Goal: Information Seeking & Learning: Learn about a topic

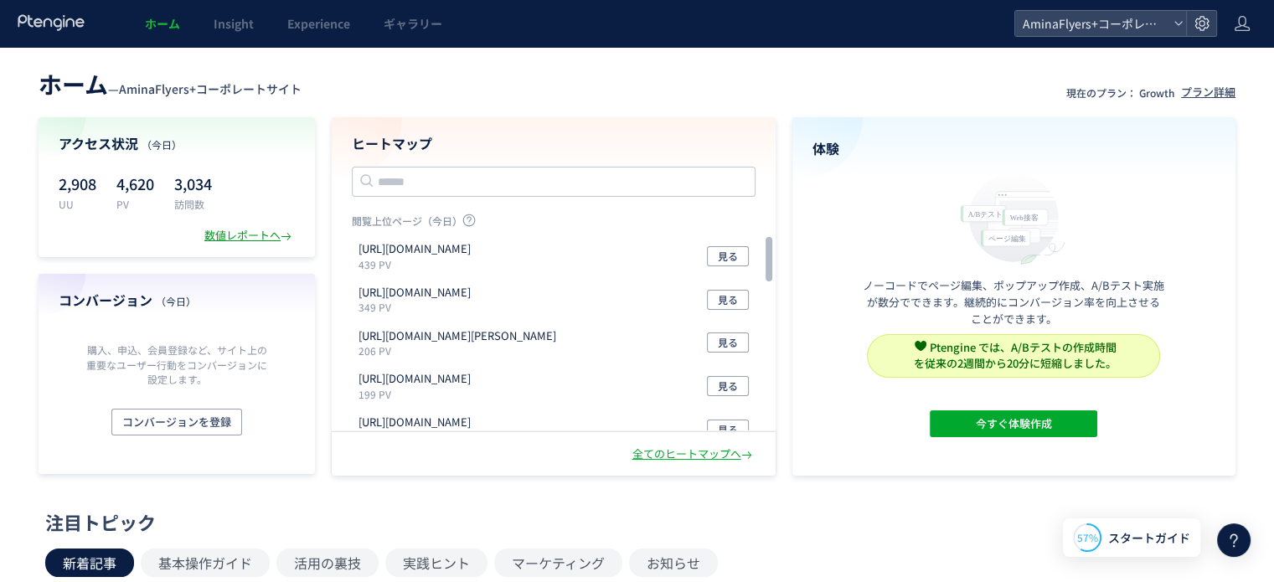
click at [217, 232] on div "数値レポートへ" at bounding box center [249, 236] width 90 height 16
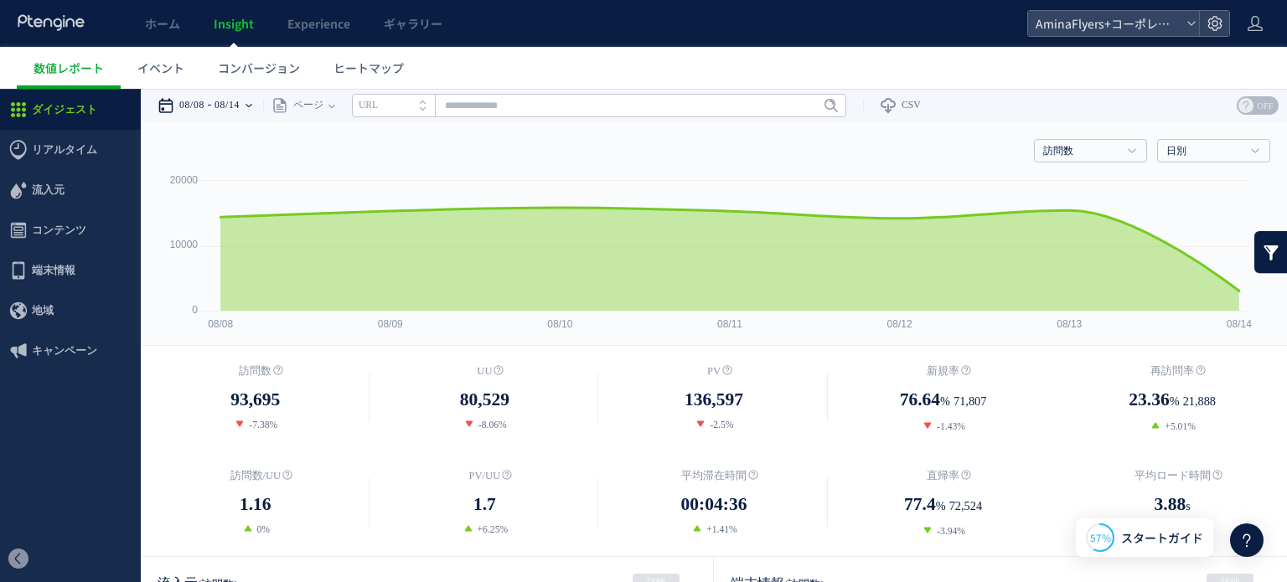
click at [252, 100] on icon at bounding box center [248, 106] width 7 height 34
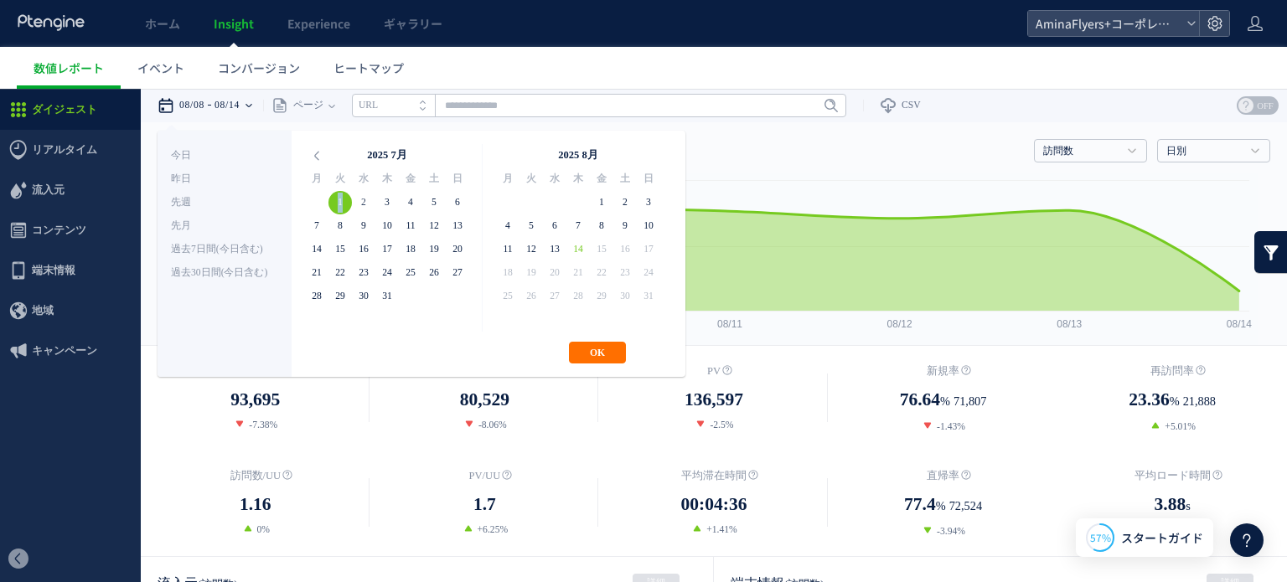
drag, startPoint x: 337, startPoint y: 197, endPoint x: 358, endPoint y: 209, distance: 24.7
click at [315, 158] on icon at bounding box center [316, 155] width 23 height 23
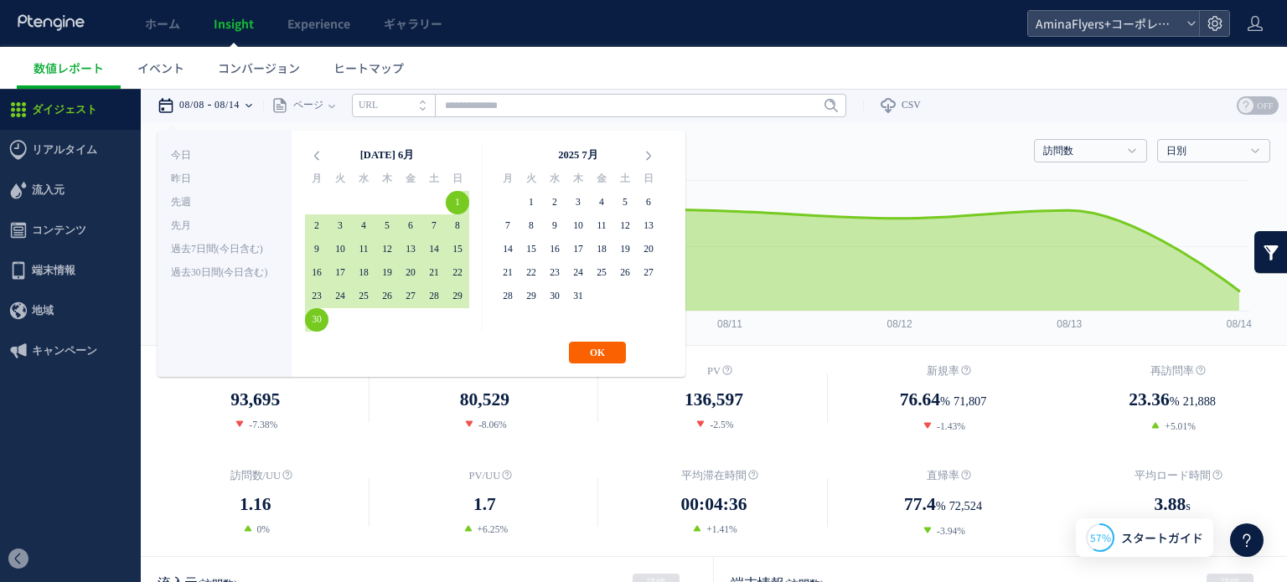
click at [596, 348] on button "OK" at bounding box center [597, 353] width 57 height 22
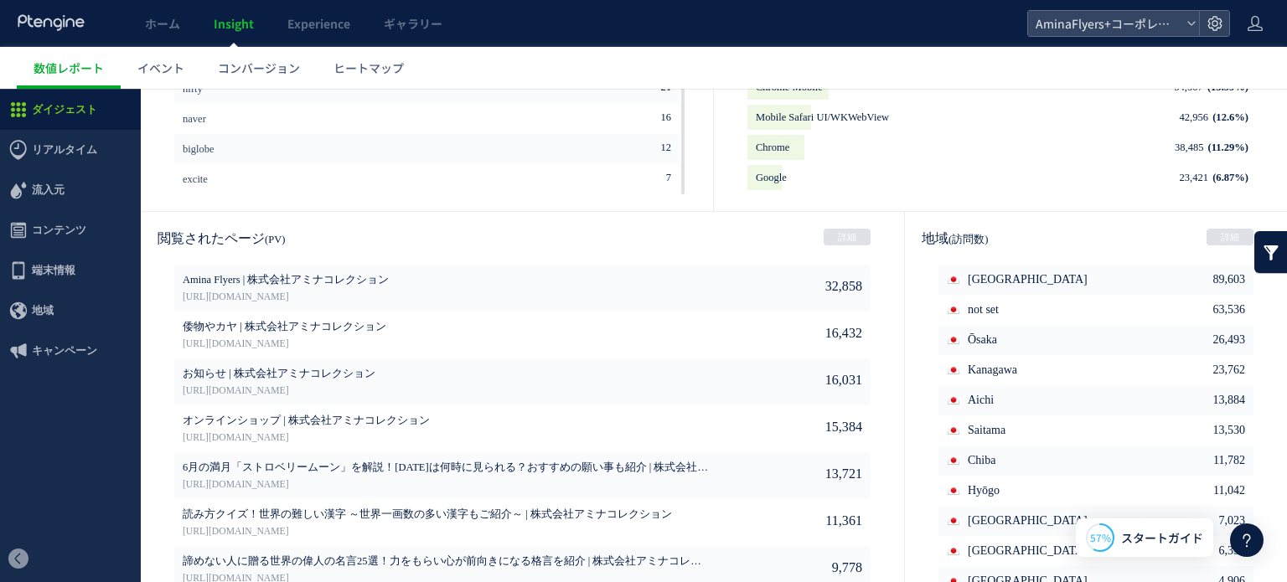
scroll to position [908, 0]
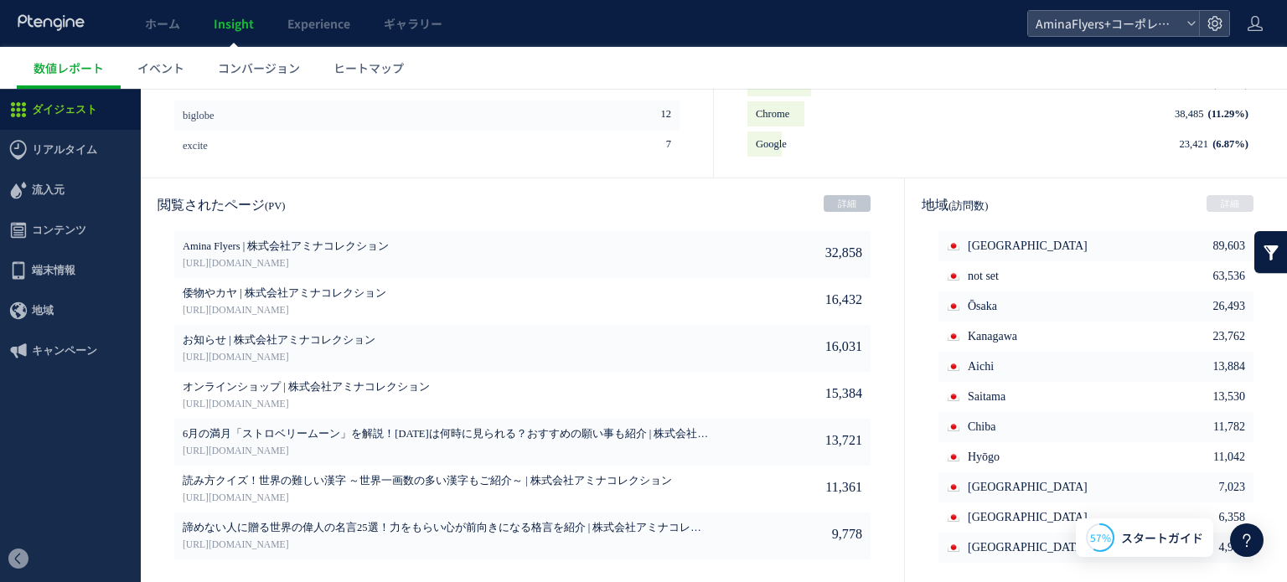
click at [836, 203] on link "詳細" at bounding box center [846, 203] width 47 height 17
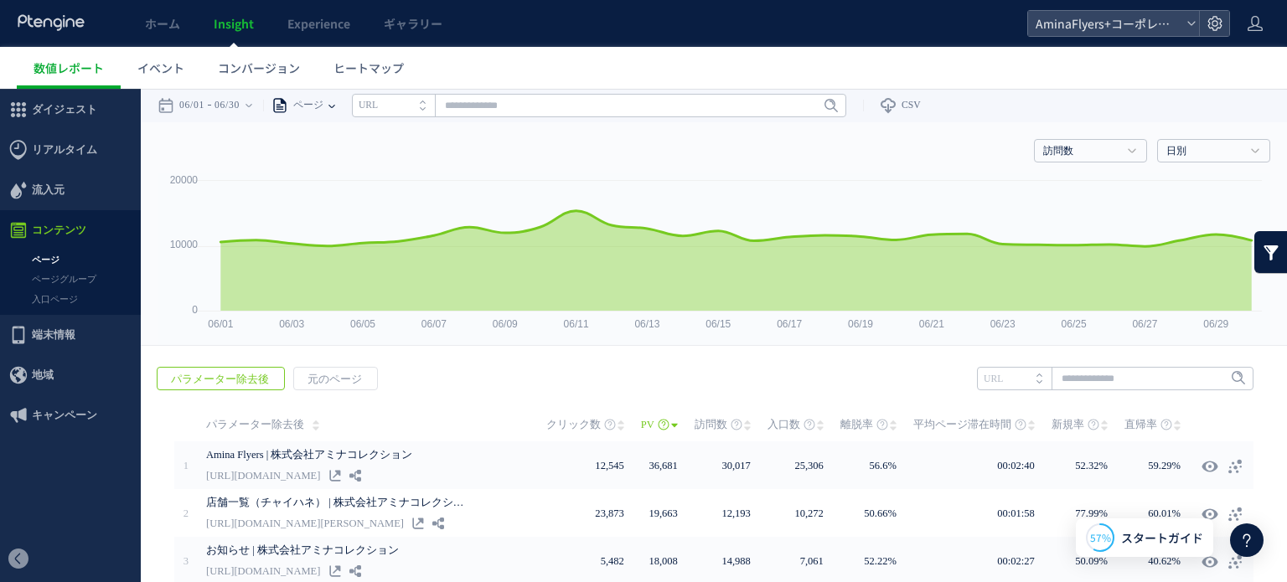
click at [335, 105] on icon at bounding box center [331, 106] width 7 height 3
click at [333, 165] on li "ページグループ" at bounding box center [331, 168] width 98 height 22
click at [886, 105] on input "text" at bounding box center [639, 105] width 494 height 23
click at [415, 168] on link "Flyers" at bounding box center [639, 168] width 484 height 22
type input "******"
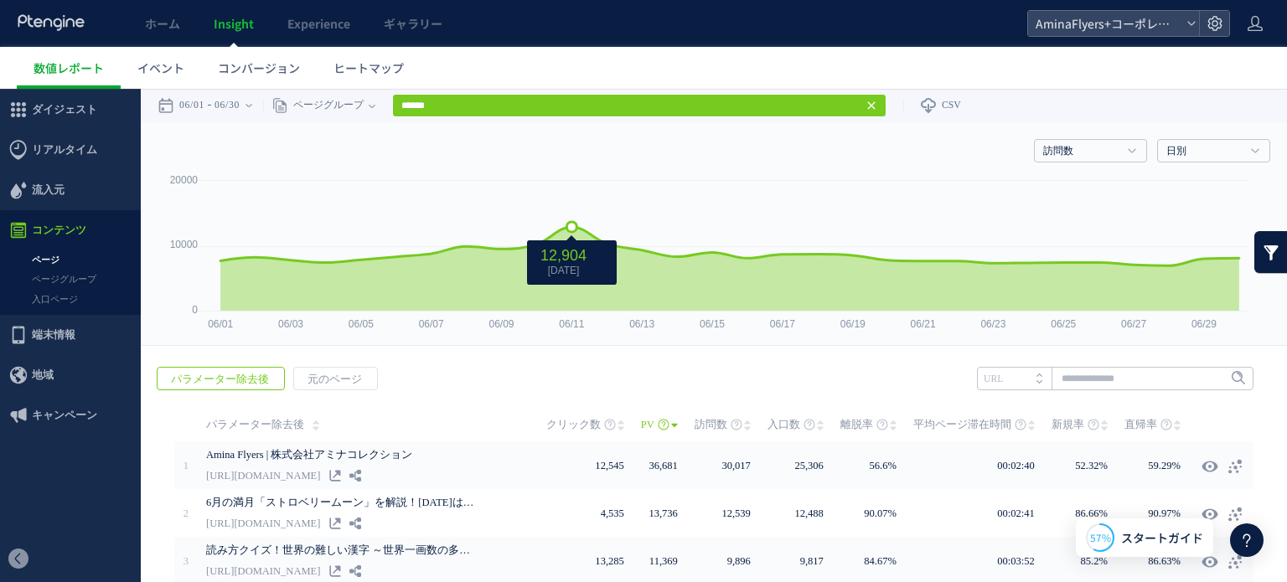
click at [577, 215] on rect at bounding box center [707, 259] width 1100 height 173
click at [573, 215] on rect at bounding box center [707, 259] width 1100 height 173
click at [564, 217] on rect at bounding box center [707, 259] width 1100 height 173
click at [570, 324] on text "06/11" at bounding box center [571, 324] width 25 height 12
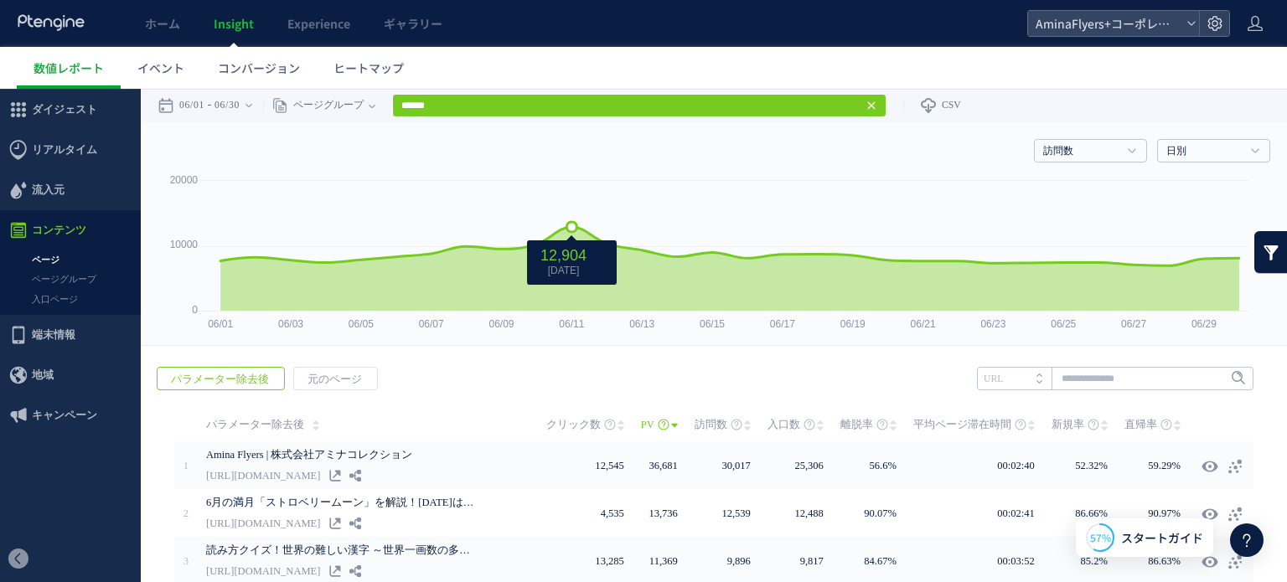
click at [566, 226] on icon at bounding box center [571, 227] width 10 height 10
click at [263, 107] on div "06/01 06/30" at bounding box center [210, 106] width 106 height 34
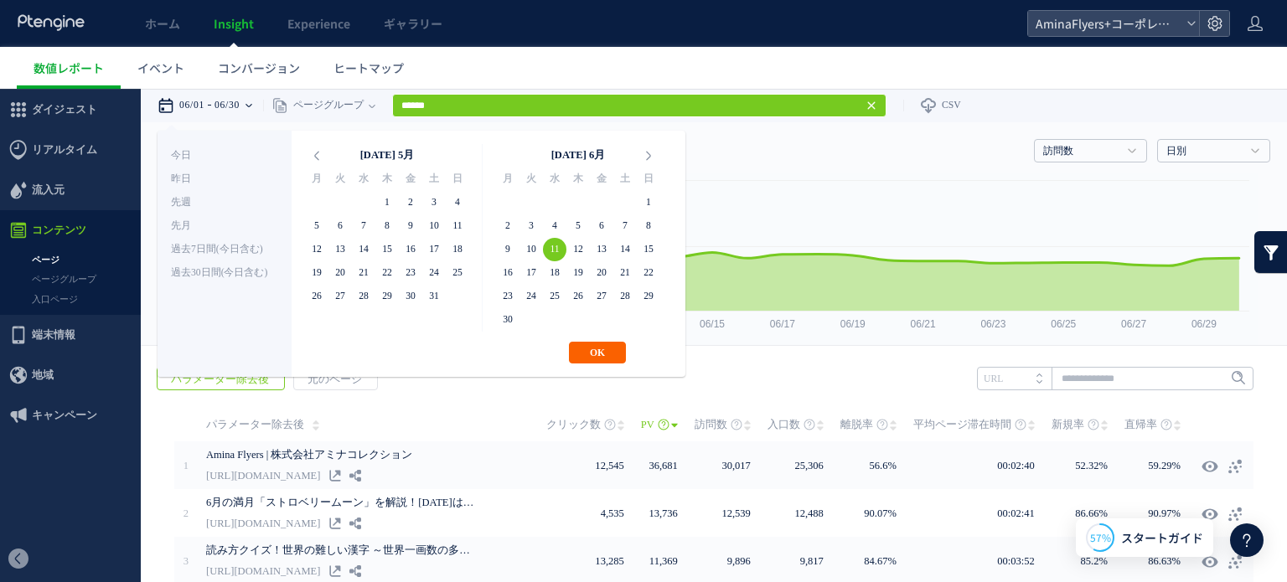
click at [598, 353] on button "OK" at bounding box center [597, 353] width 57 height 22
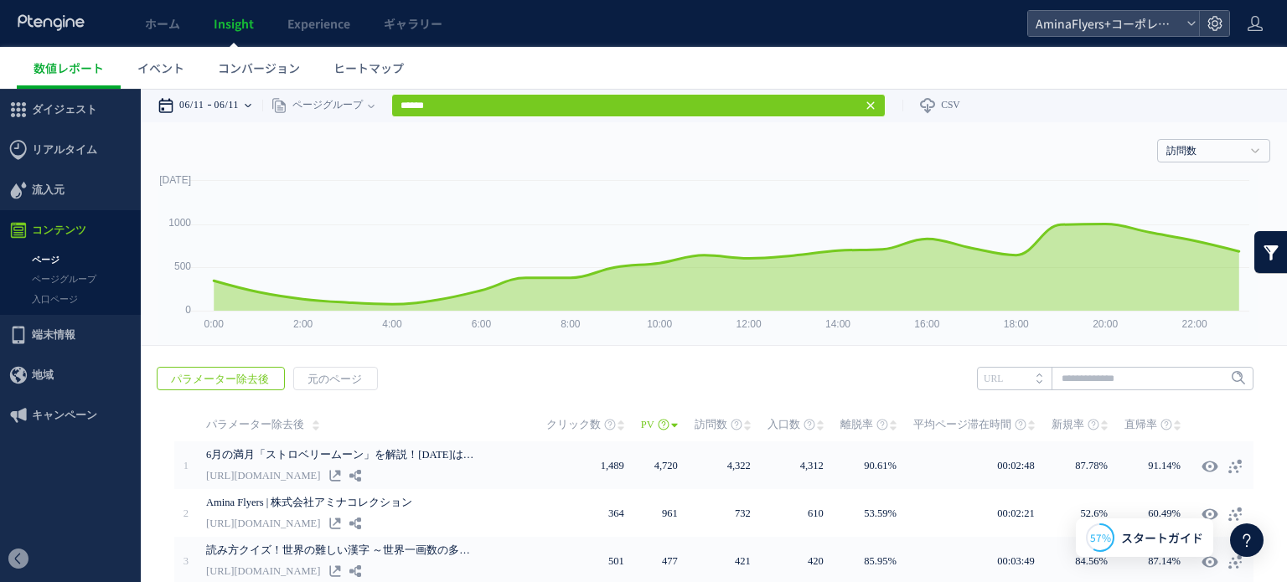
click at [255, 105] on div "06/11 06/11" at bounding box center [209, 106] width 105 height 34
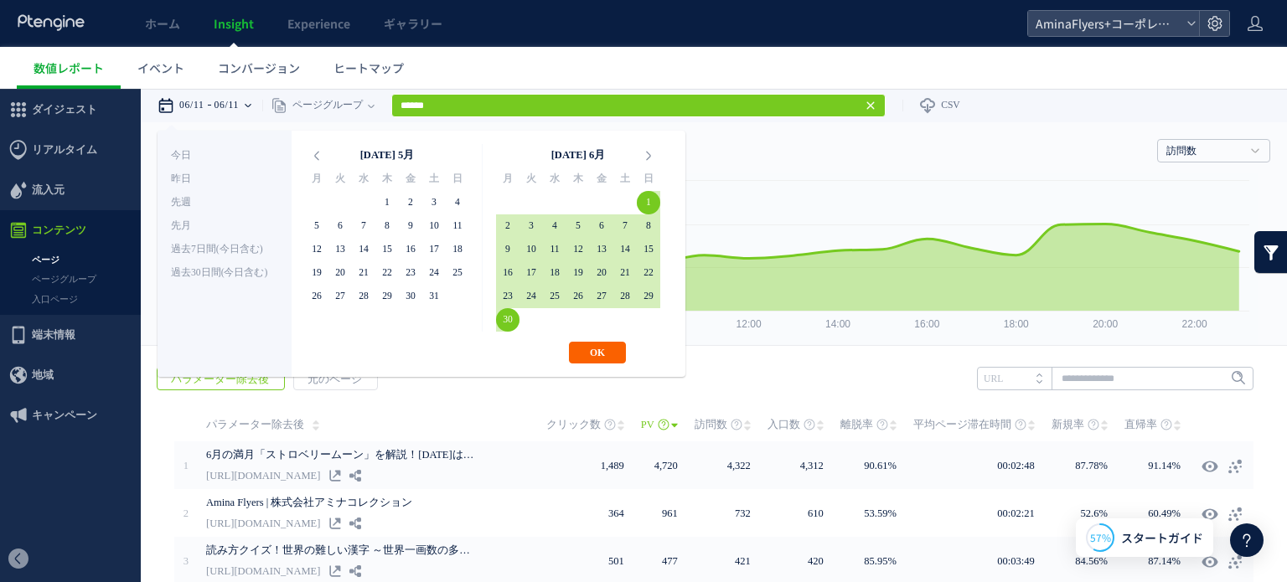
click at [598, 351] on button "OK" at bounding box center [597, 353] width 57 height 22
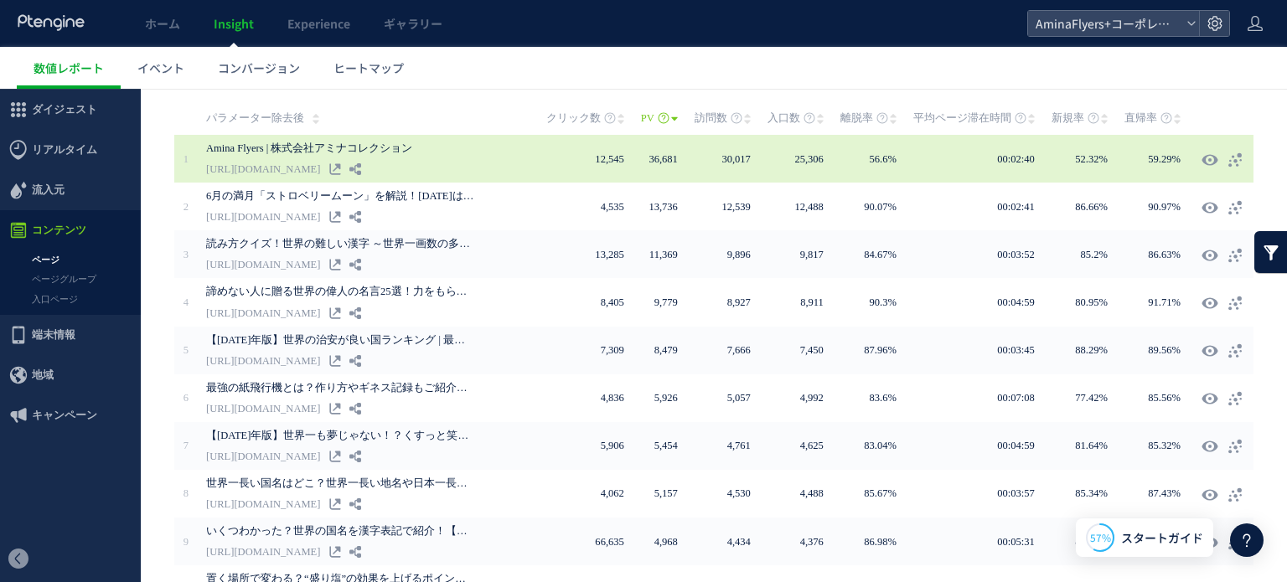
scroll to position [74, 0]
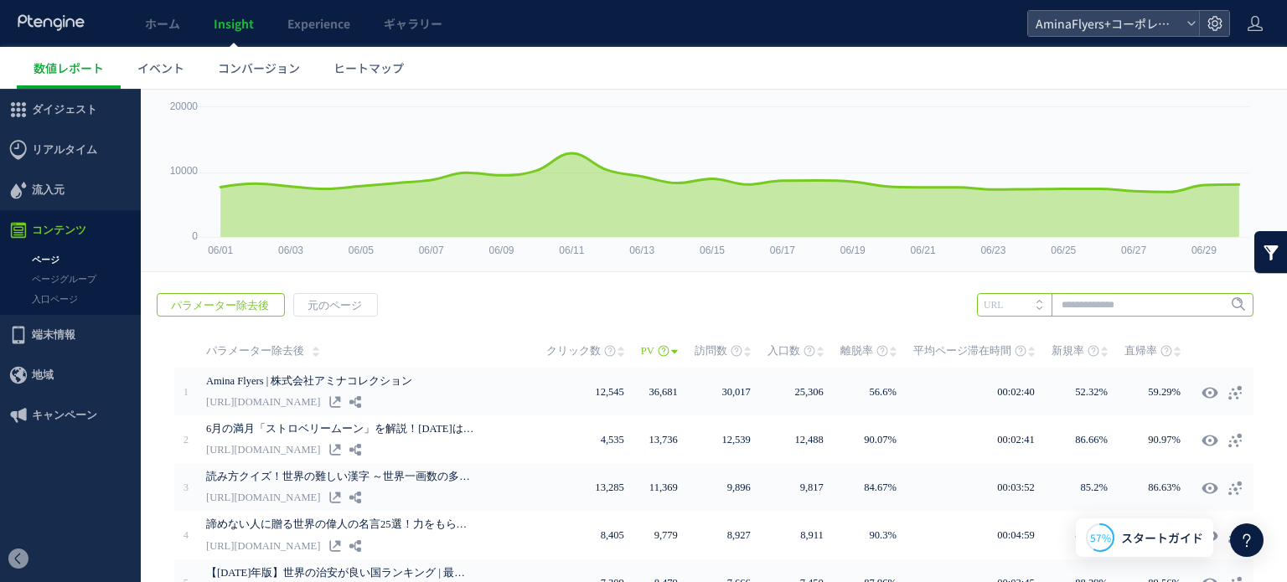
click at [1075, 307] on input "text" at bounding box center [1115, 304] width 276 height 23
type input "*"
type input "***"
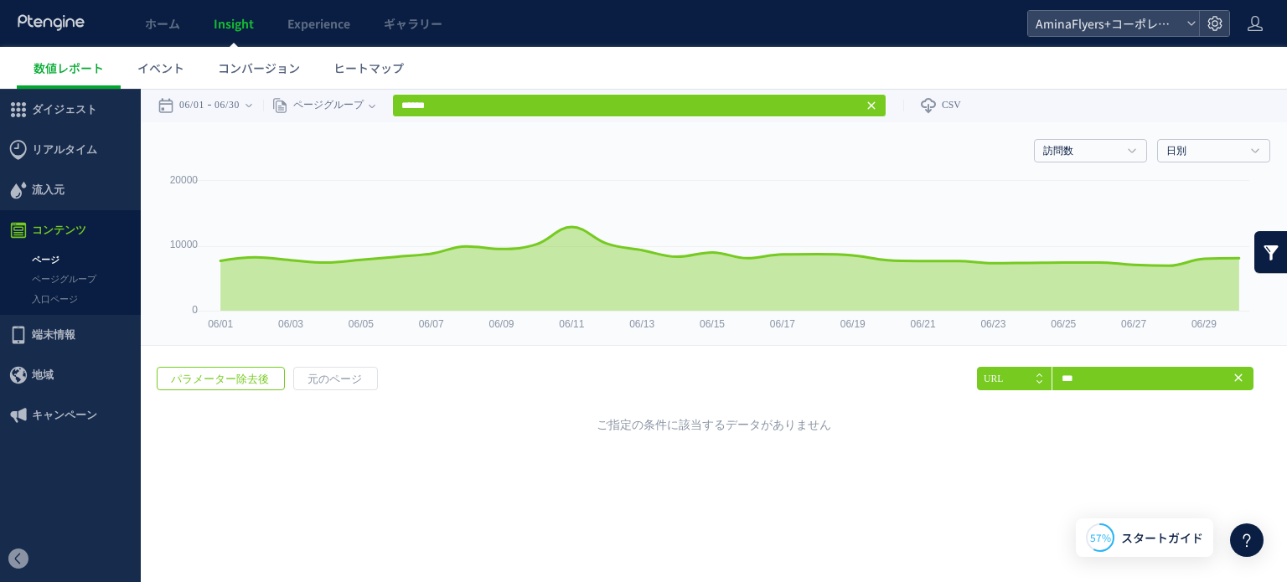
scroll to position [0, 0]
click at [1242, 379] on icon at bounding box center [1237, 377] width 13 height 13
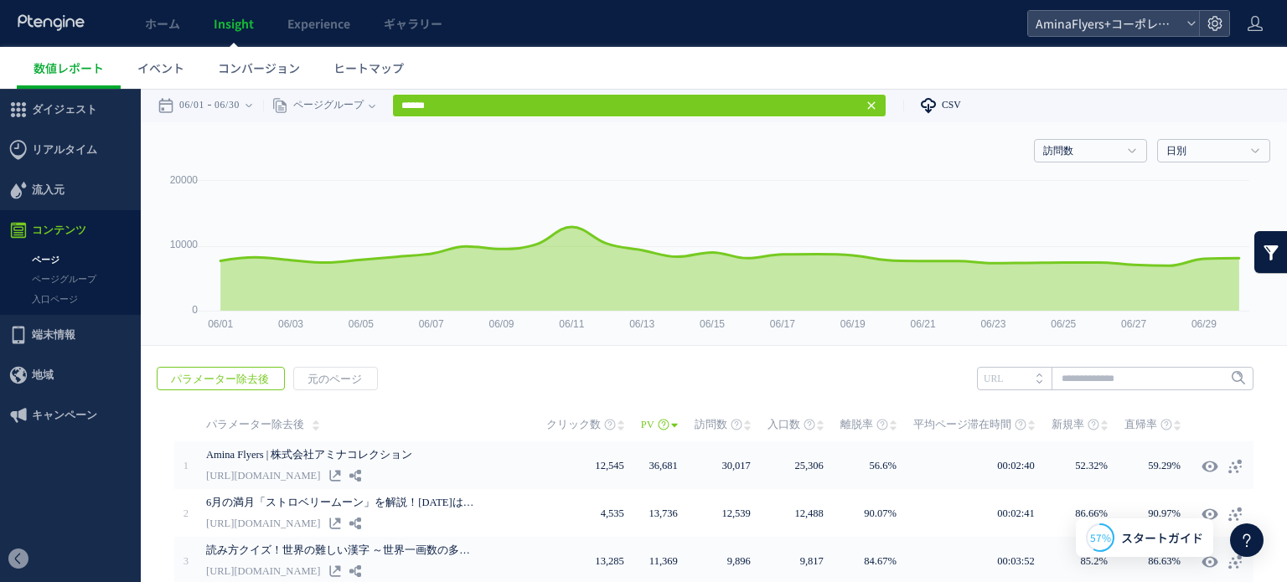
click at [936, 106] on use at bounding box center [927, 105] width 15 height 15
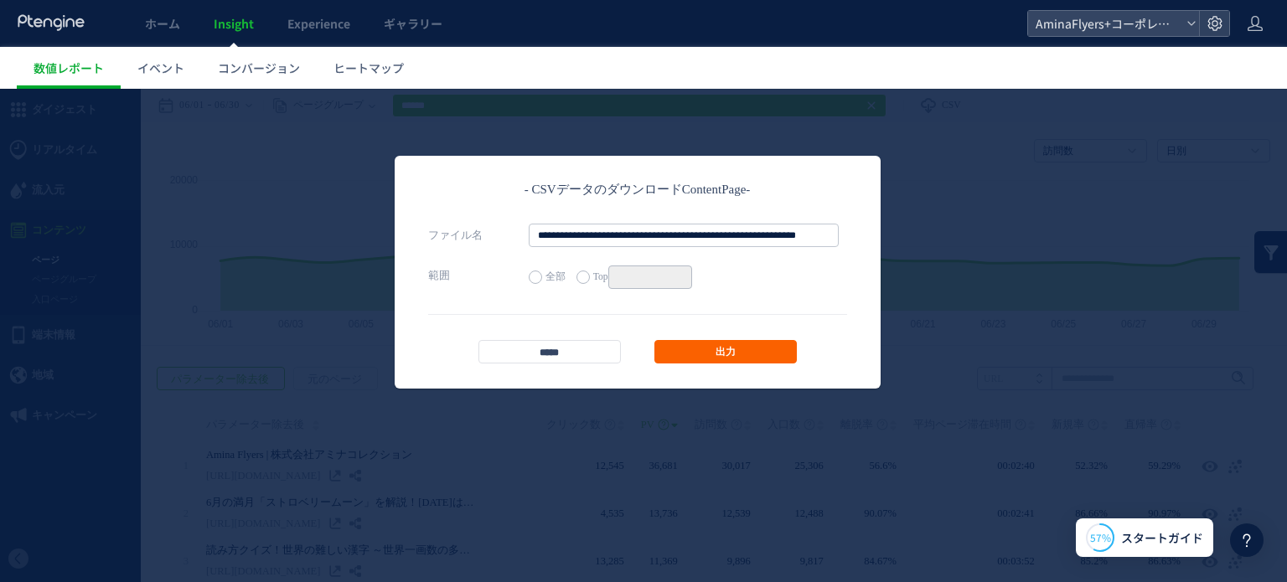
click at [702, 353] on link "出力" at bounding box center [725, 351] width 142 height 23
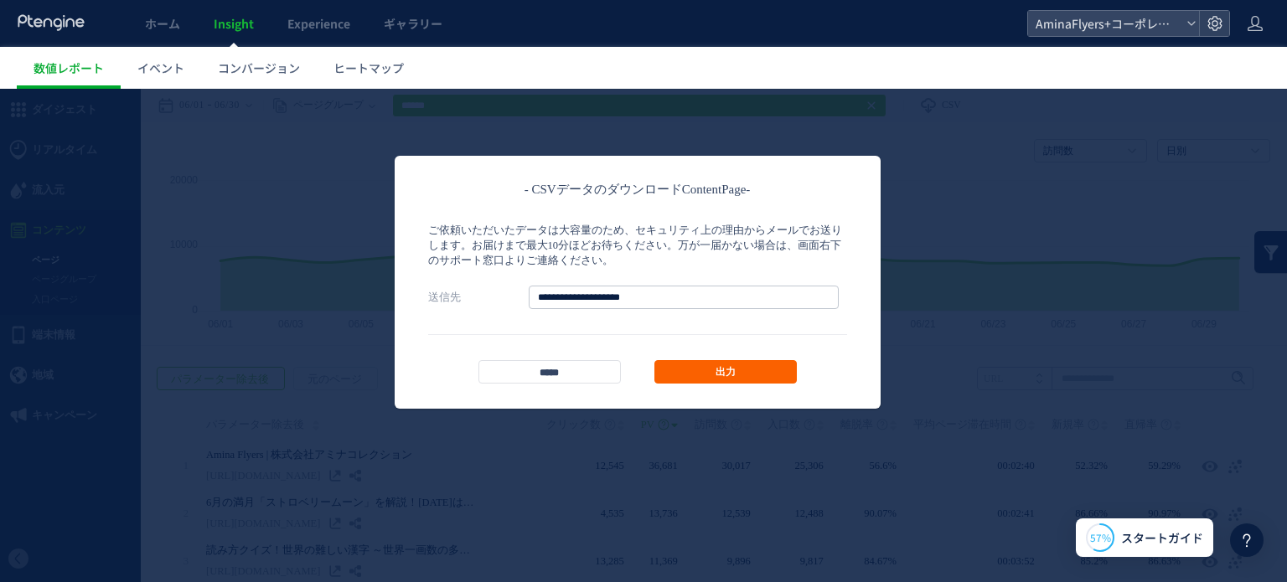
click at [702, 368] on link "出力" at bounding box center [725, 371] width 142 height 23
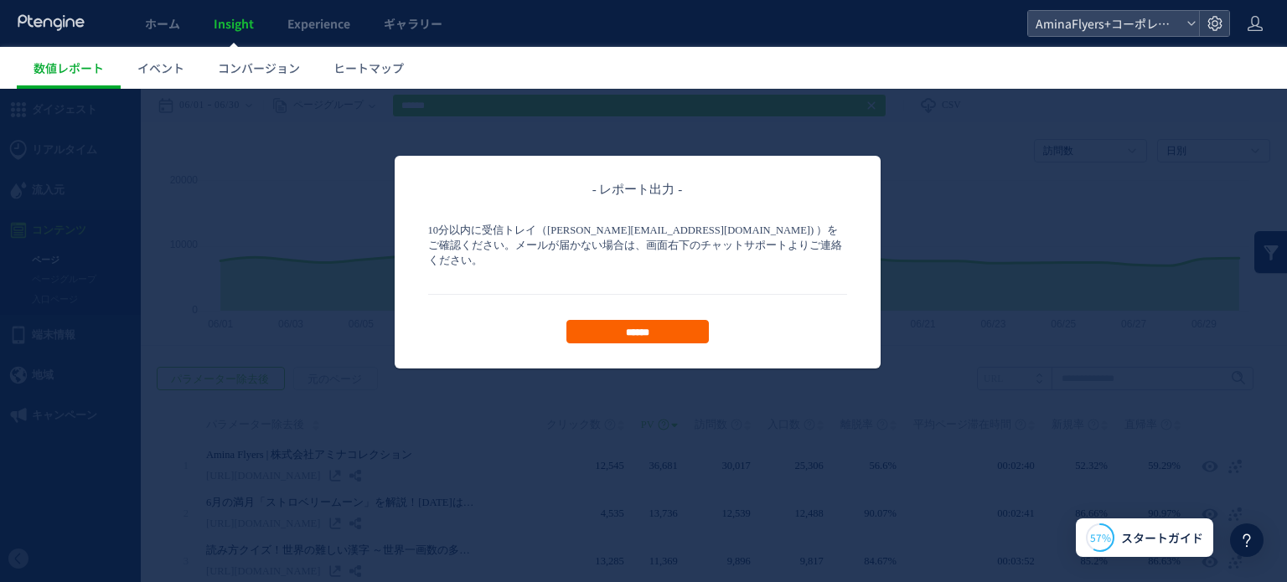
click at [630, 320] on input "******" at bounding box center [637, 331] width 142 height 23
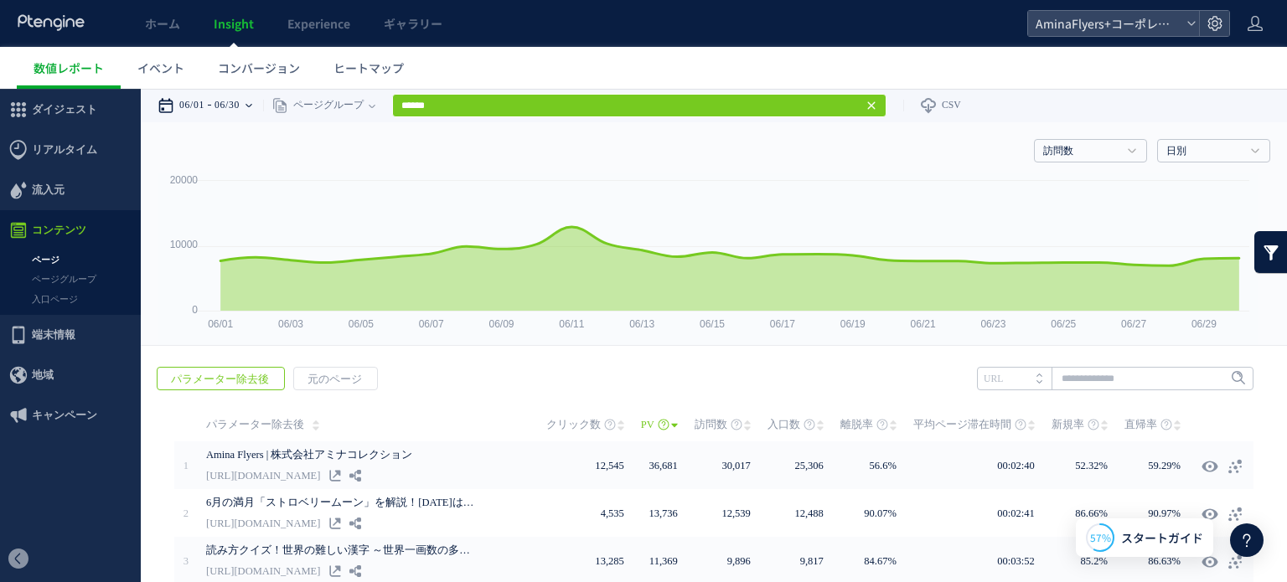
click at [263, 106] on div "06/01 06/30" at bounding box center [210, 106] width 106 height 34
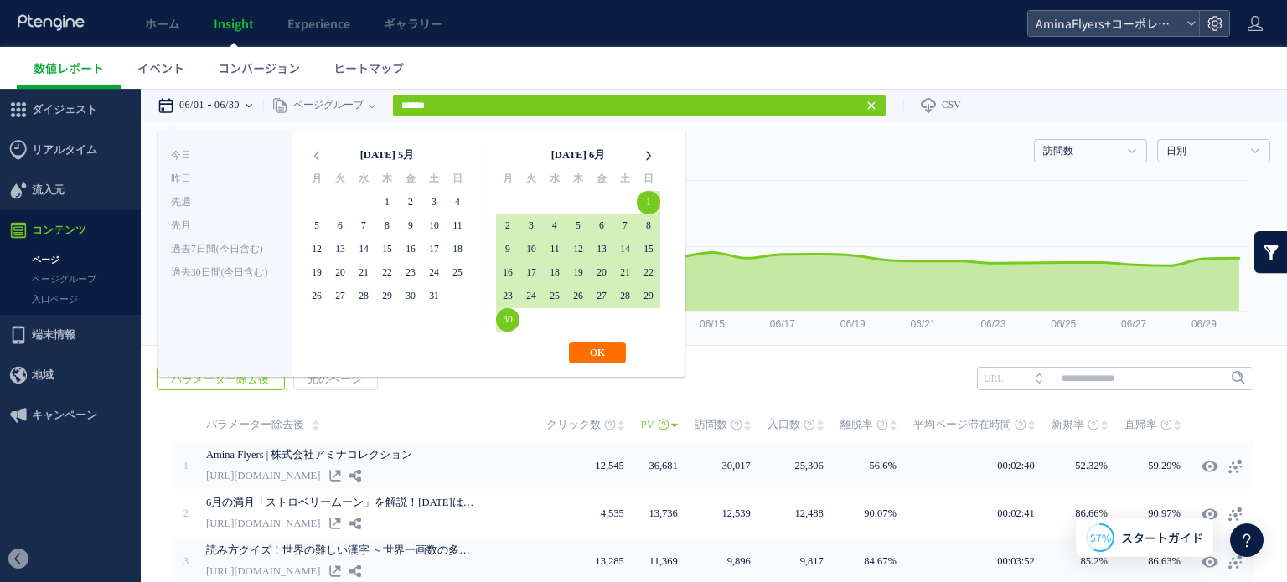
click at [642, 153] on icon at bounding box center [648, 155] width 23 height 23
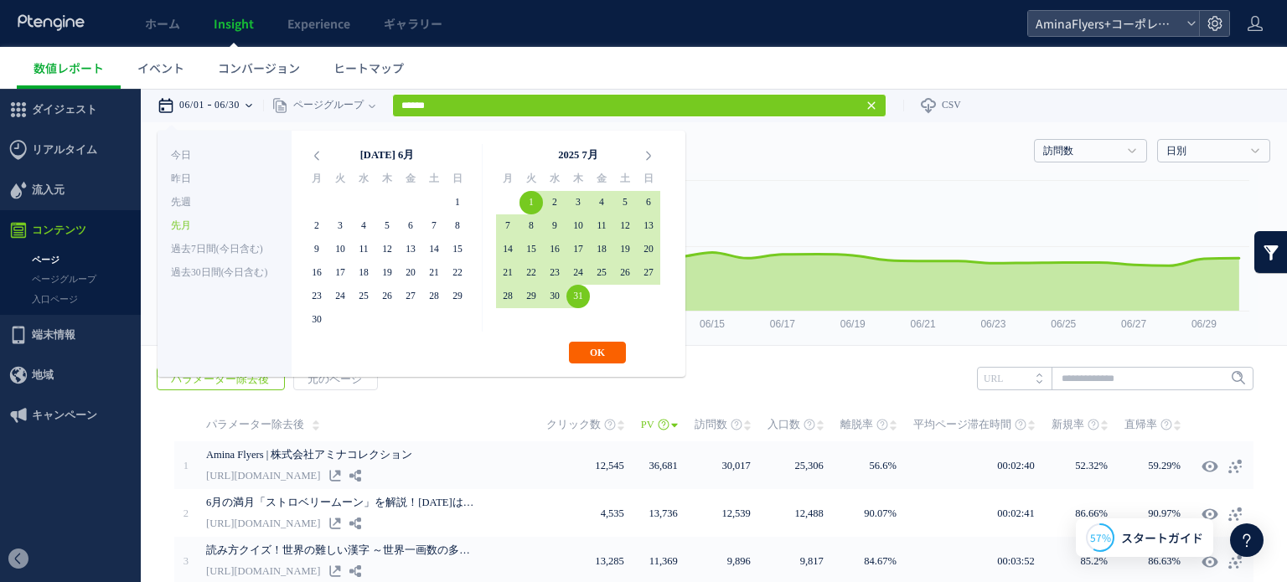
click at [594, 355] on button "OK" at bounding box center [597, 353] width 57 height 22
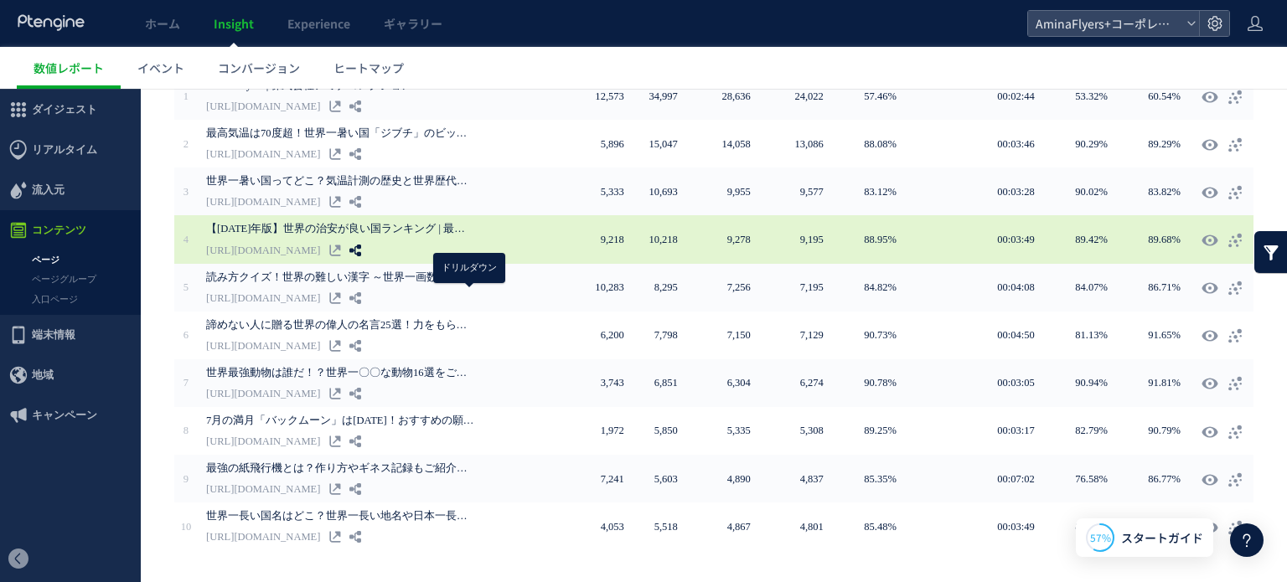
scroll to position [409, 0]
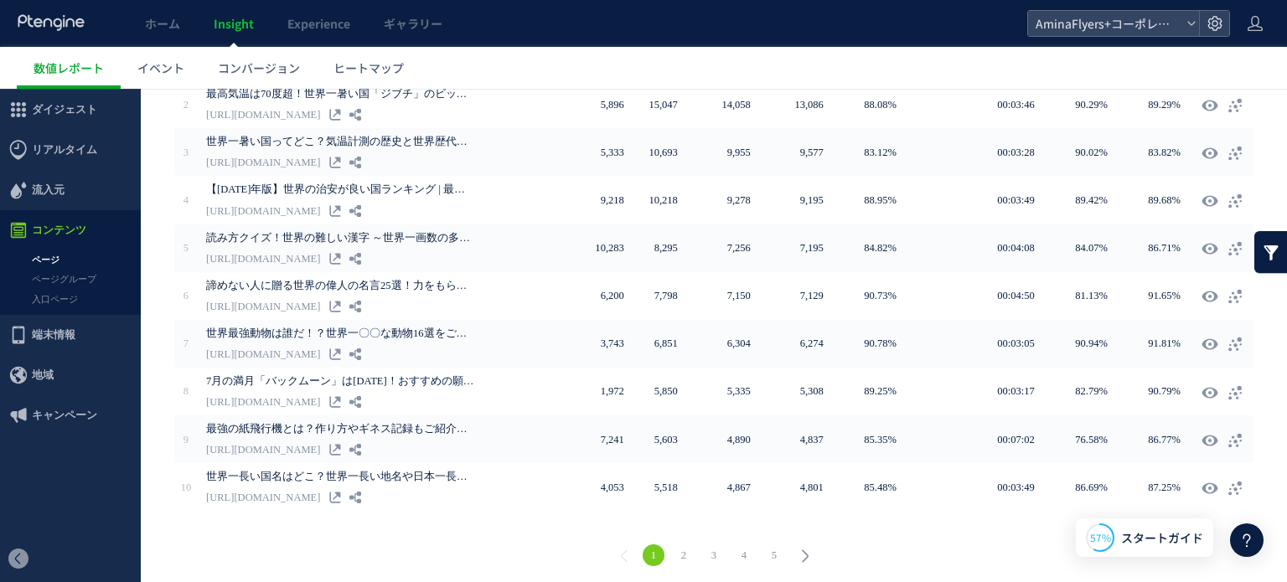
click at [704, 551] on link "3" at bounding box center [714, 555] width 22 height 22
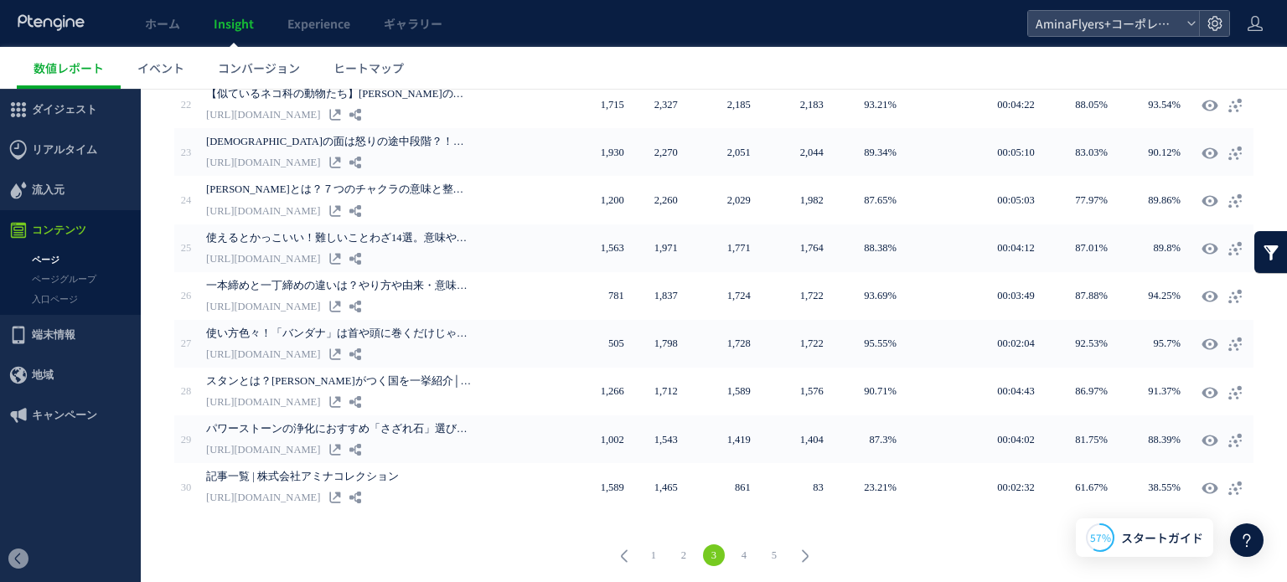
click at [677, 549] on link "2" at bounding box center [684, 555] width 22 height 22
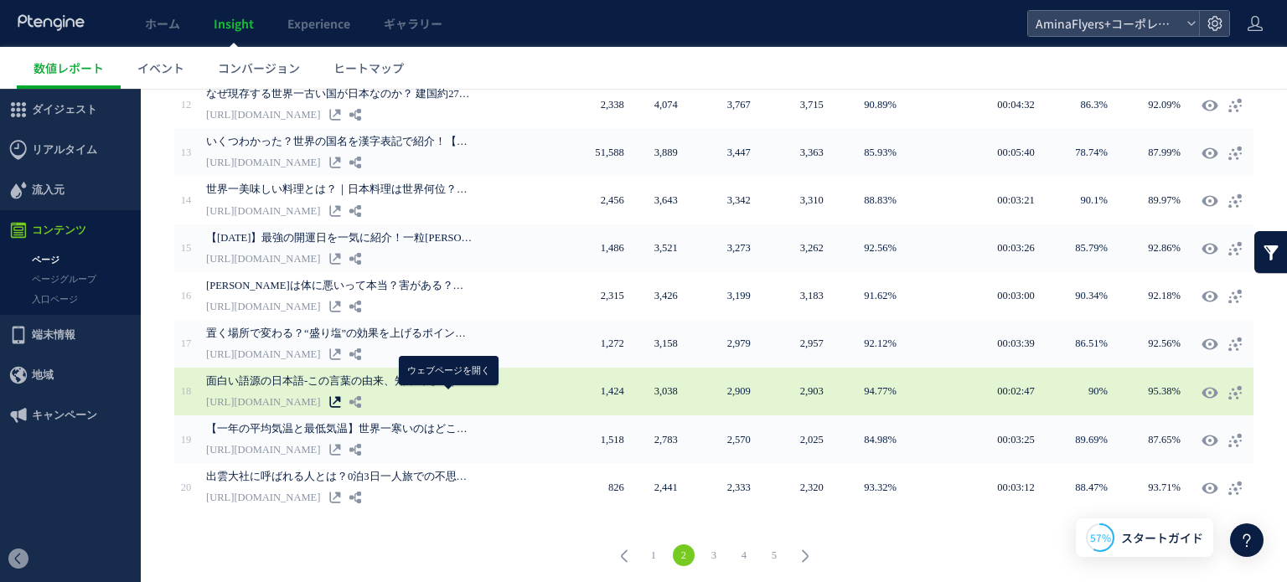
click at [341, 397] on icon at bounding box center [335, 402] width 12 height 12
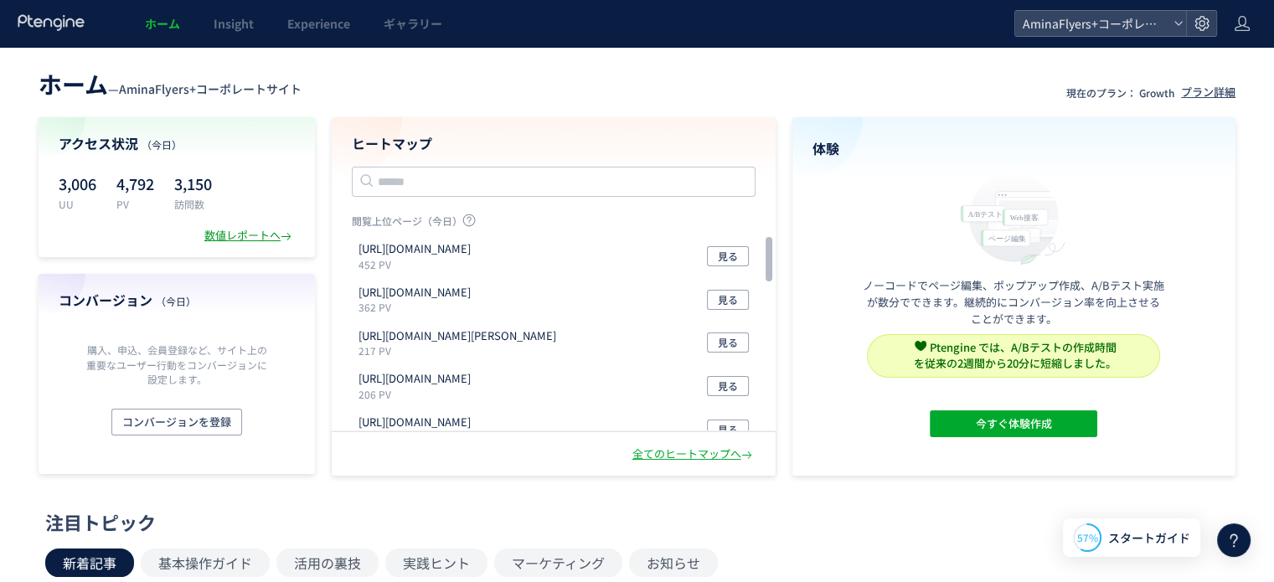
click at [235, 234] on div "数値レポートへ" at bounding box center [249, 236] width 90 height 16
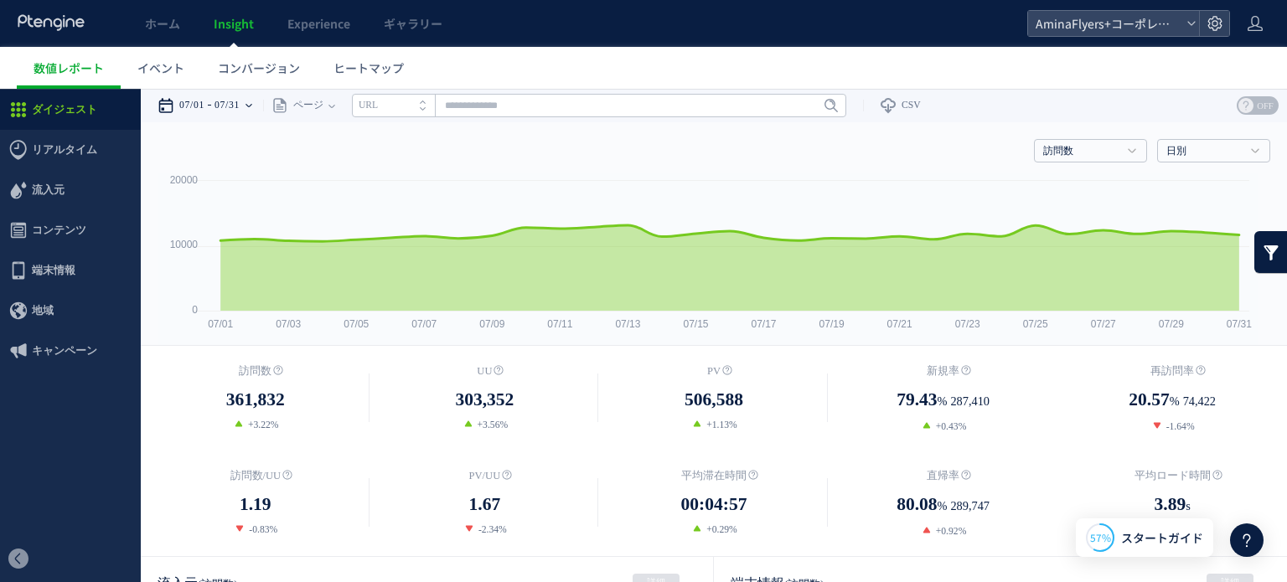
click at [252, 105] on use at bounding box center [248, 105] width 7 height 3
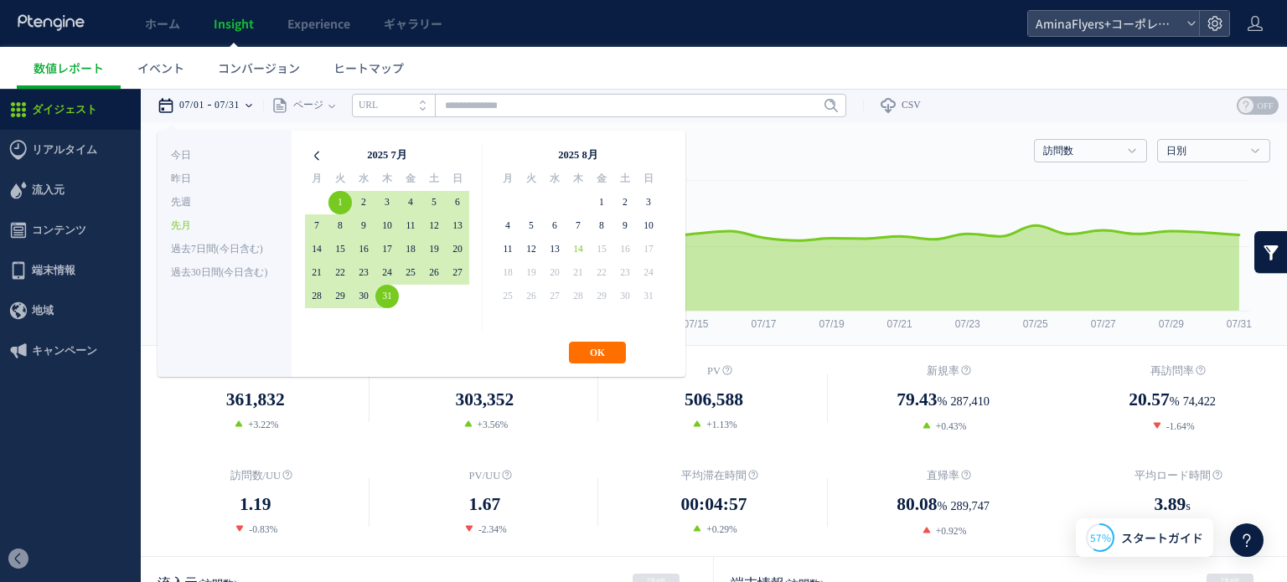
click at [305, 160] on icon at bounding box center [316, 155] width 23 height 23
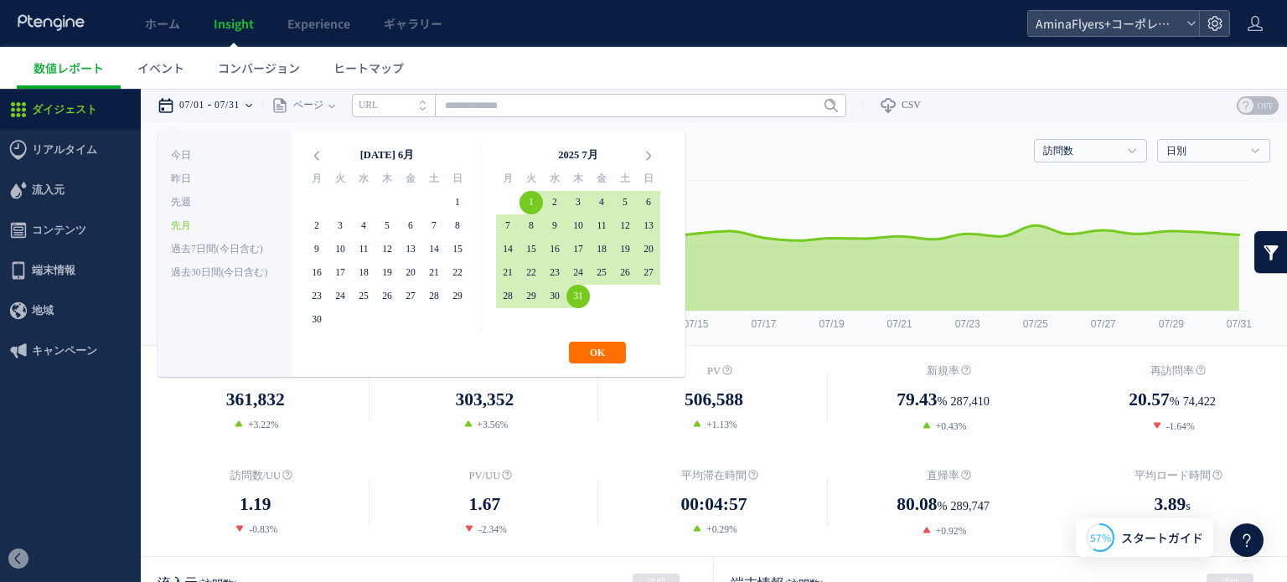
click at [305, 160] on icon at bounding box center [316, 155] width 23 height 23
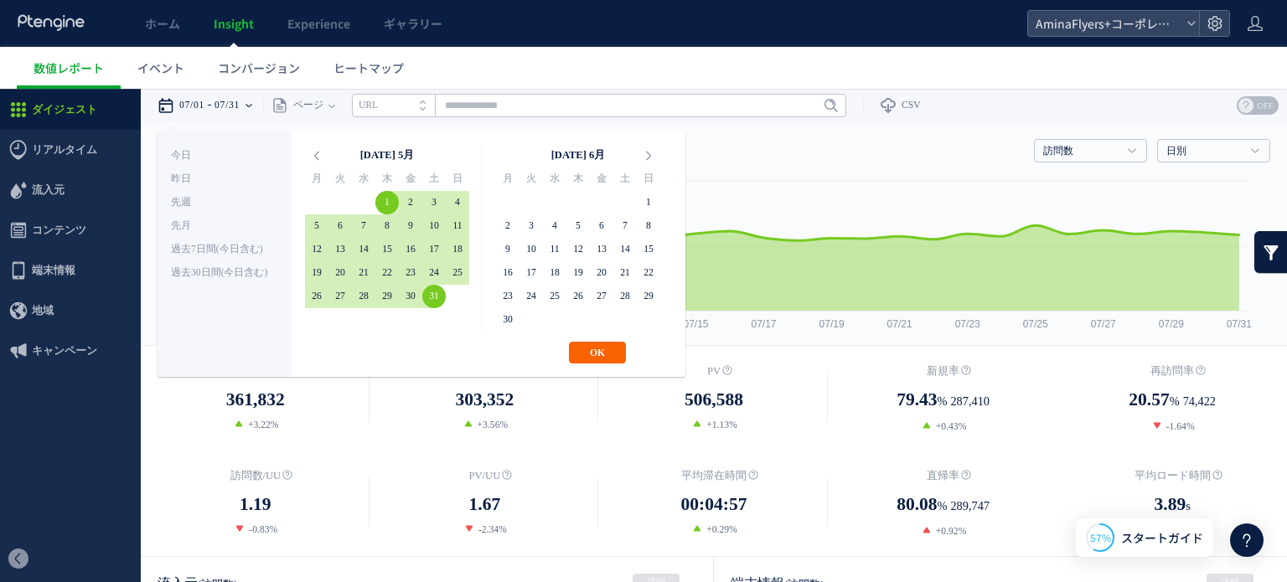
click at [590, 351] on button "OK" at bounding box center [597, 353] width 57 height 22
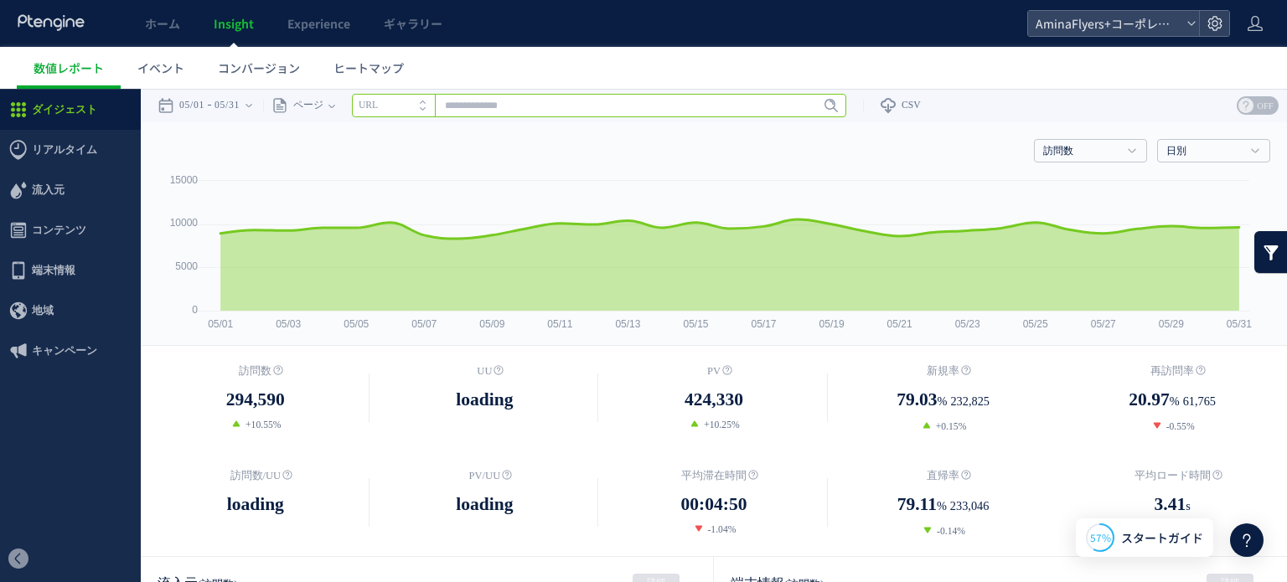
click at [549, 106] on input "text" at bounding box center [599, 105] width 494 height 23
type input "*"
type input "**"
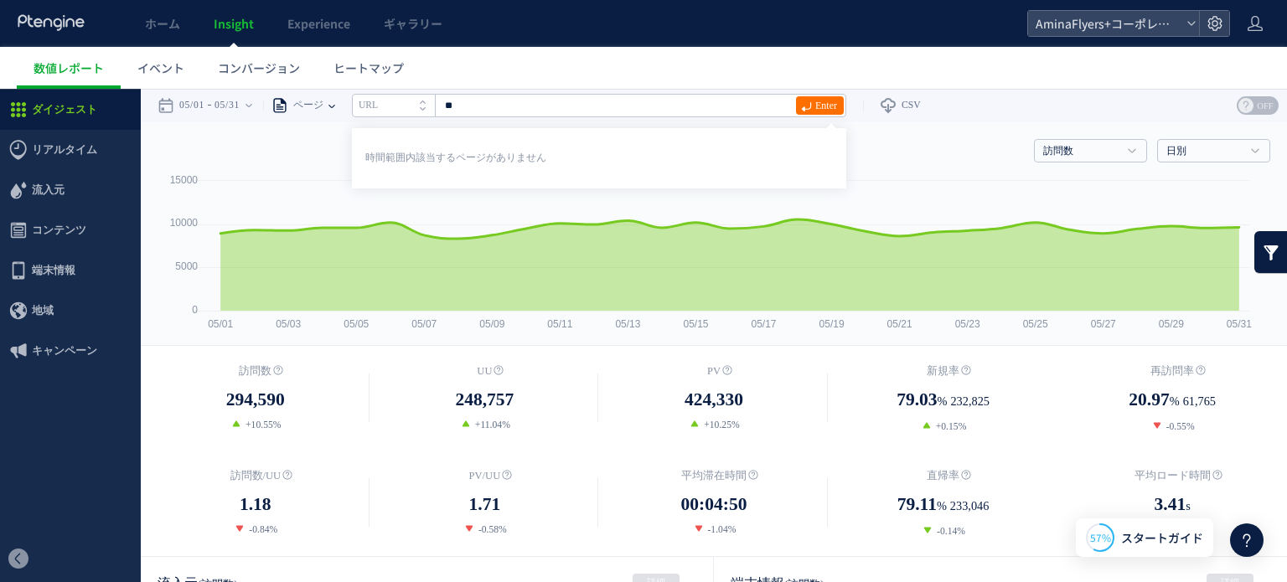
click at [335, 106] on icon at bounding box center [331, 106] width 7 height 3
drag, startPoint x: 338, startPoint y: 163, endPoint x: 439, endPoint y: 98, distance: 120.6
click at [337, 163] on li "ページグループ" at bounding box center [331, 168] width 98 height 22
click at [387, 105] on div "ページ ページグループ パラメーター除去後 ページ ページグループ パラメーター除去後 タイトル名 URL" at bounding box center [574, 106] width 623 height 34
click at [369, 105] on div "ページグループ" at bounding box center [316, 106] width 106 height 34
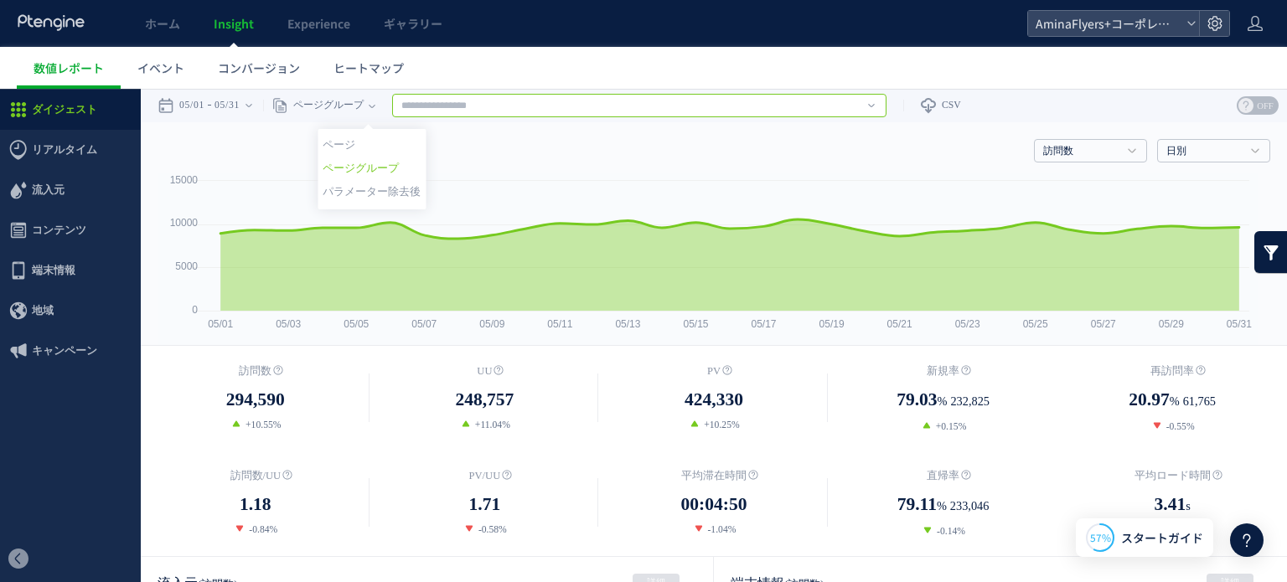
click at [490, 96] on input "text" at bounding box center [639, 105] width 494 height 23
click at [464, 165] on link "Flyers" at bounding box center [639, 168] width 484 height 22
type input "******"
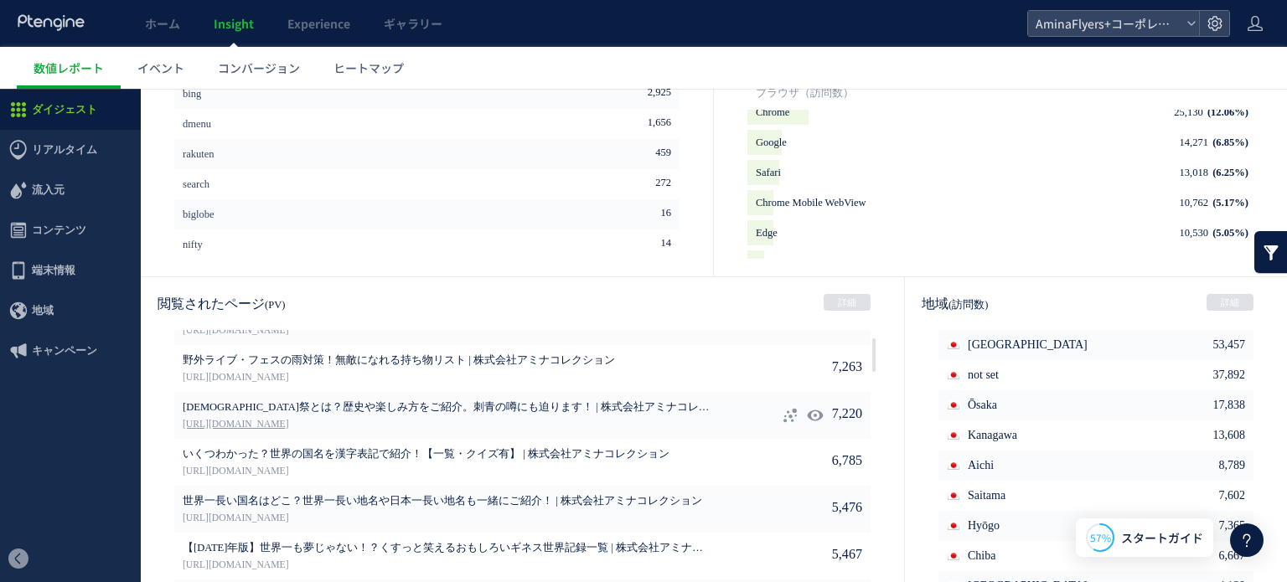
scroll to position [908, 0]
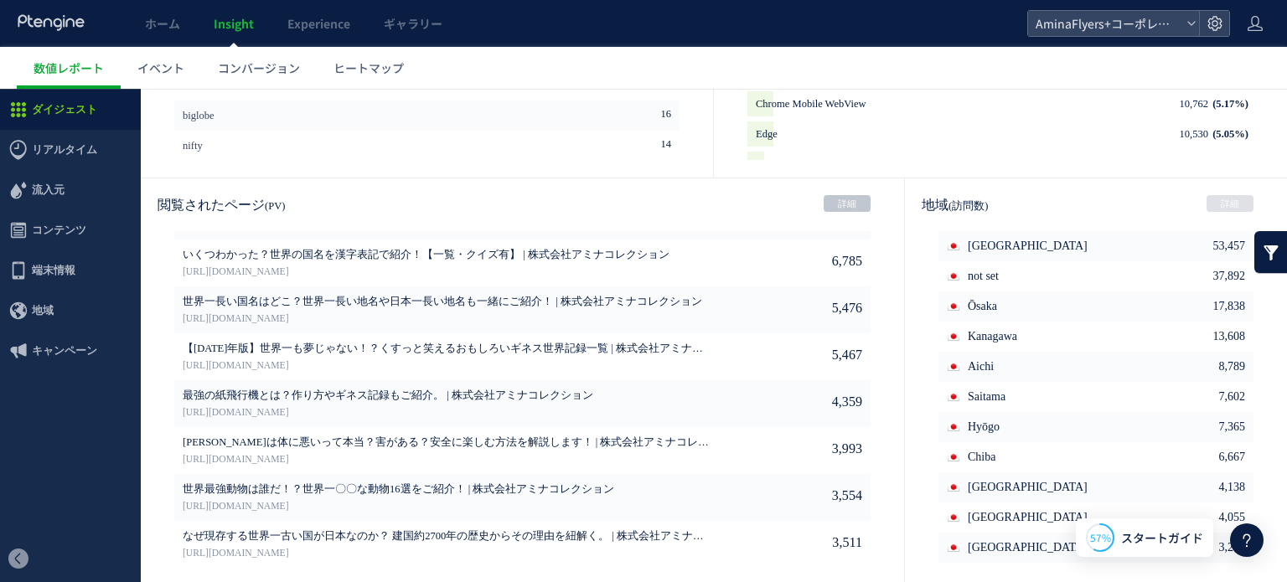
click at [848, 204] on link "詳細" at bounding box center [846, 203] width 47 height 17
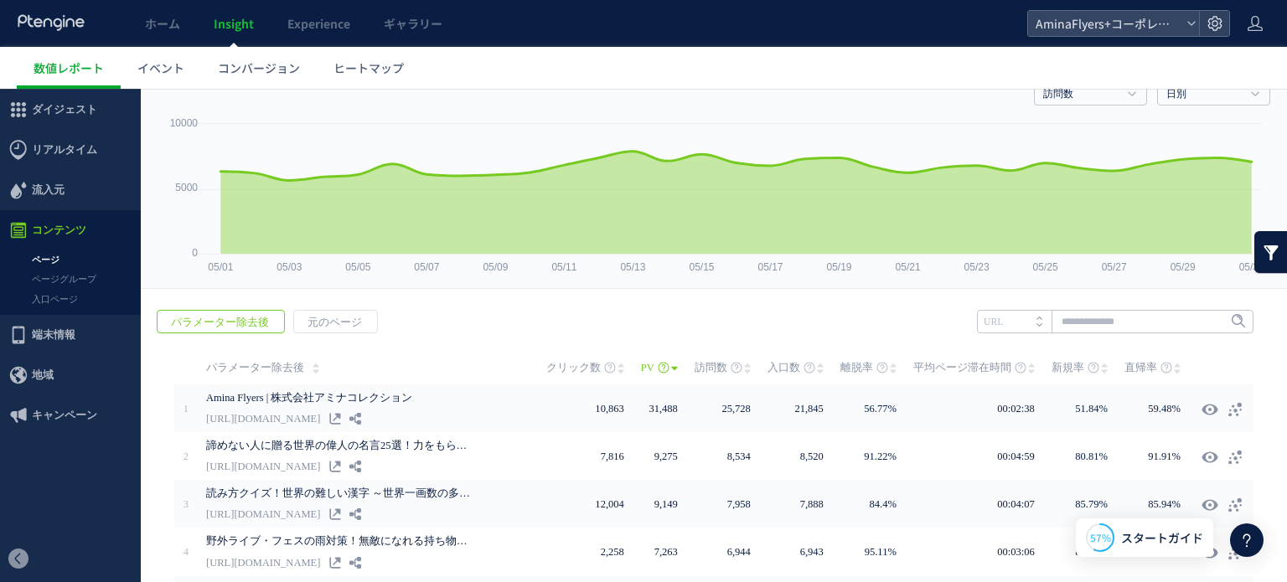
scroll to position [84, 0]
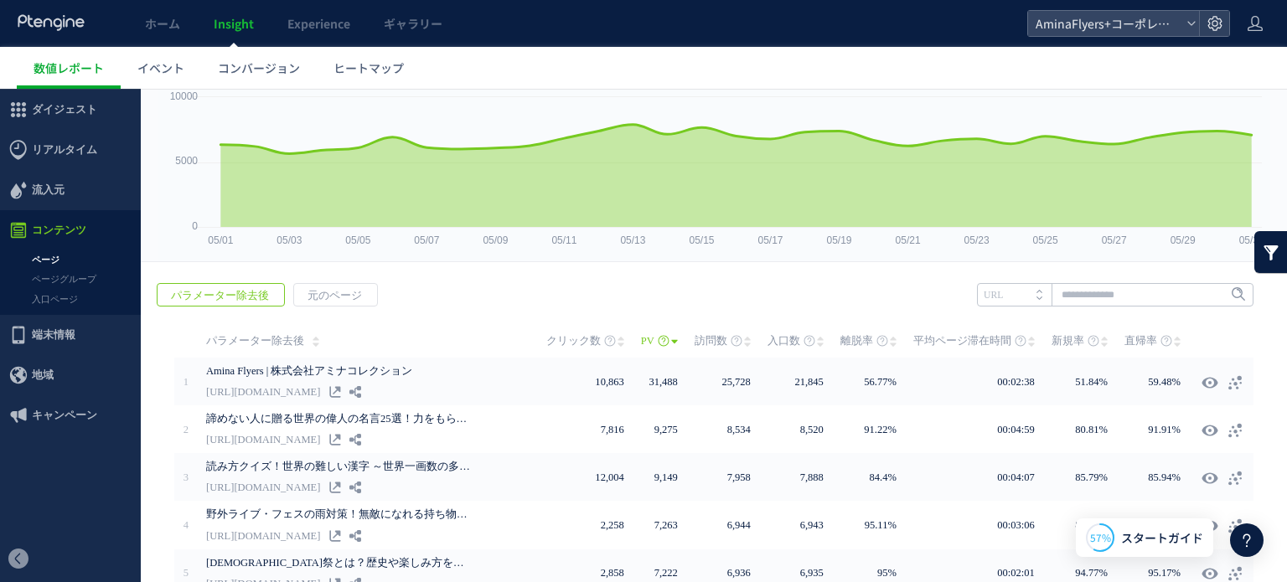
click at [1025, 298] on li "URL" at bounding box center [1014, 294] width 75 height 23
click at [1036, 297] on icon at bounding box center [1039, 298] width 6 height 3
click at [1065, 287] on input "text" at bounding box center [1115, 294] width 276 height 23
type input "**"
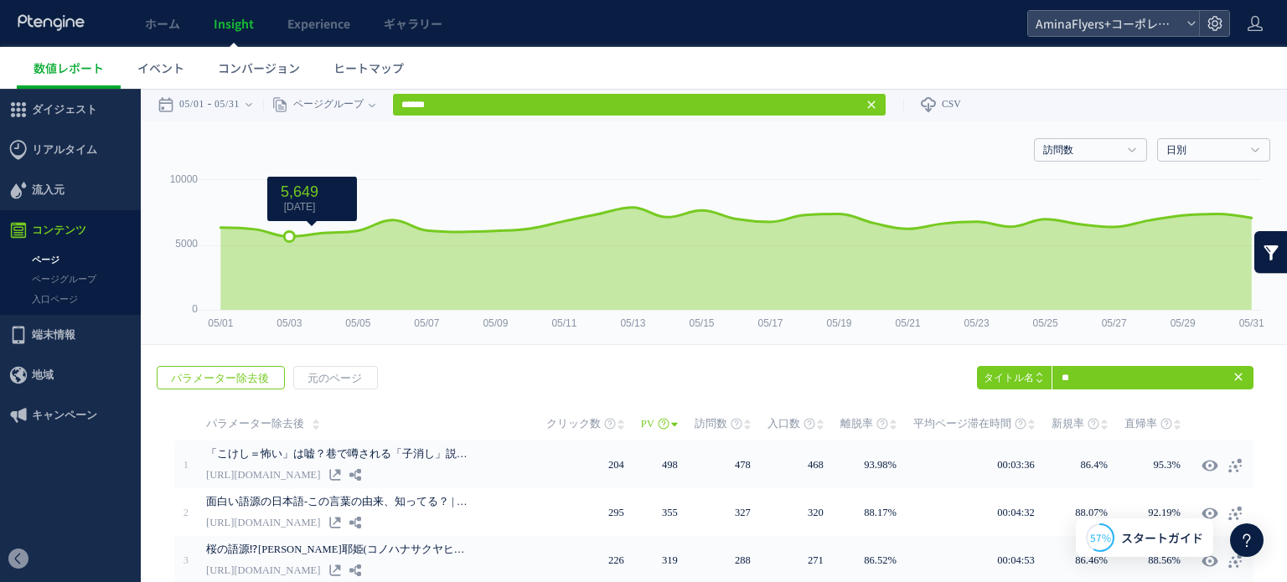
scroll to position [0, 0]
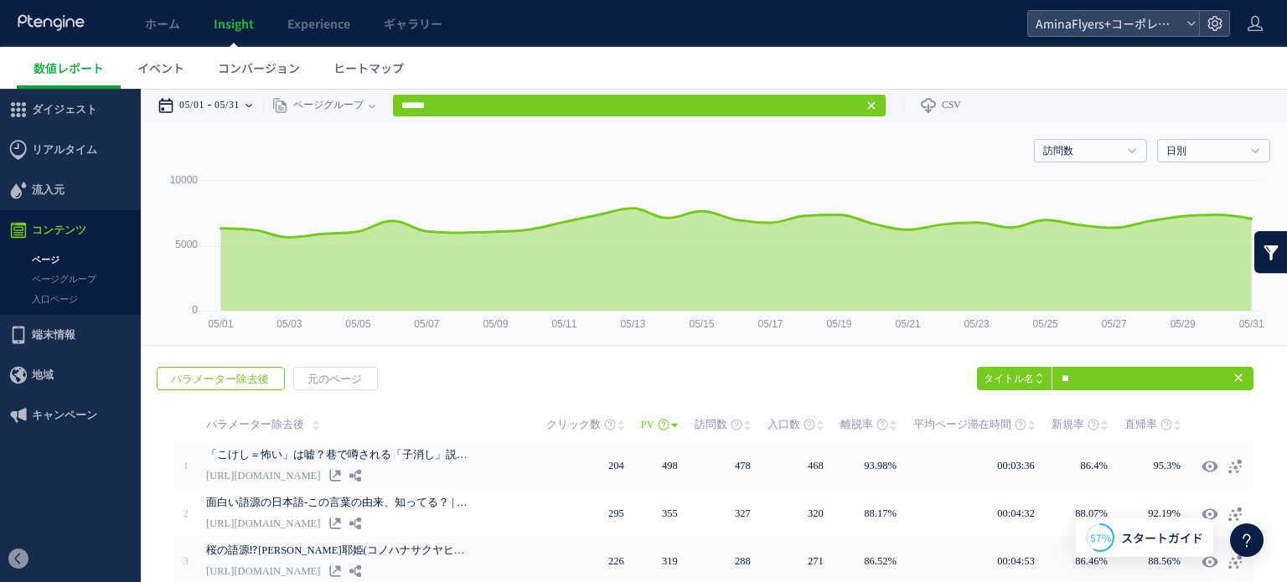
click at [229, 110] on time "05/31" at bounding box center [226, 106] width 25 height 34
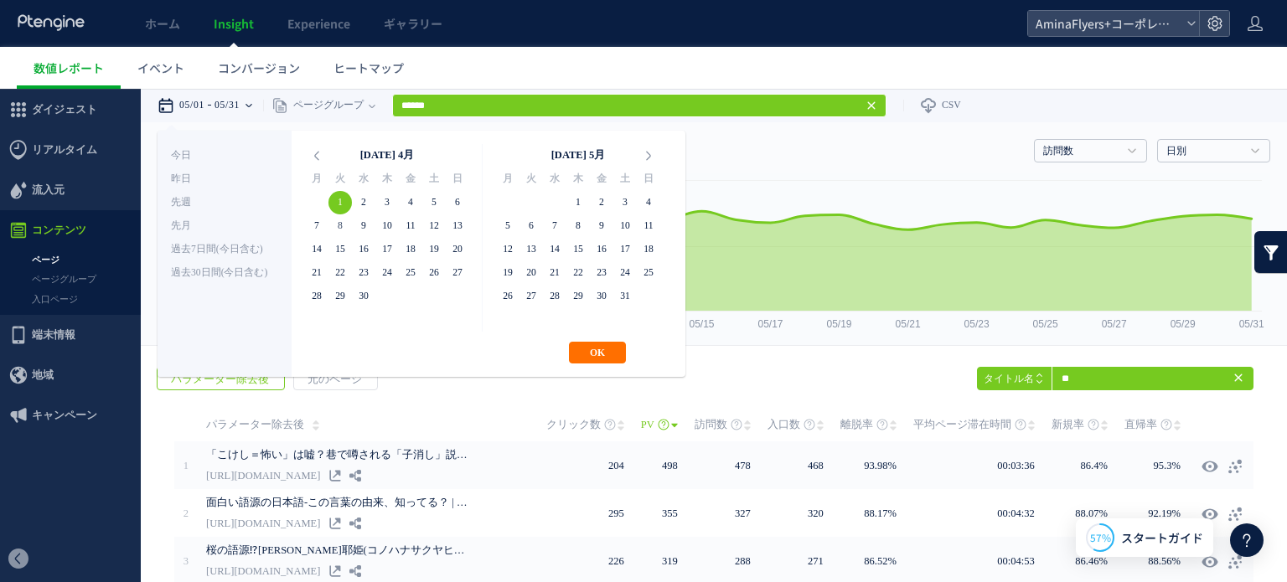
drag, startPoint x: 342, startPoint y: 205, endPoint x: 334, endPoint y: 216, distance: 13.2
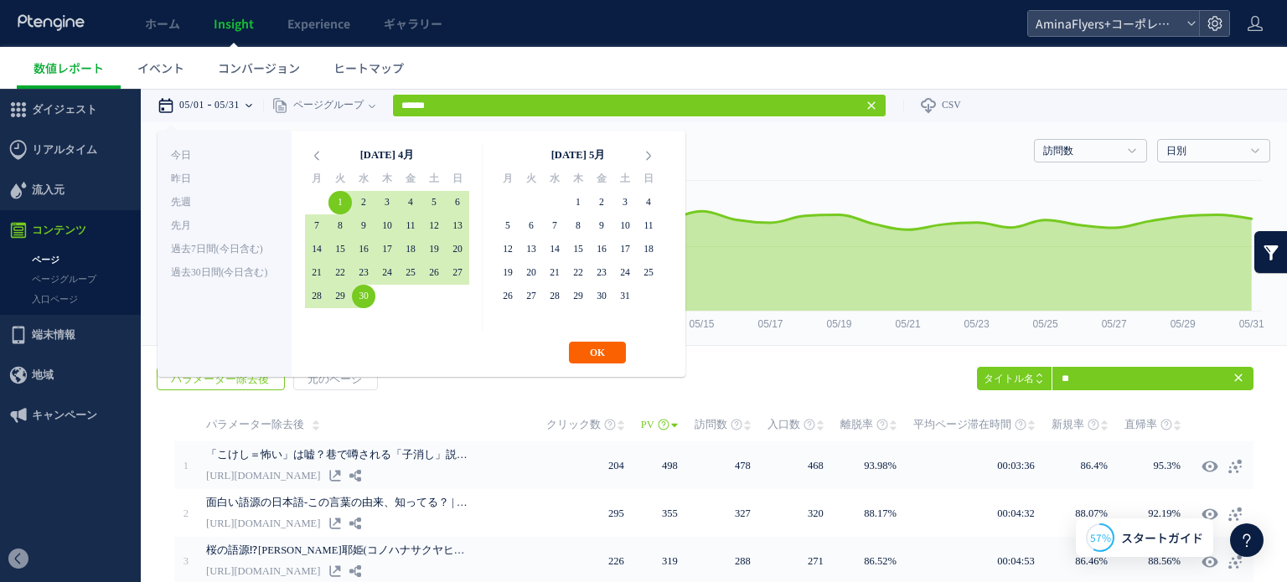
click at [593, 349] on button "OK" at bounding box center [597, 353] width 57 height 22
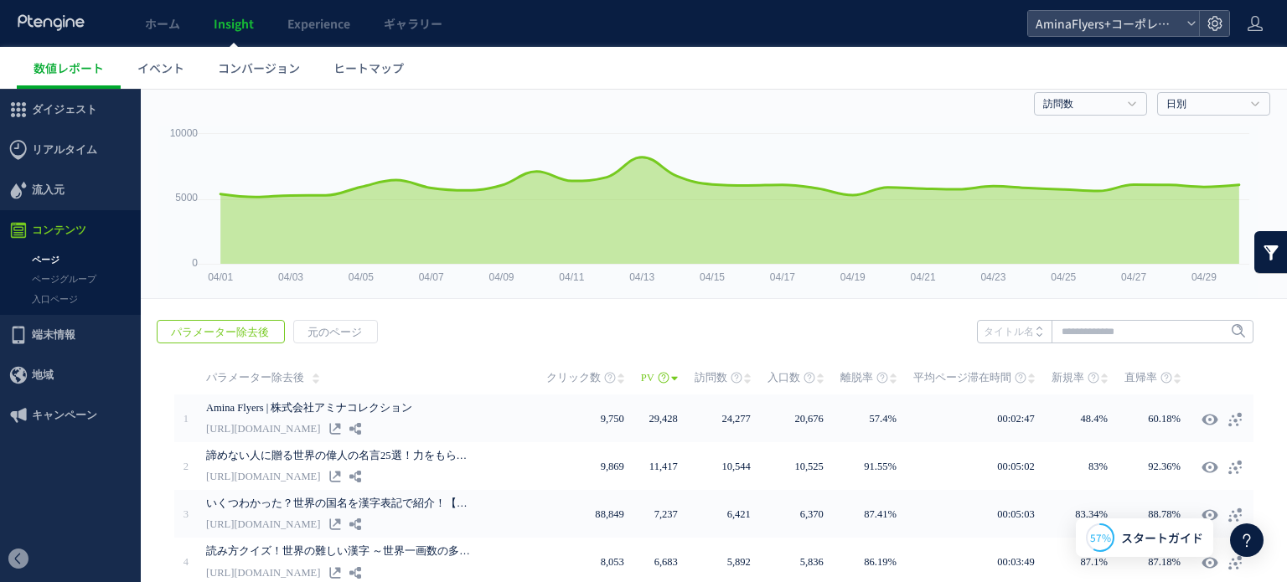
scroll to position [84, 0]
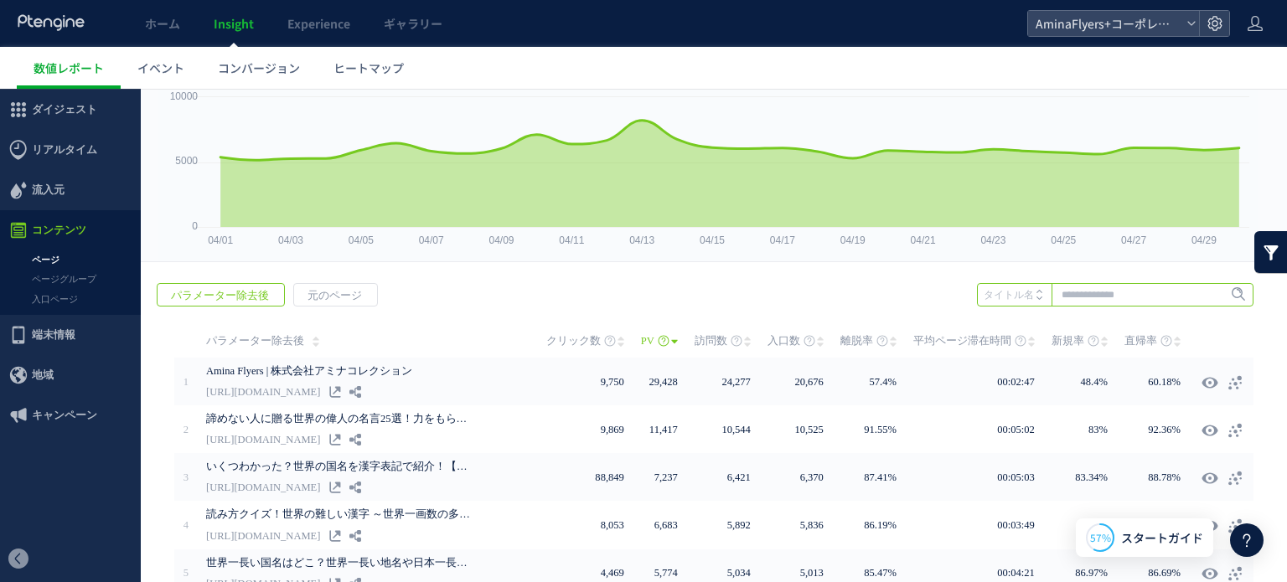
click at [1042, 297] on input "text" at bounding box center [1115, 294] width 276 height 23
type input "**"
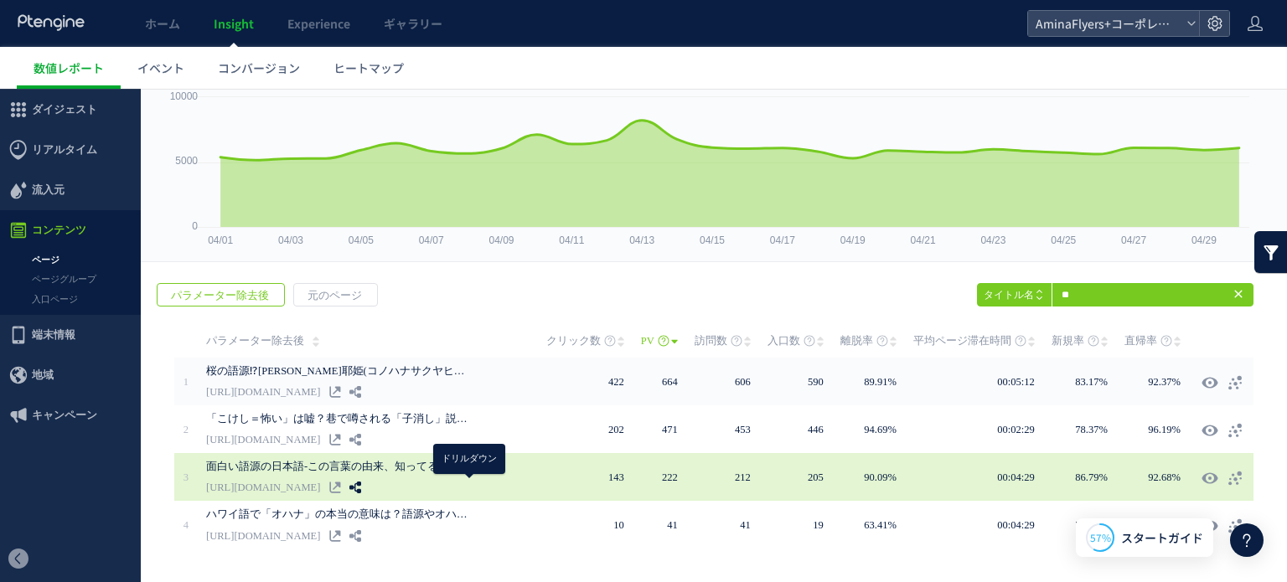
click at [361, 485] on use at bounding box center [355, 488] width 12 height 12
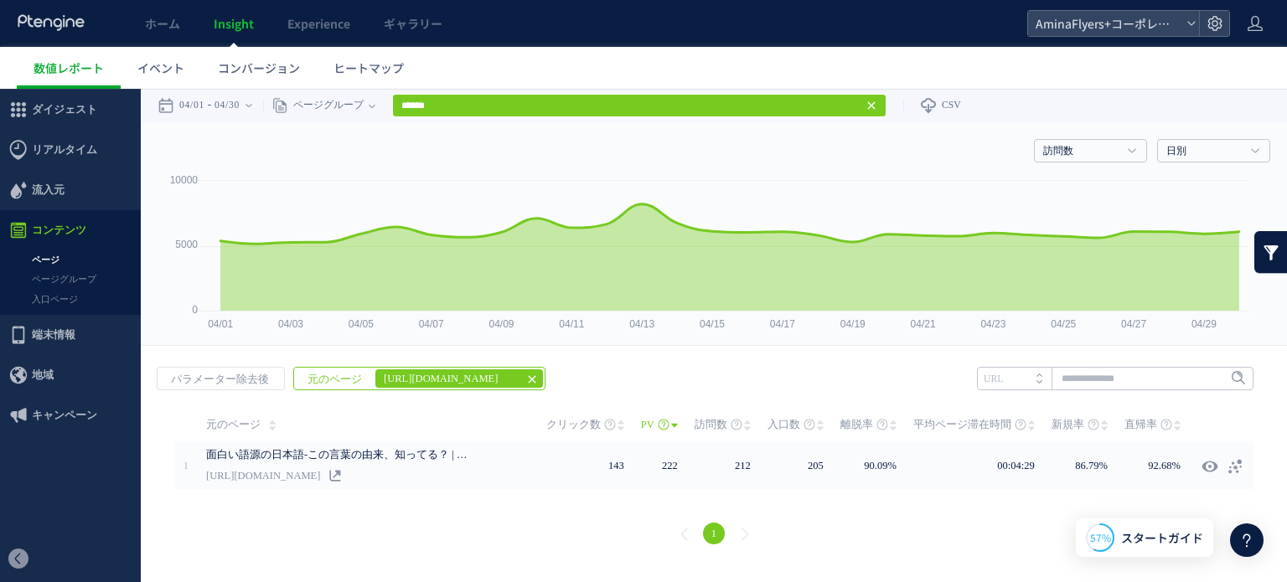
scroll to position [0, 0]
click at [252, 104] on use at bounding box center [248, 105] width 7 height 3
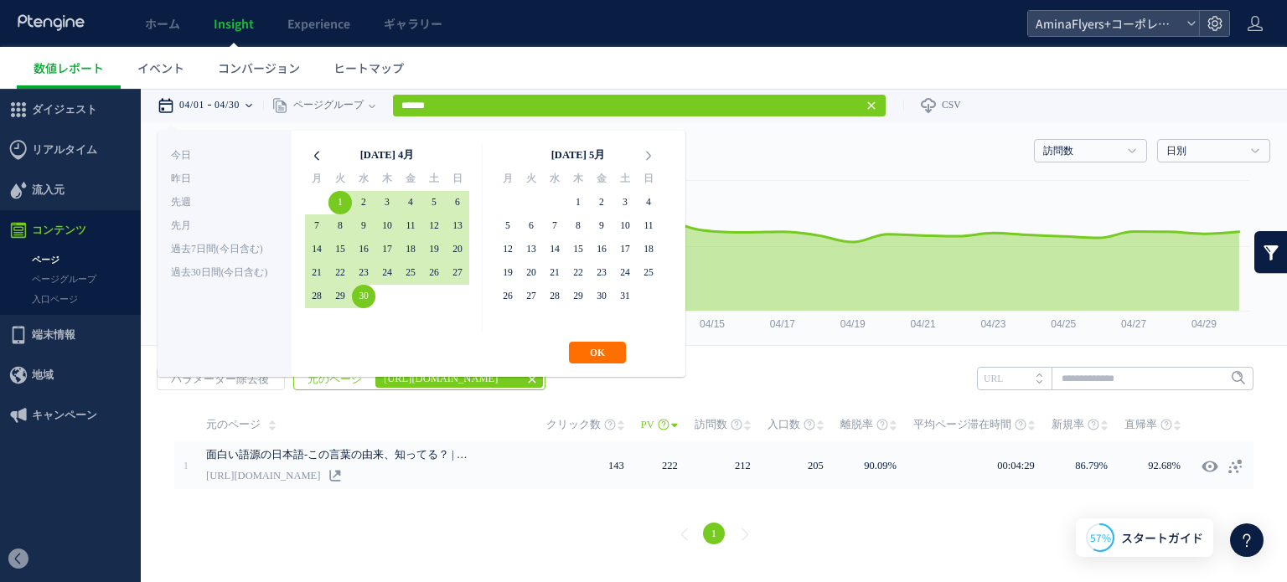
click at [312, 157] on icon at bounding box center [316, 155] width 23 height 23
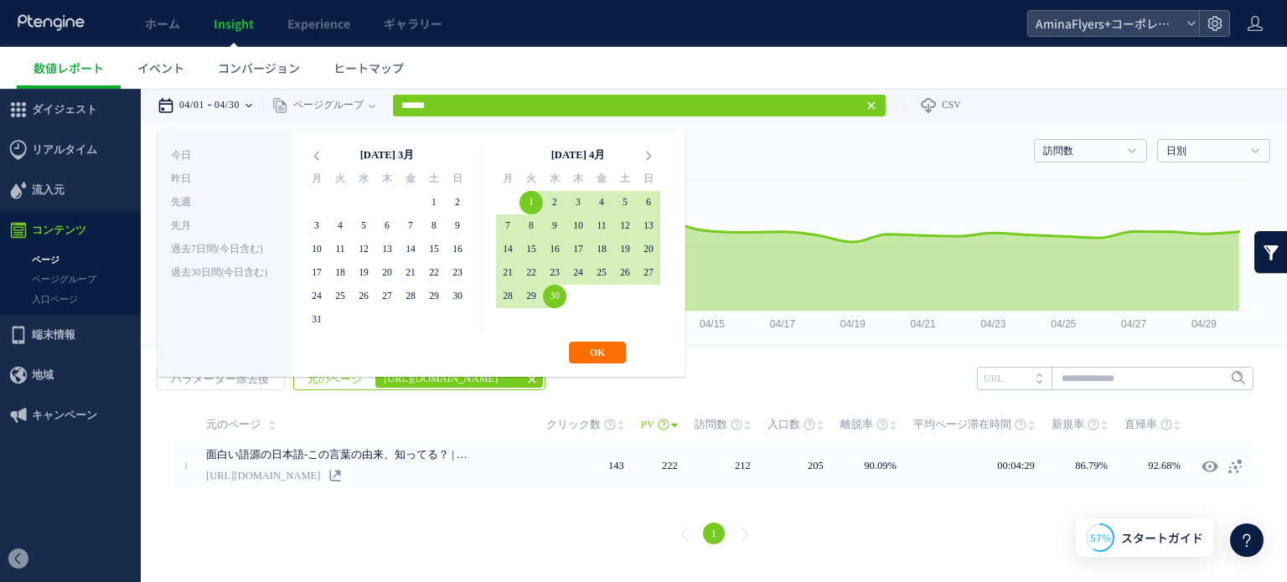
click at [313, 156] on icon at bounding box center [316, 155] width 23 height 23
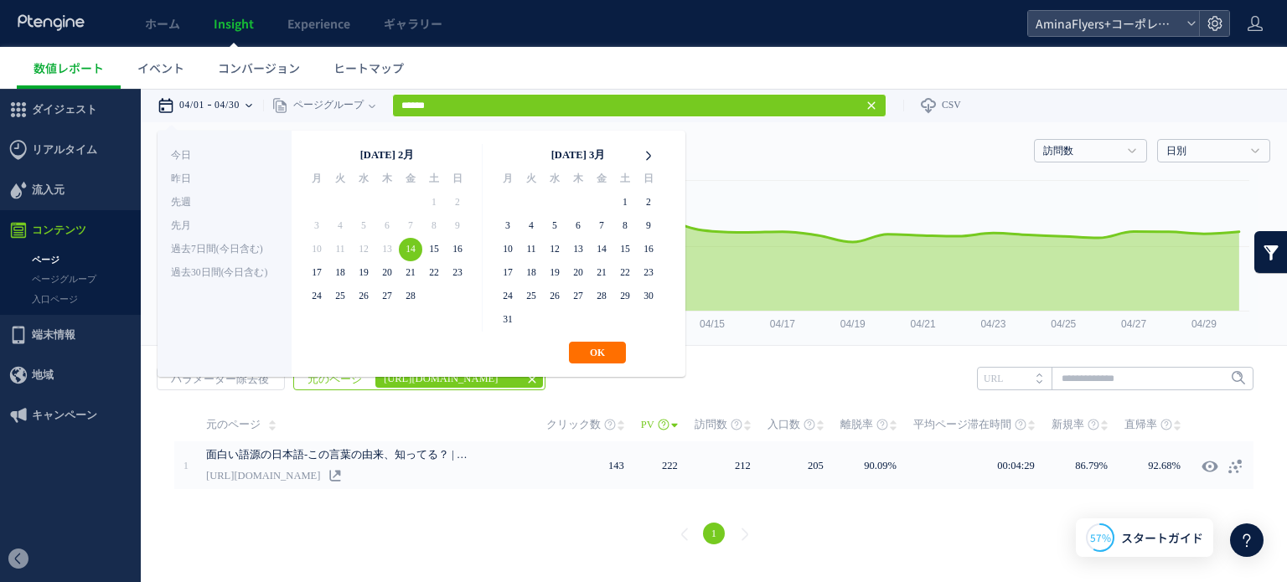
click at [644, 164] on icon at bounding box center [648, 155] width 23 height 23
click at [638, 162] on icon at bounding box center [648, 155] width 23 height 23
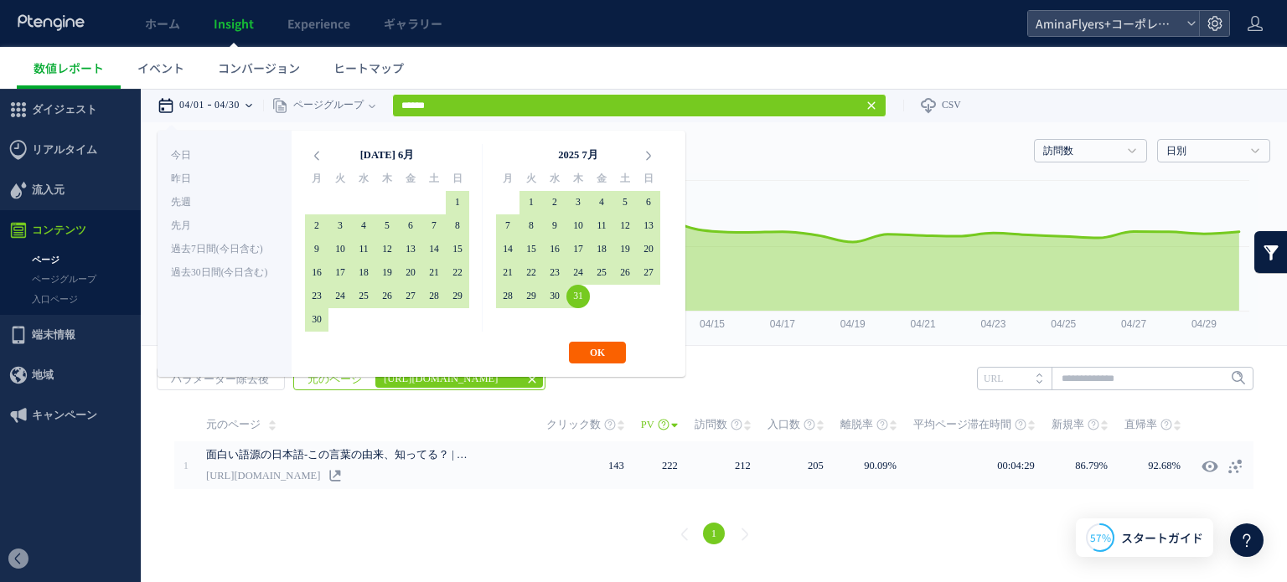
click at [593, 351] on button "OK" at bounding box center [597, 353] width 57 height 22
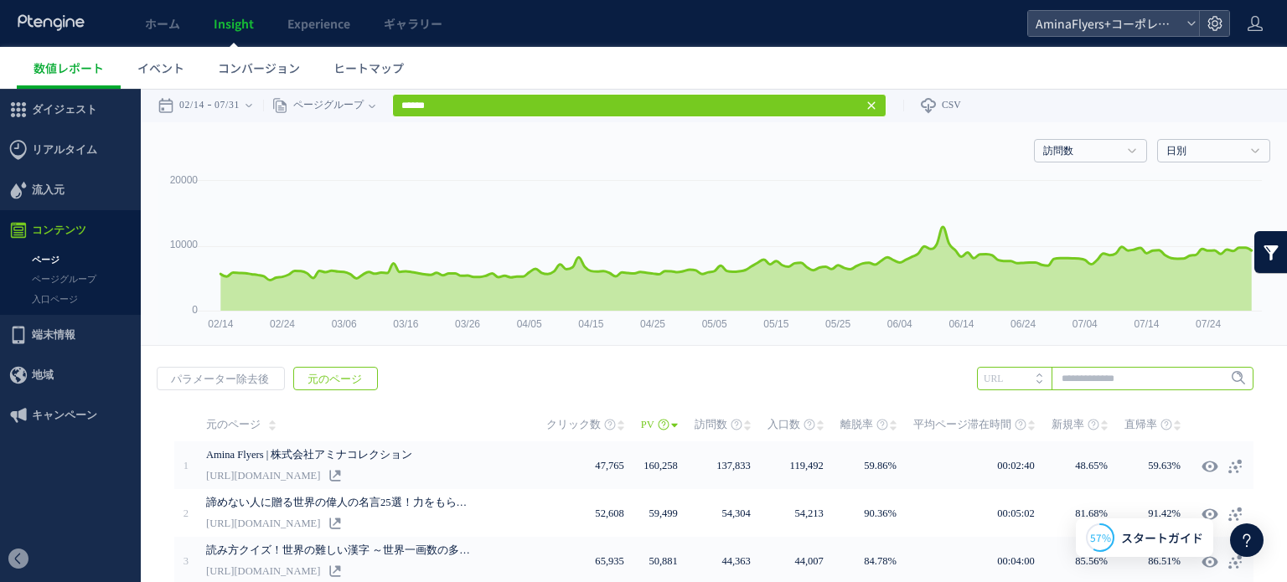
click at [1061, 385] on input "text" at bounding box center [1115, 378] width 276 height 23
click at [1028, 375] on li "URL" at bounding box center [1014, 378] width 75 height 23
click at [1058, 374] on input "text" at bounding box center [1115, 378] width 276 height 23
click at [1029, 411] on li "語源" at bounding box center [1114, 413] width 266 height 22
type input "**"
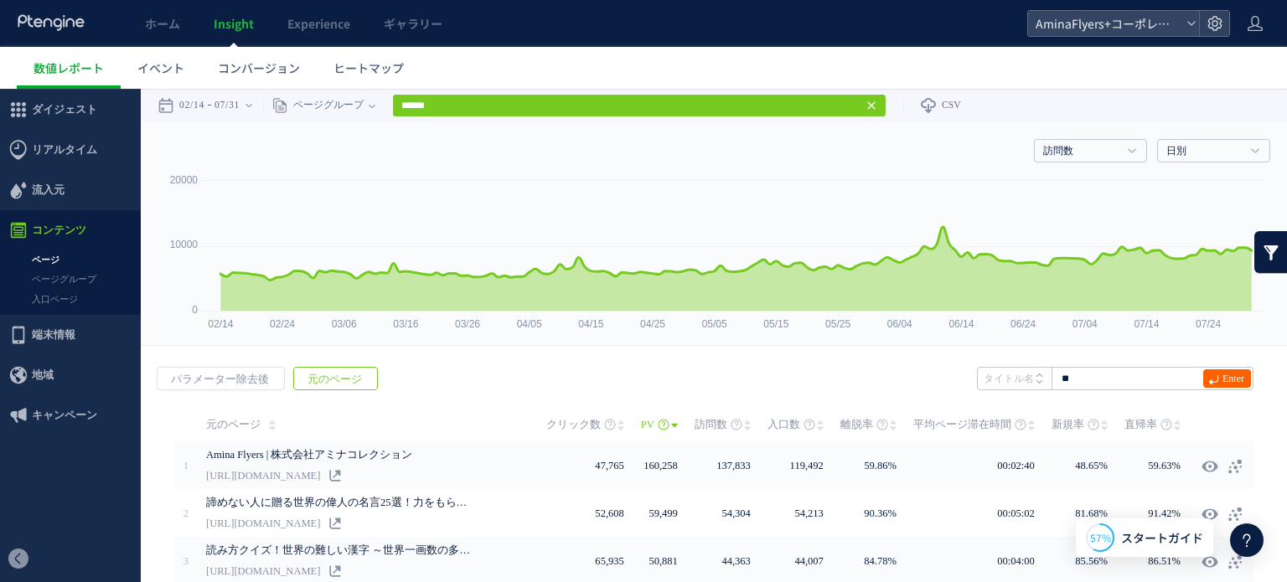
click at [1214, 378] on icon at bounding box center [1213, 379] width 11 height 11
click at [1132, 373] on input "**" at bounding box center [1115, 378] width 276 height 23
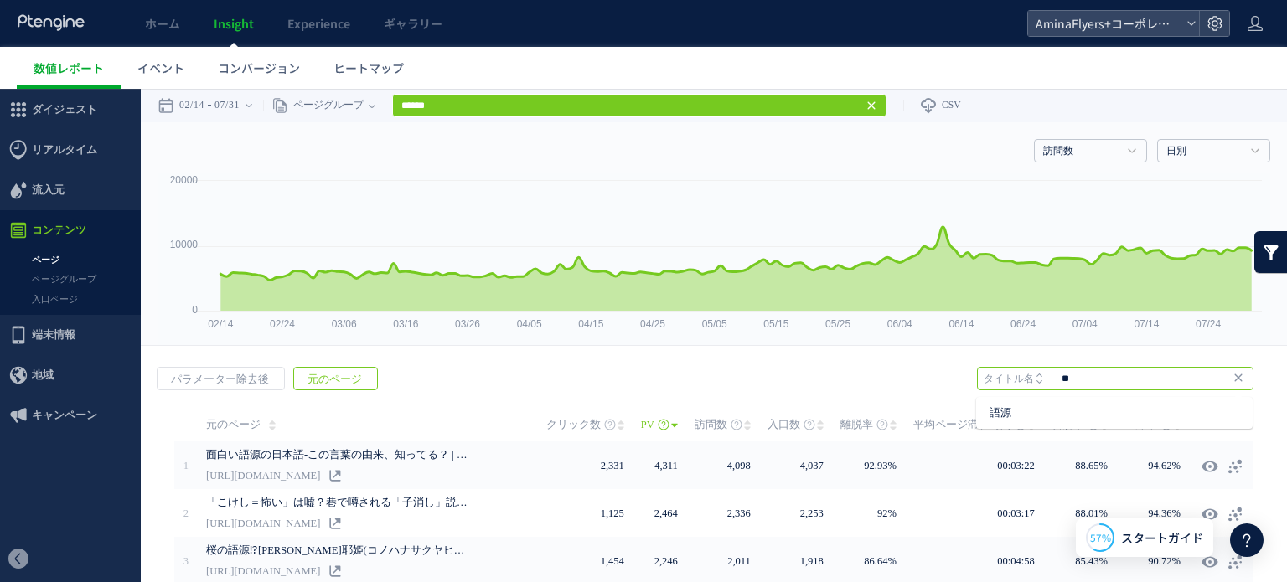
click at [1132, 373] on input "**" at bounding box center [1115, 378] width 276 height 23
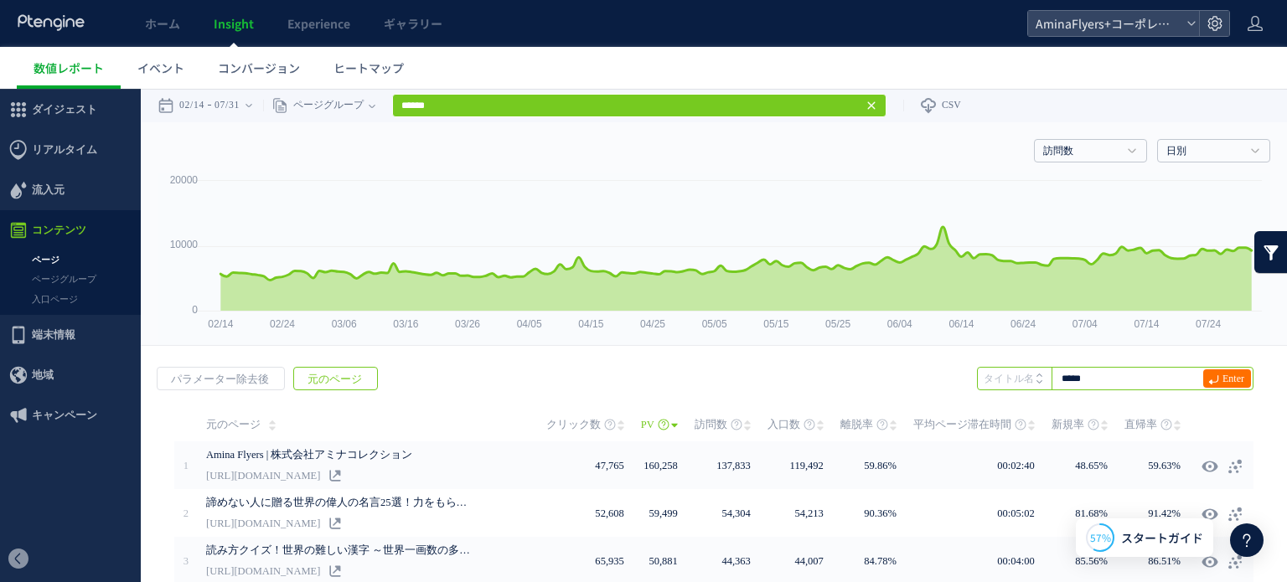
type input "*****"
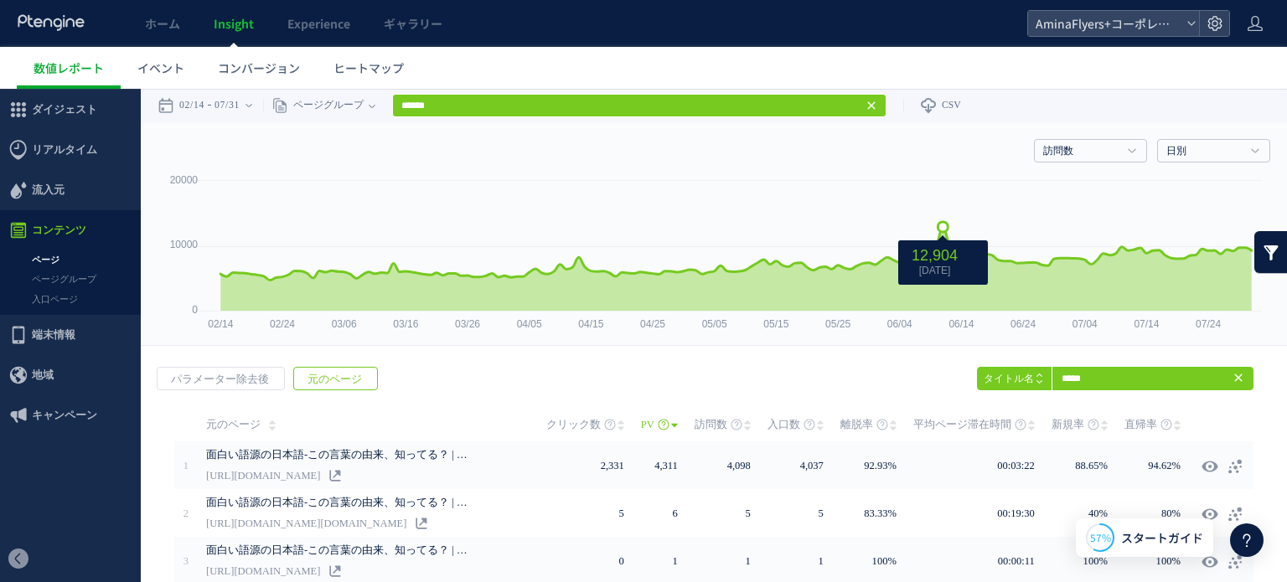
click at [941, 240] on icon at bounding box center [943, 259] width 90 height 49
click at [941, 239] on icon at bounding box center [943, 259] width 90 height 49
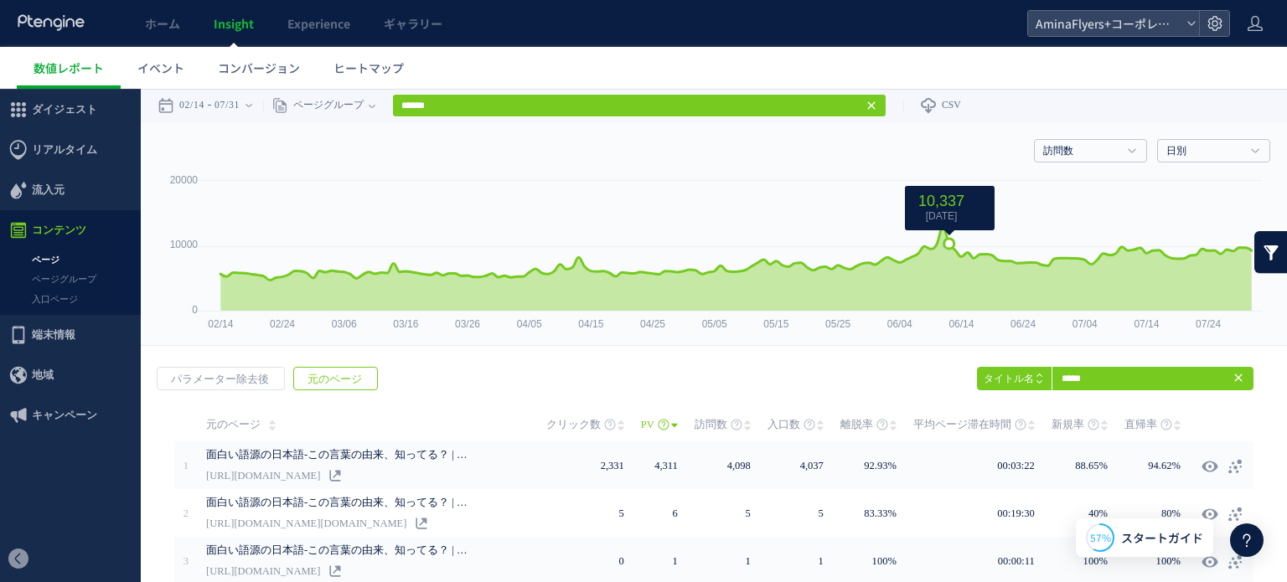
click at [948, 304] on icon at bounding box center [735, 269] width 1030 height 84
click at [233, 383] on span "パラメーター除去後" at bounding box center [219, 379] width 125 height 23
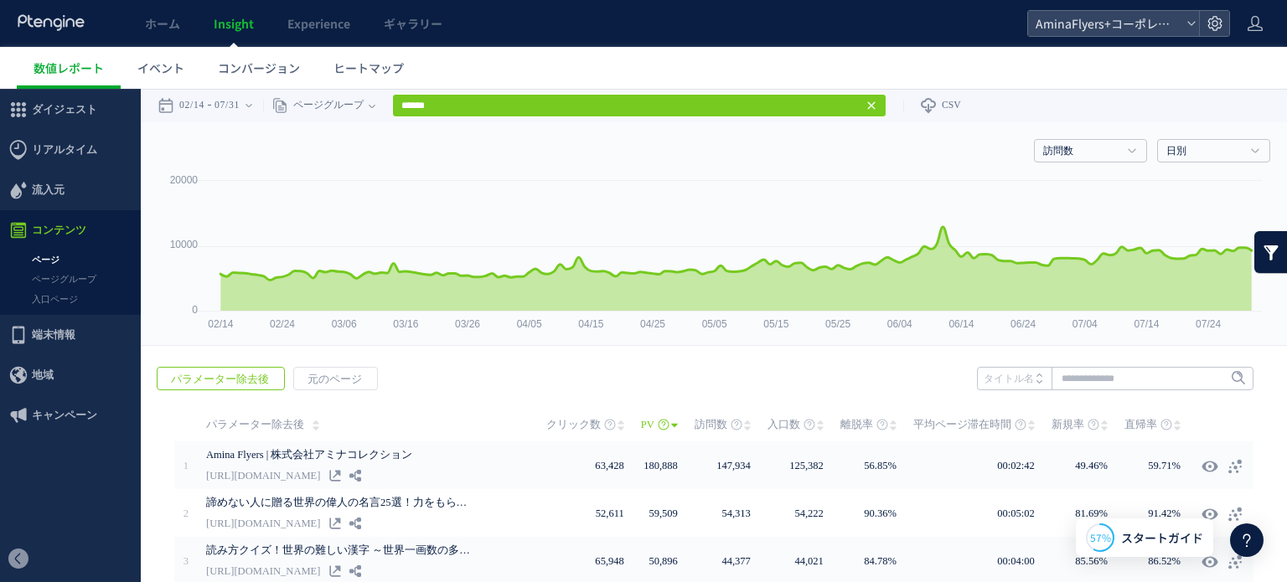
click at [349, 379] on span "元のページ" at bounding box center [334, 379] width 81 height 23
click at [266, 378] on span "パラメーター除去後" at bounding box center [219, 379] width 125 height 23
drag, startPoint x: 1102, startPoint y: 378, endPoint x: 1075, endPoint y: 380, distance: 26.9
click at [1099, 378] on input "text" at bounding box center [1115, 378] width 276 height 23
click at [1038, 405] on li "面白い語源" at bounding box center [1114, 413] width 266 height 22
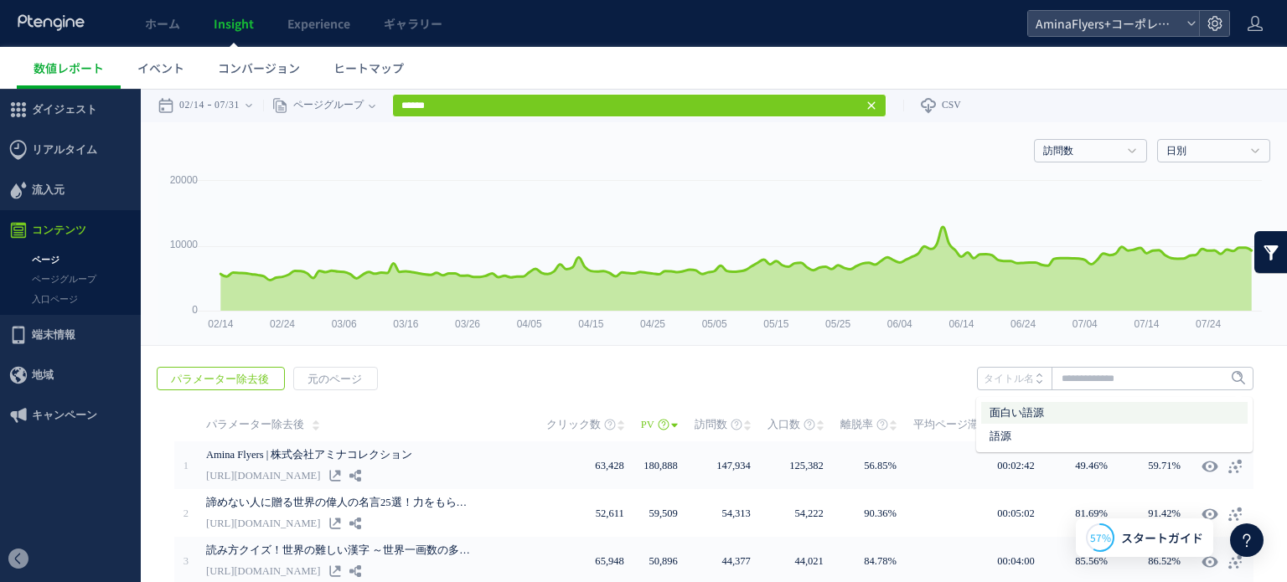
type input "*****"
click at [1211, 379] on icon at bounding box center [1213, 379] width 11 height 11
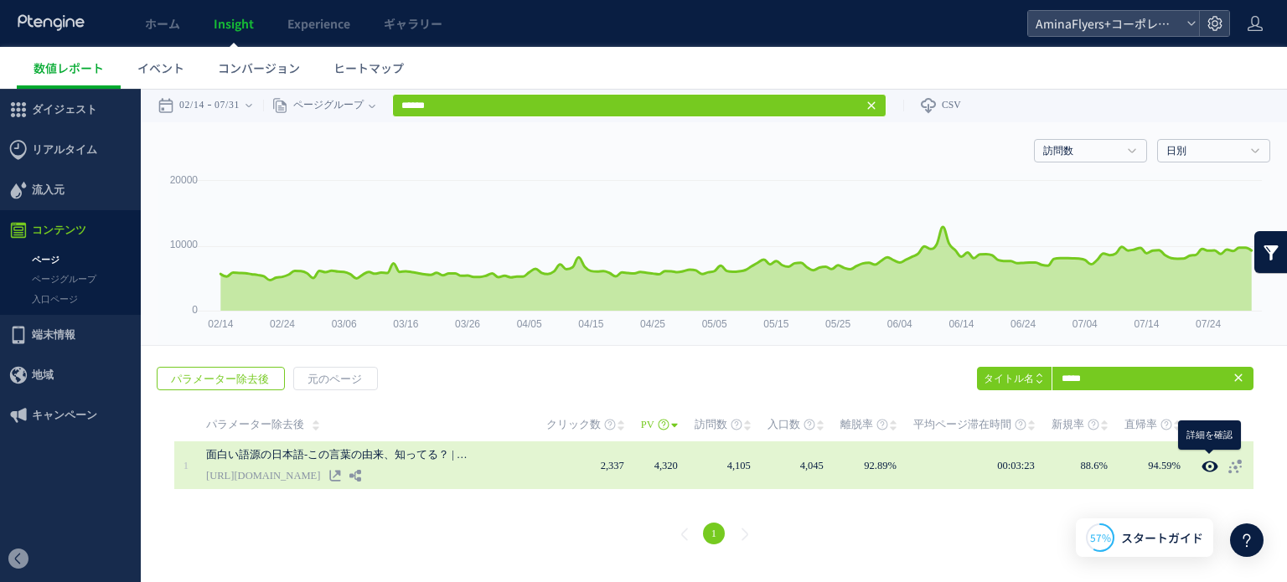
click at [1212, 467] on use at bounding box center [1209, 466] width 16 height 13
type input "**********"
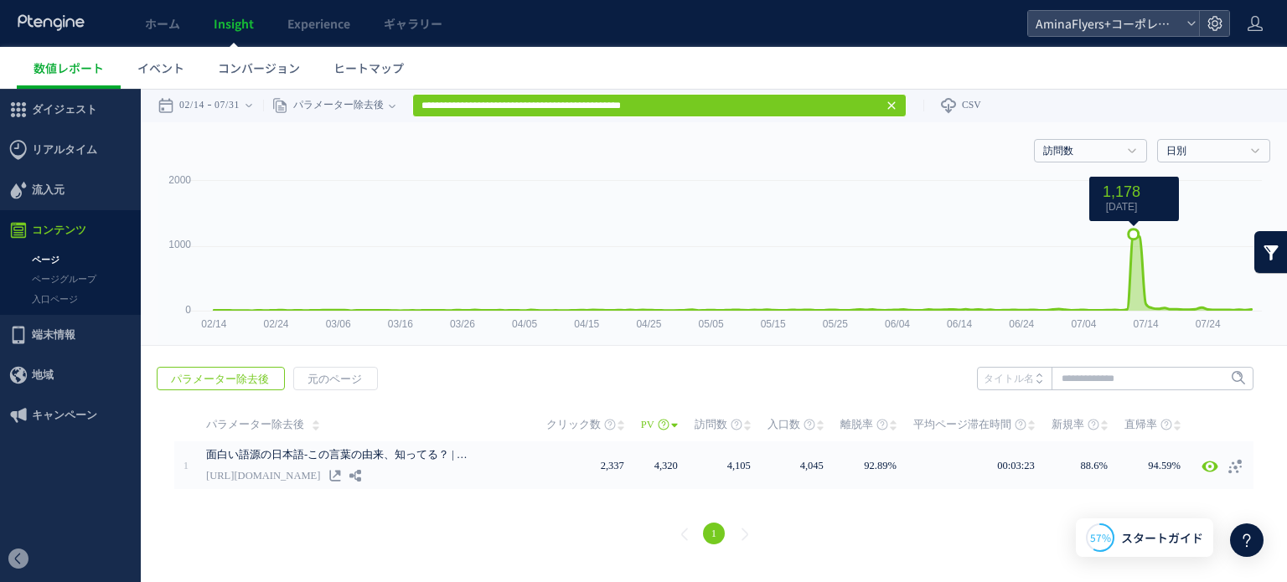
click at [1134, 234] on icon at bounding box center [1133, 234] width 10 height 10
click at [256, 101] on div "02/14 07/31" at bounding box center [210, 106] width 106 height 34
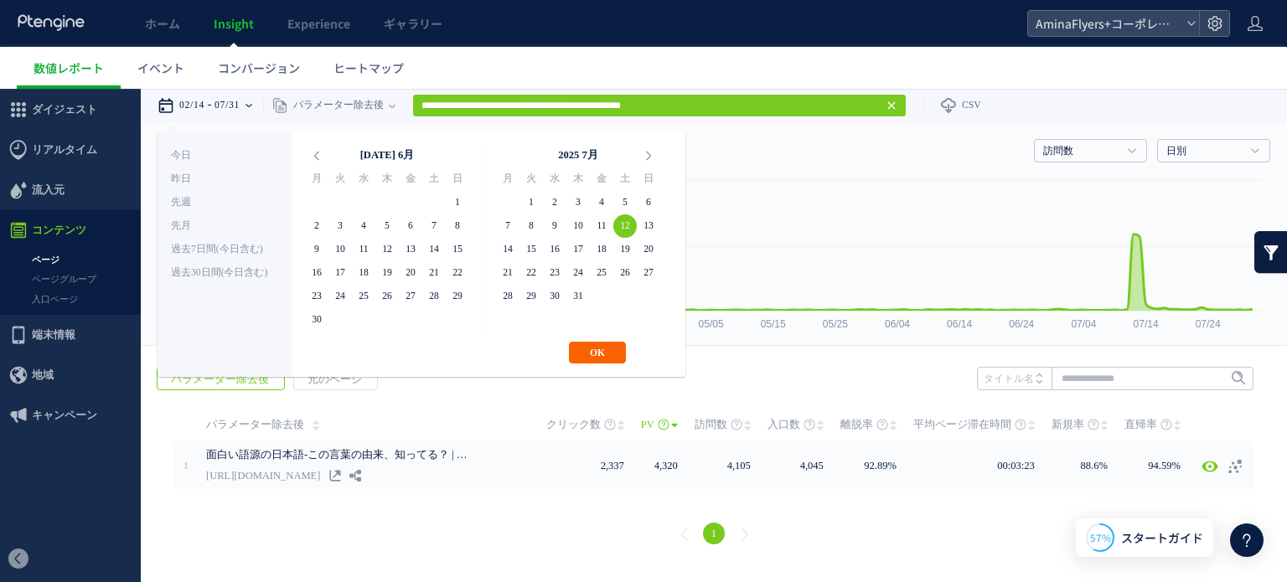
click at [595, 348] on button "OK" at bounding box center [597, 353] width 57 height 22
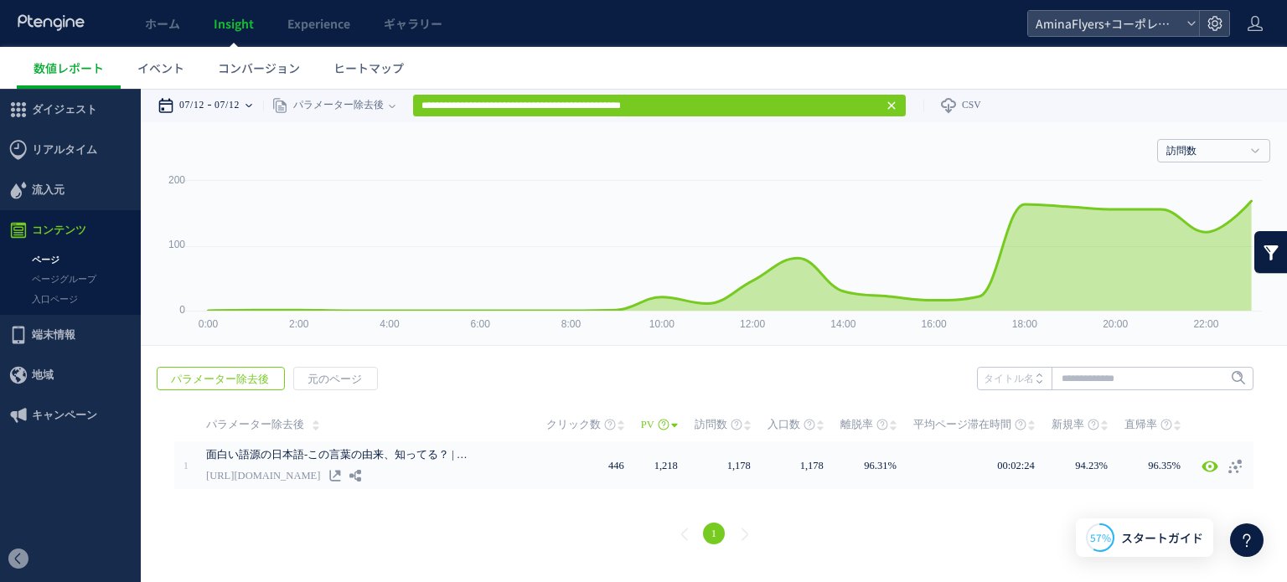
click at [235, 101] on time "07/12" at bounding box center [226, 106] width 25 height 34
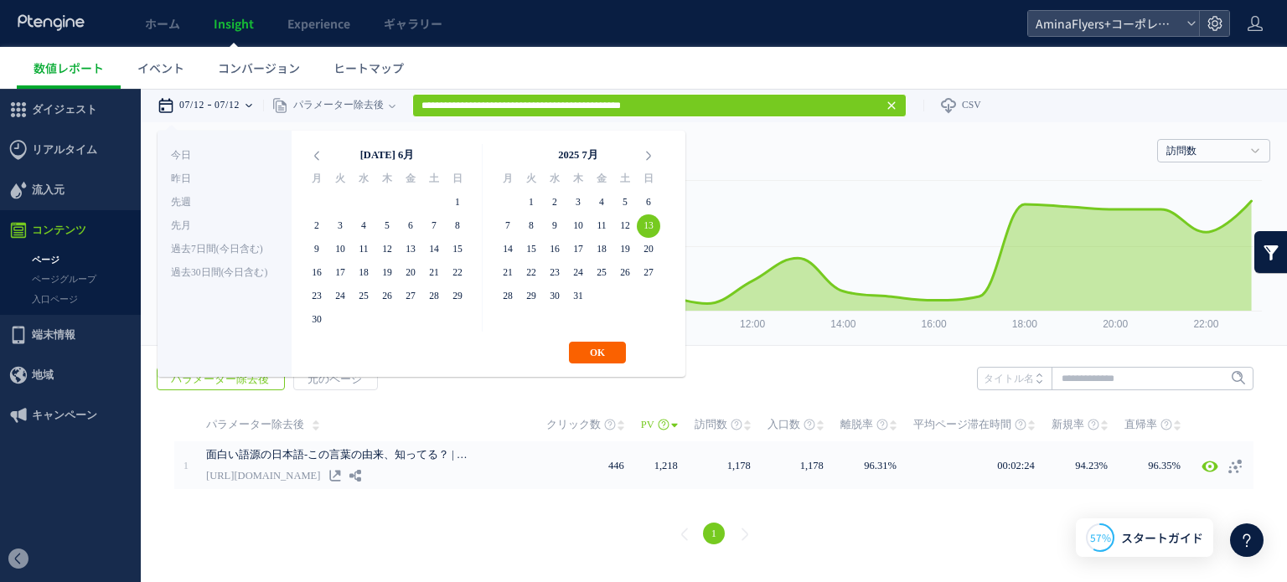
click at [585, 355] on button "OK" at bounding box center [597, 353] width 57 height 22
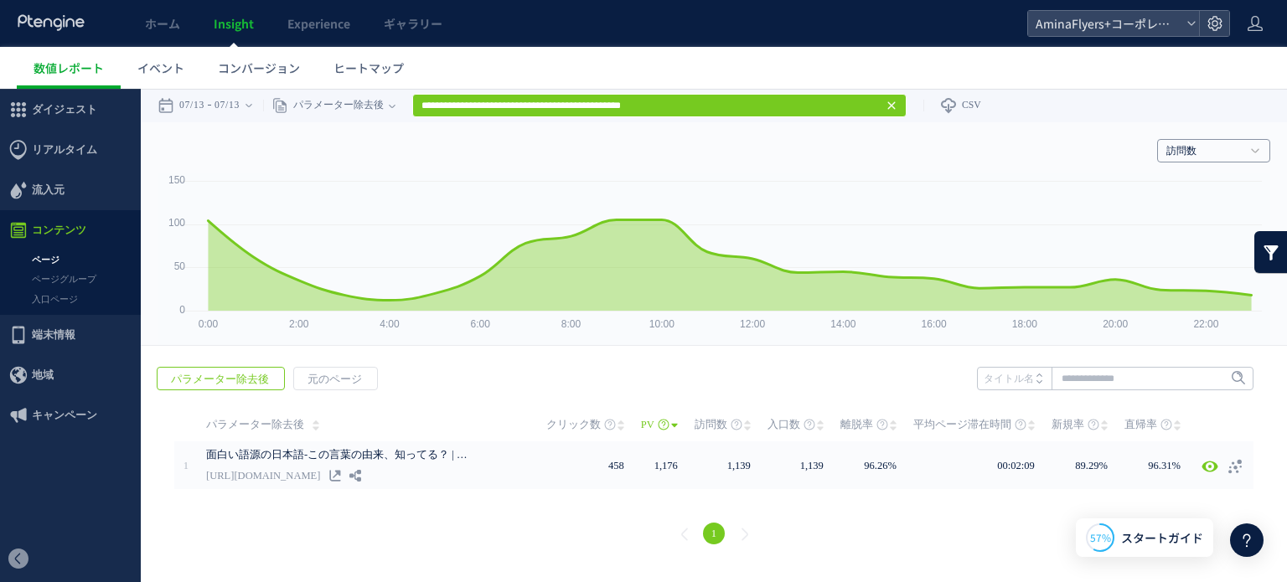
click at [1238, 157] on link "訪問数" at bounding box center [1204, 151] width 76 height 15
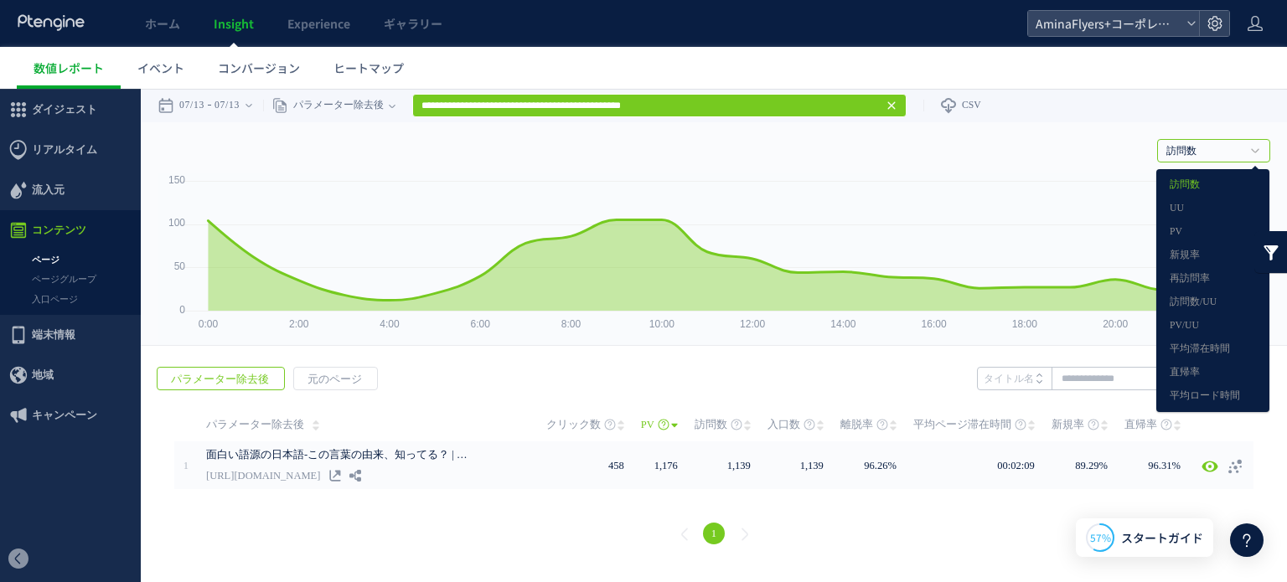
click at [1178, 150] on link "訪問数" at bounding box center [1204, 151] width 76 height 15
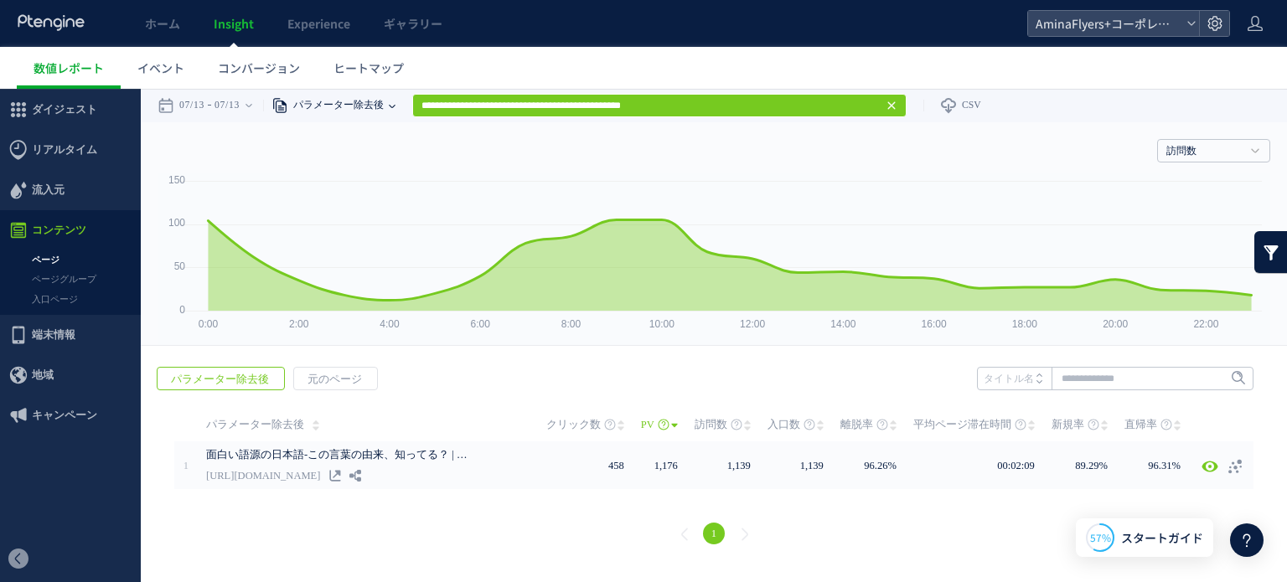
click at [347, 97] on span "パラメーター除去後" at bounding box center [335, 106] width 95 height 34
click at [238, 106] on time "07/13" at bounding box center [226, 106] width 25 height 34
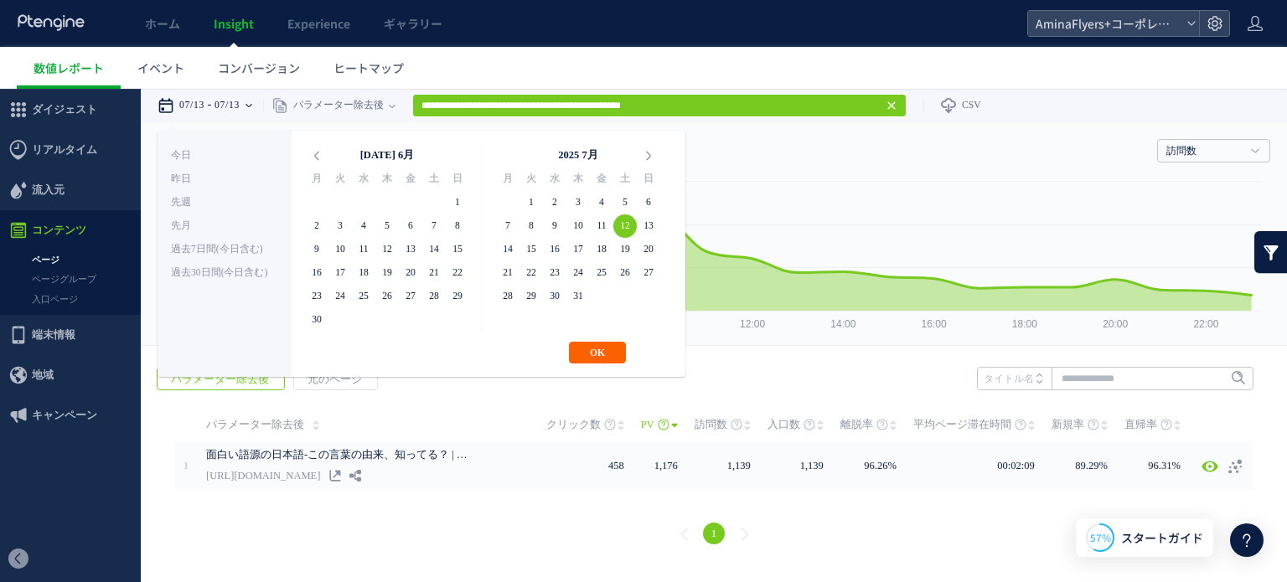
click at [599, 346] on button "OK" at bounding box center [597, 353] width 57 height 22
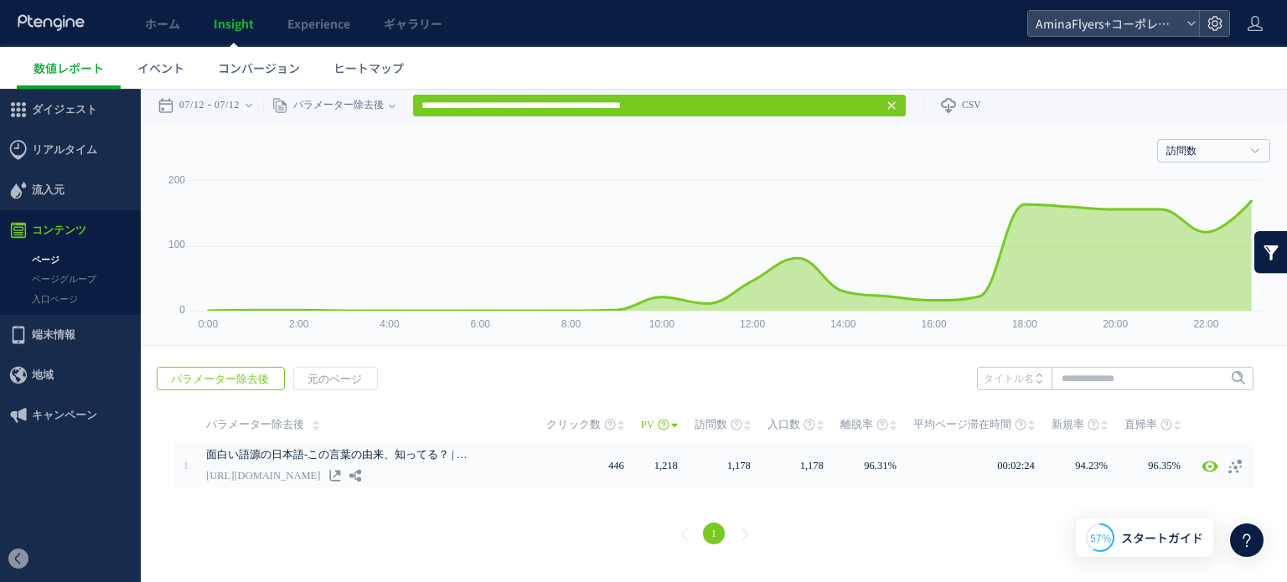
click at [1273, 253] on link at bounding box center [1271, 252] width 34 height 42
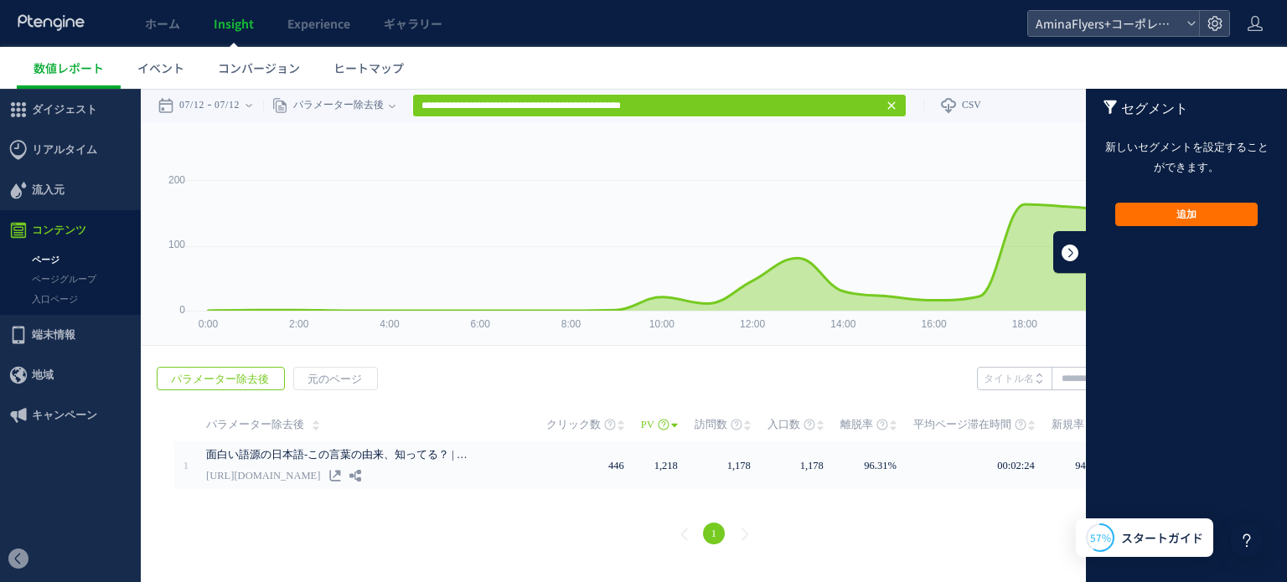
click at [1079, 254] on link at bounding box center [1070, 252] width 34 height 42
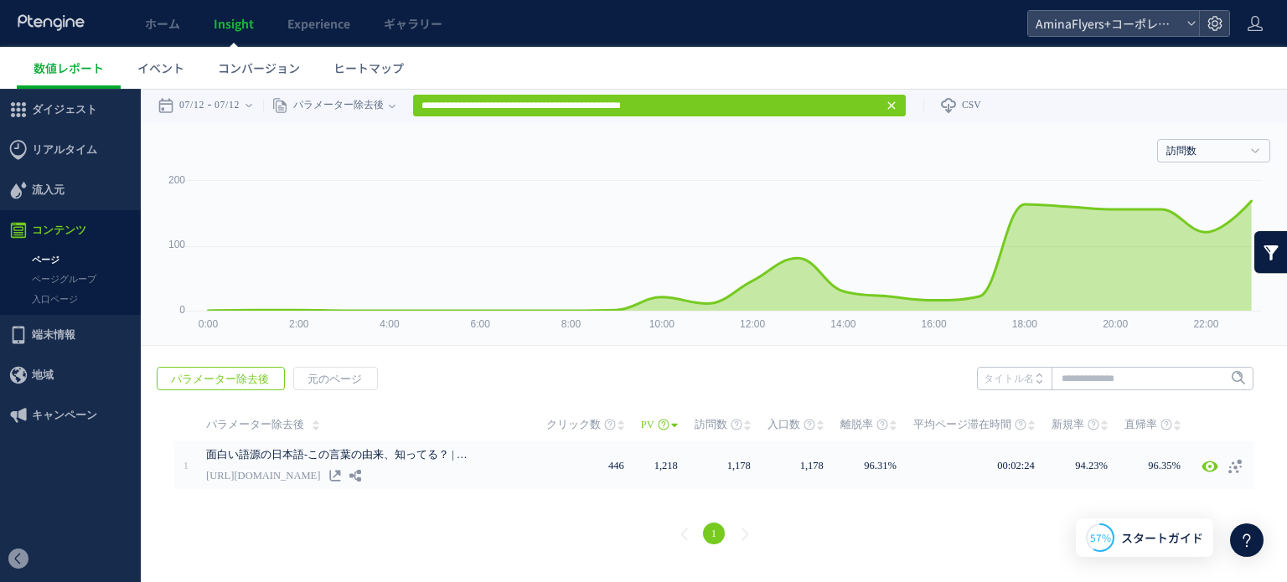
click at [1273, 255] on link at bounding box center [1271, 252] width 34 height 42
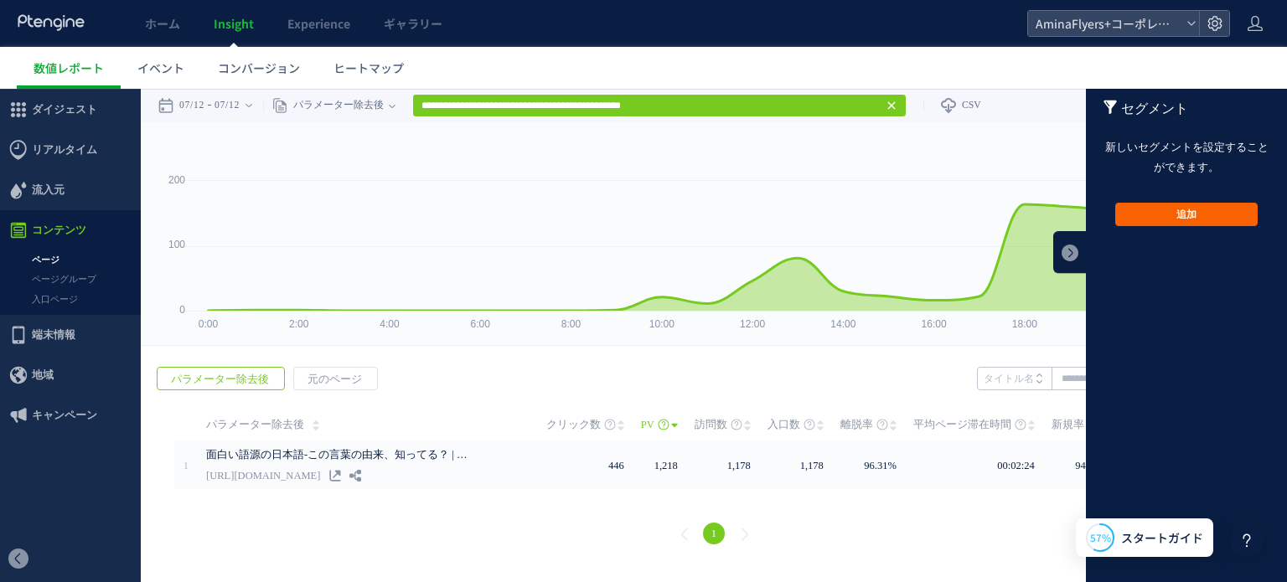
click at [1188, 214] on button "追加" at bounding box center [1186, 214] width 142 height 23
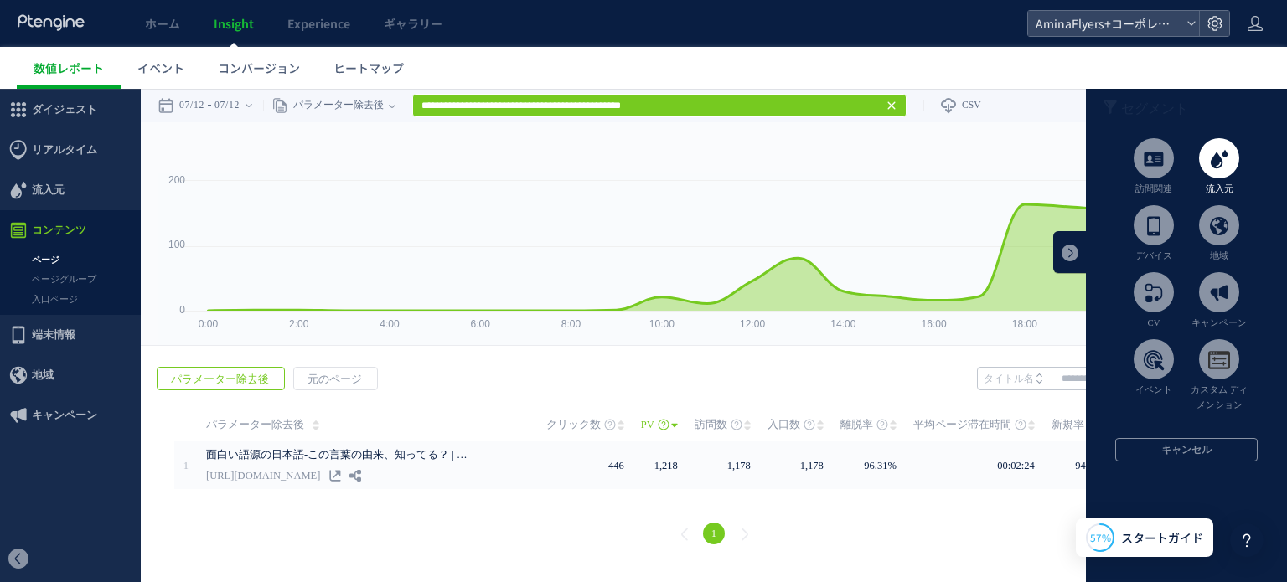
click at [1196, 170] on li "流入元" at bounding box center [1218, 167] width 65 height 59
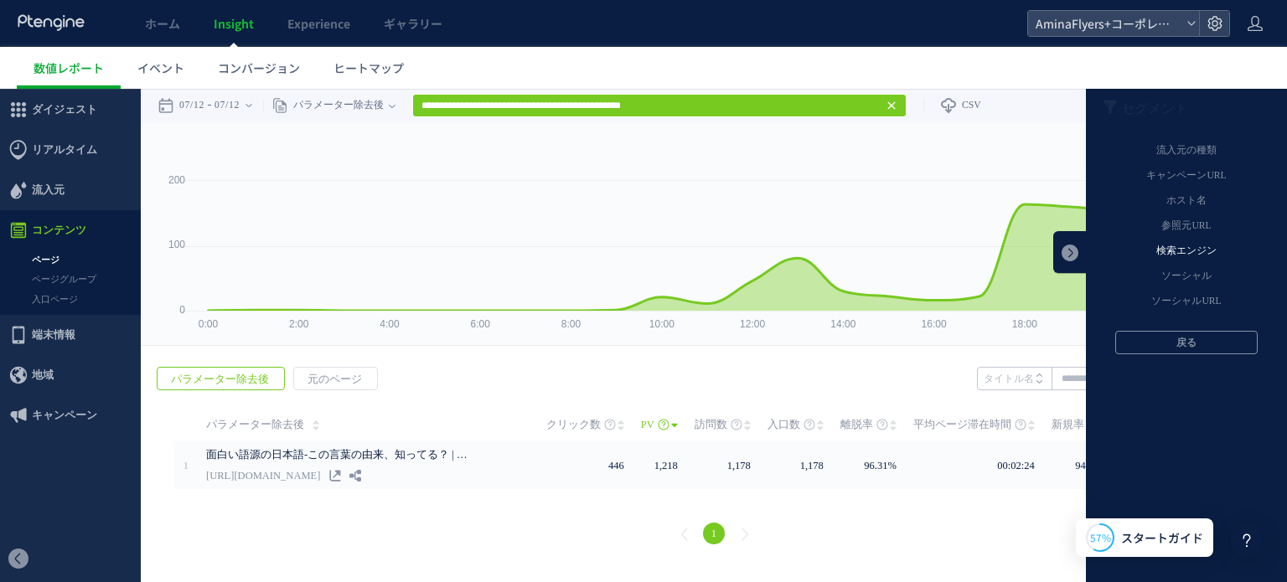
click at [1194, 245] on li "検索エンジン" at bounding box center [1185, 251] width 201 height 25
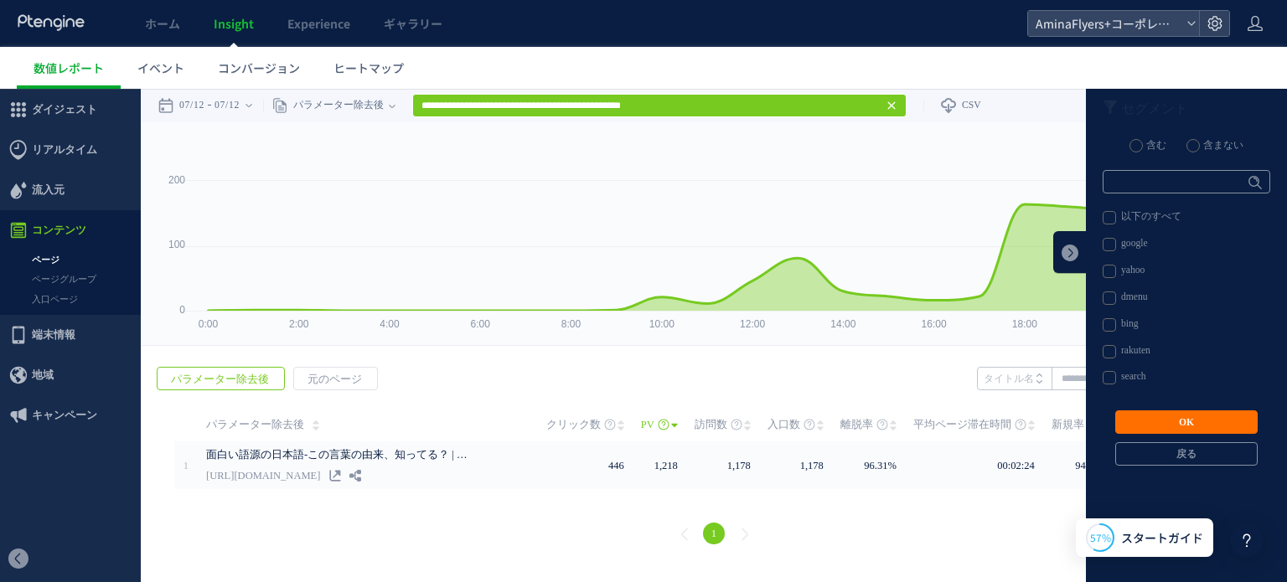
click at [1107, 220] on label "以下のすべて" at bounding box center [1185, 217] width 166 height 13
click at [1184, 419] on button "OK" at bounding box center [1186, 421] width 142 height 23
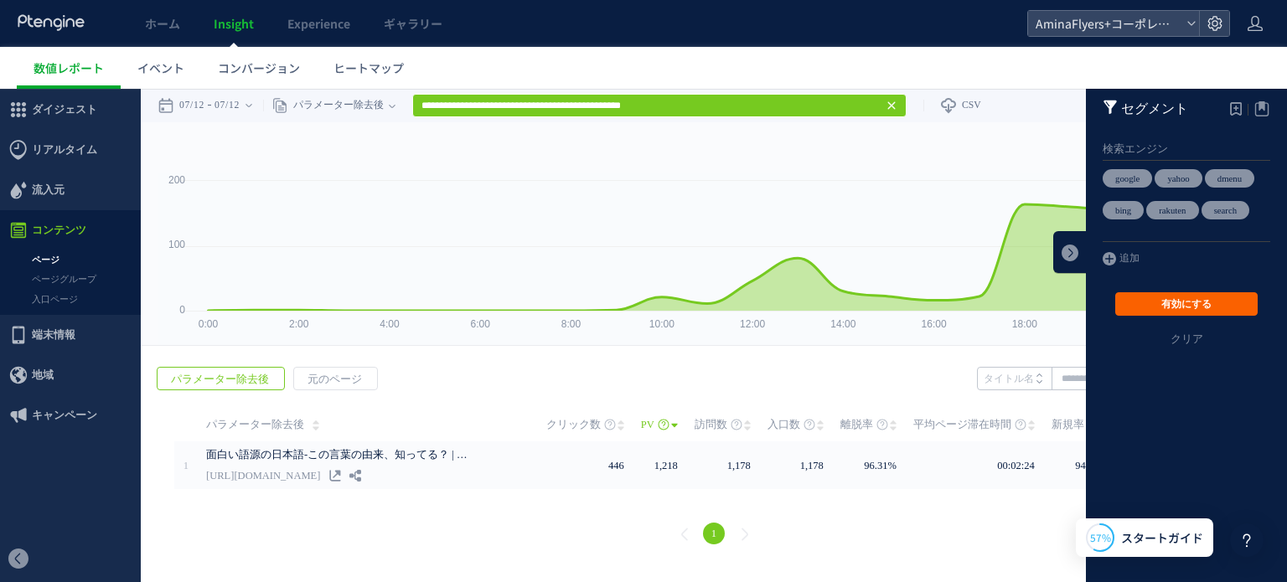
click at [1183, 316] on button "有効にする" at bounding box center [1186, 303] width 142 height 23
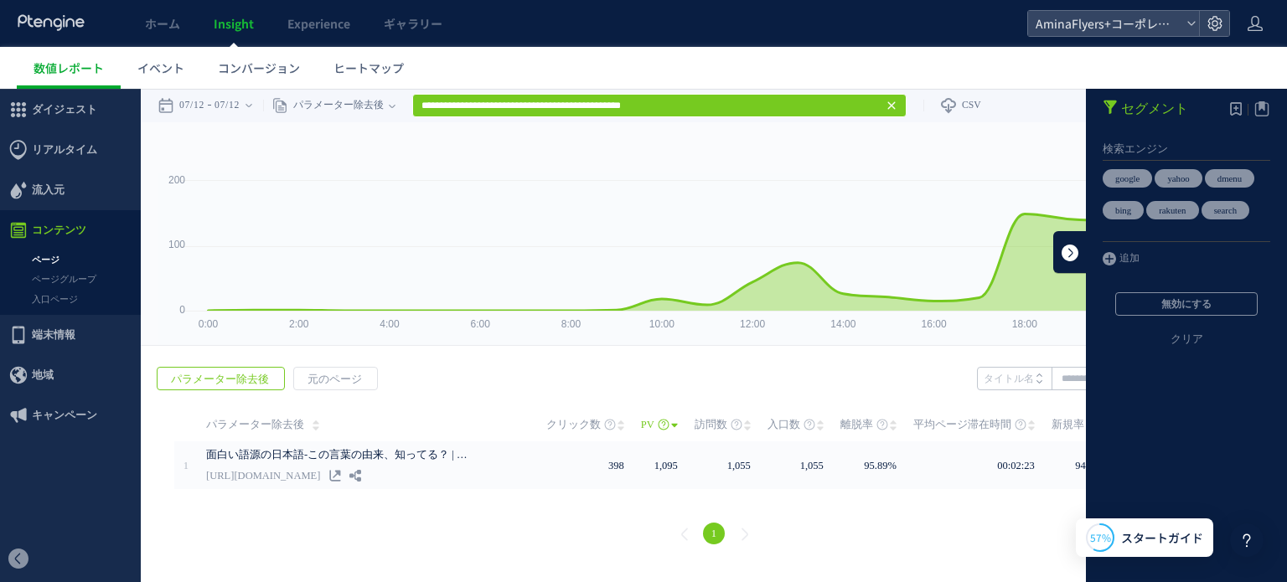
click at [1066, 261] on link at bounding box center [1070, 252] width 34 height 42
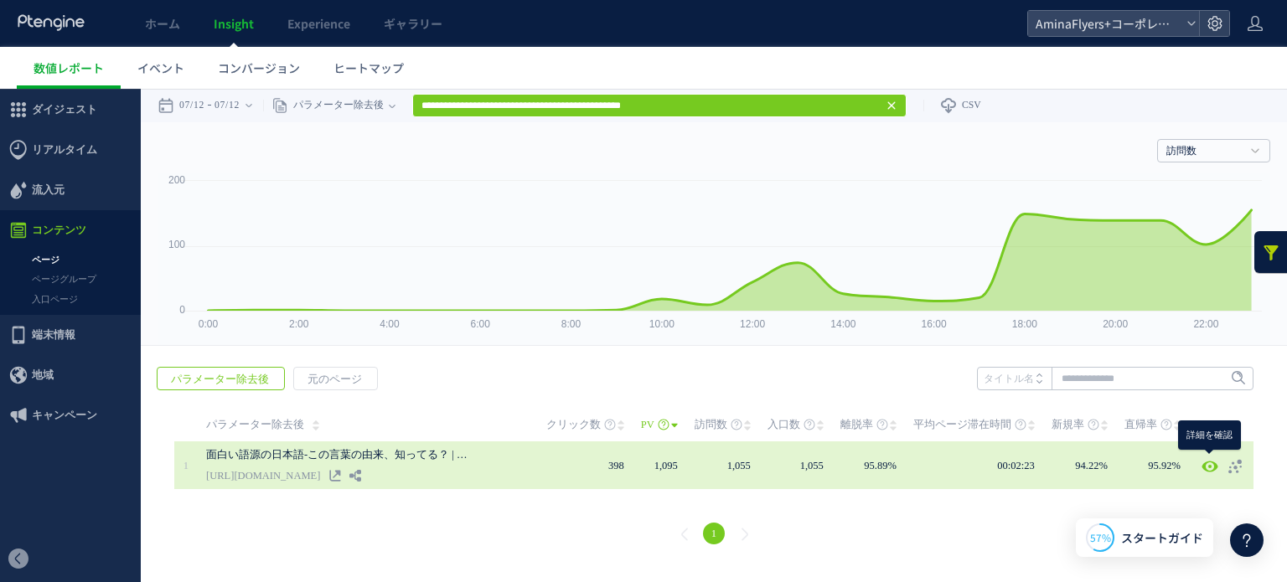
click at [1201, 464] on use at bounding box center [1209, 466] width 16 height 13
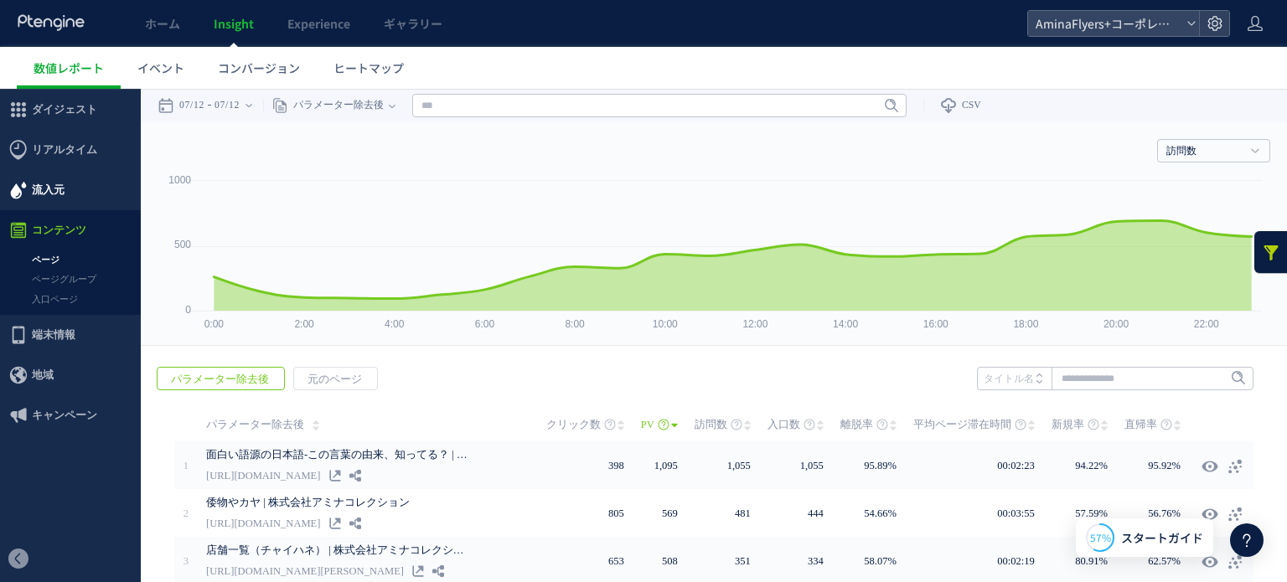
click at [49, 190] on span "流入元" at bounding box center [48, 190] width 33 height 40
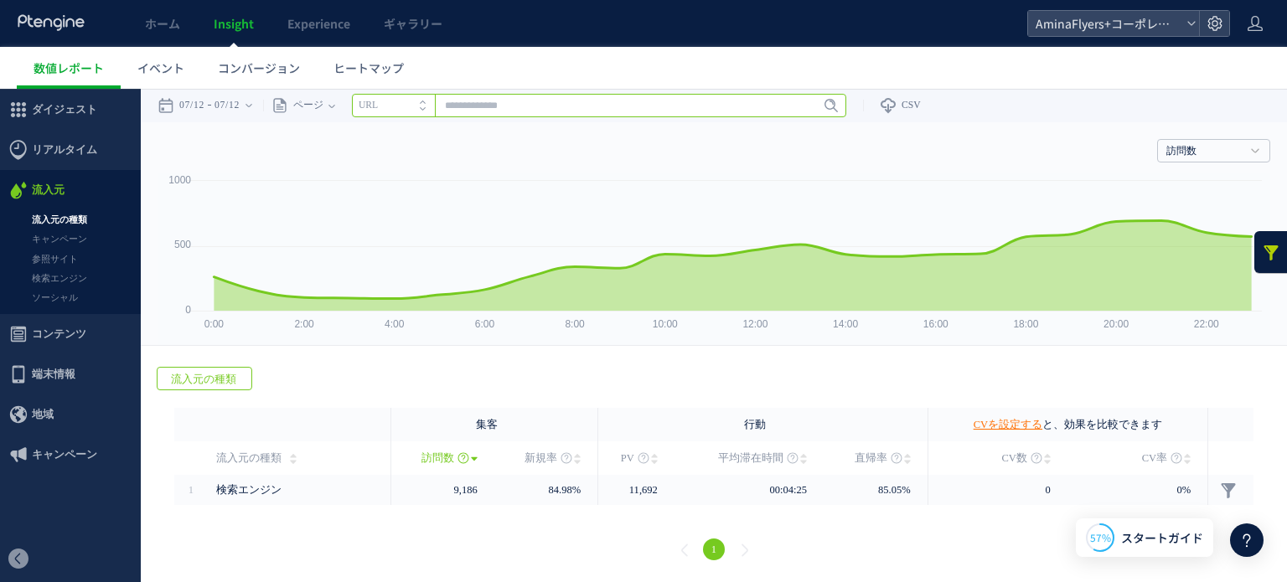
click at [460, 104] on input "text" at bounding box center [599, 105] width 494 height 23
click at [421, 106] on li "URL" at bounding box center [393, 105] width 83 height 23
click at [419, 106] on li "タイトル名" at bounding box center [393, 105] width 83 height 23
click at [419, 106] on li "URL" at bounding box center [393, 105] width 83 height 23
click at [53, 253] on link "参照サイト" at bounding box center [70, 259] width 141 height 19
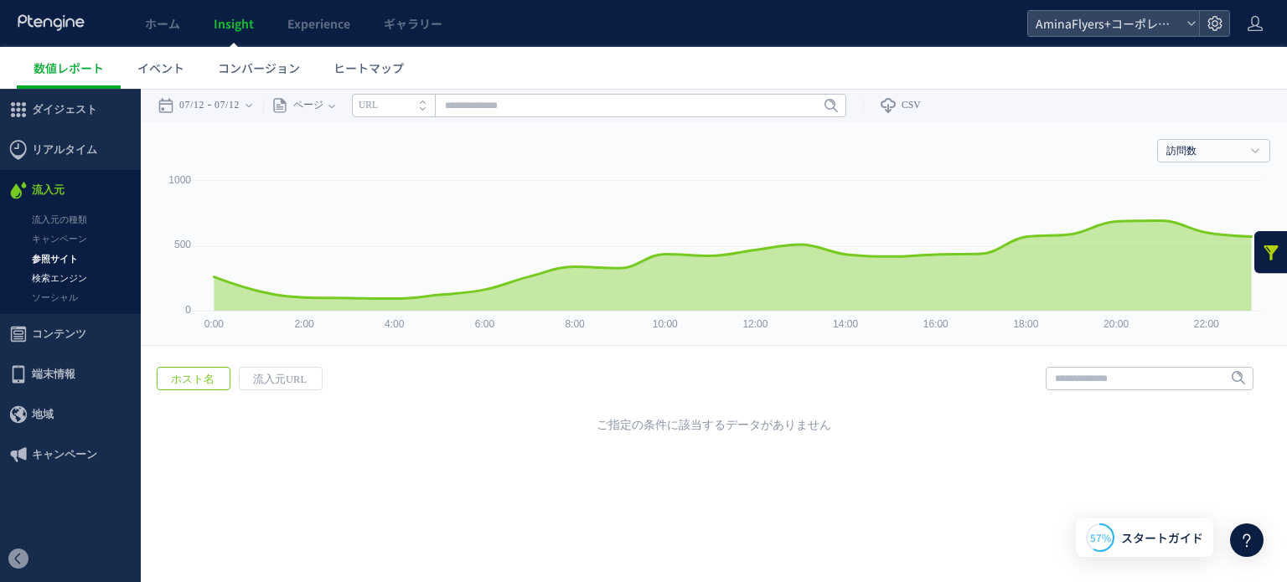
click at [88, 277] on link "検索エンジン" at bounding box center [70, 278] width 141 height 19
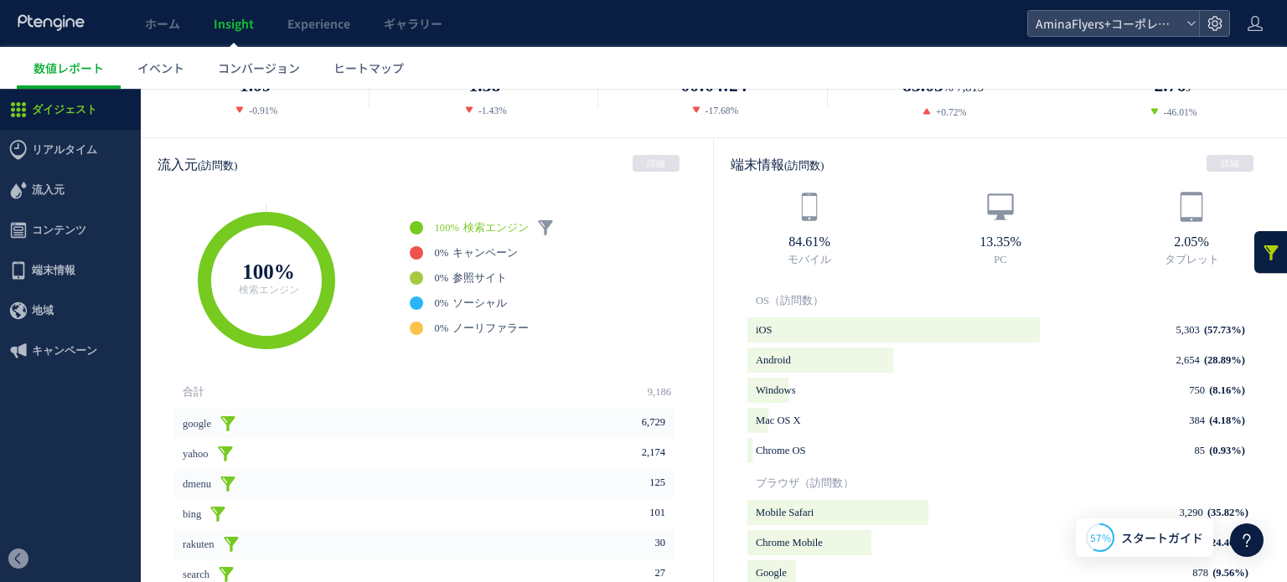
scroll to position [908, 0]
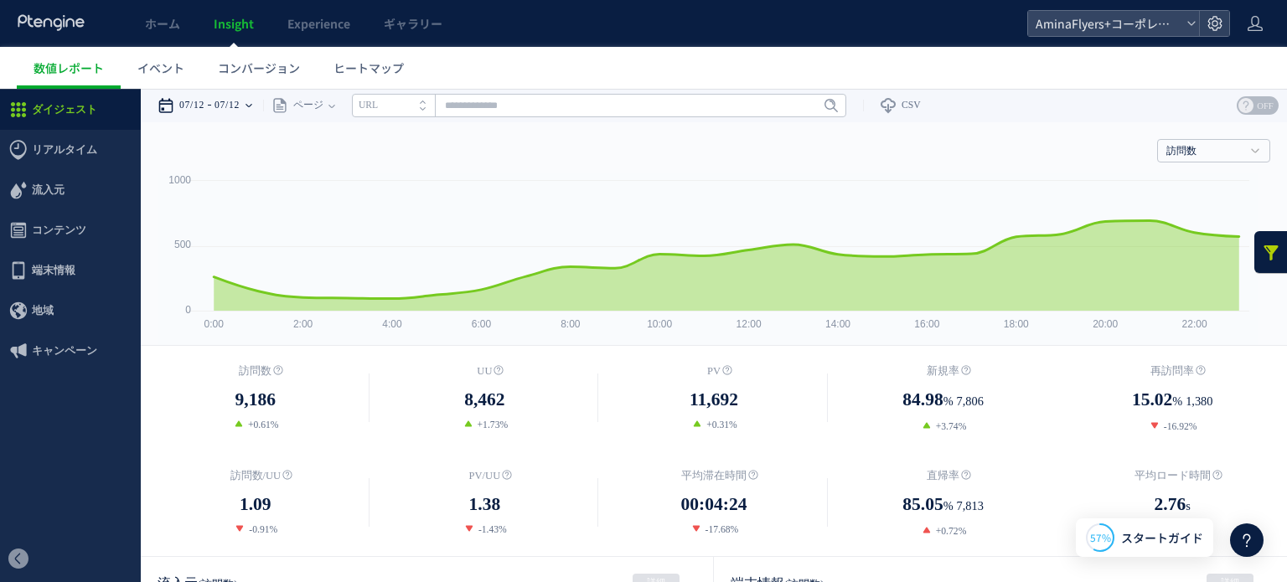
drag, startPoint x: 255, startPoint y: 119, endPoint x: 238, endPoint y: 116, distance: 17.1
click at [255, 119] on div "07/12 07/12" at bounding box center [210, 106] width 106 height 34
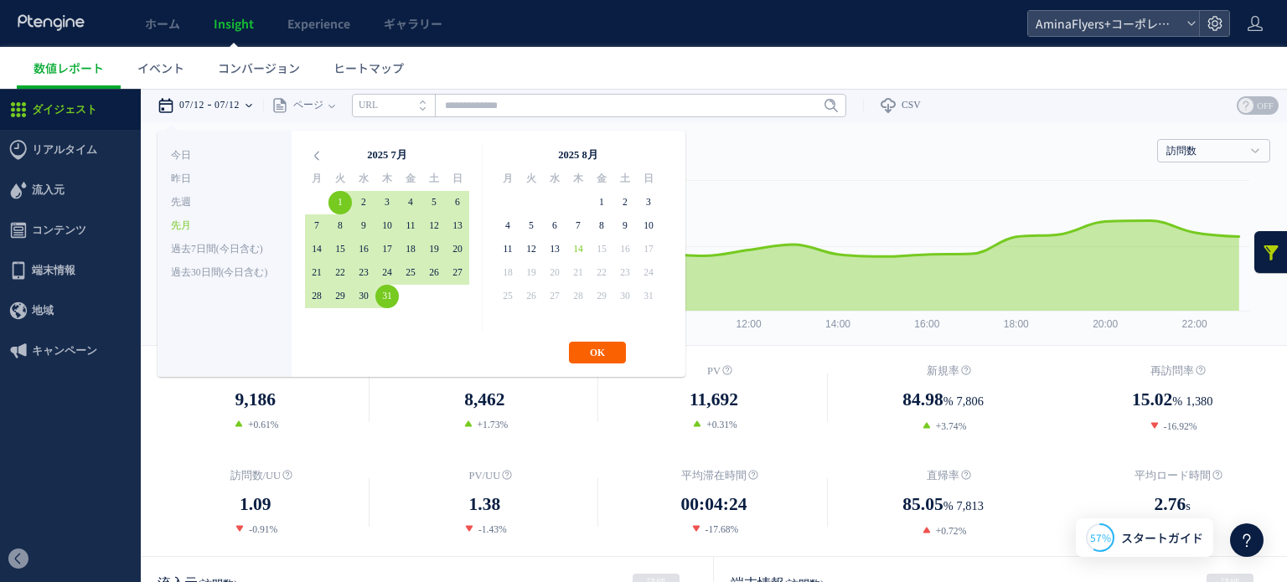
click at [594, 350] on button "OK" at bounding box center [597, 353] width 57 height 22
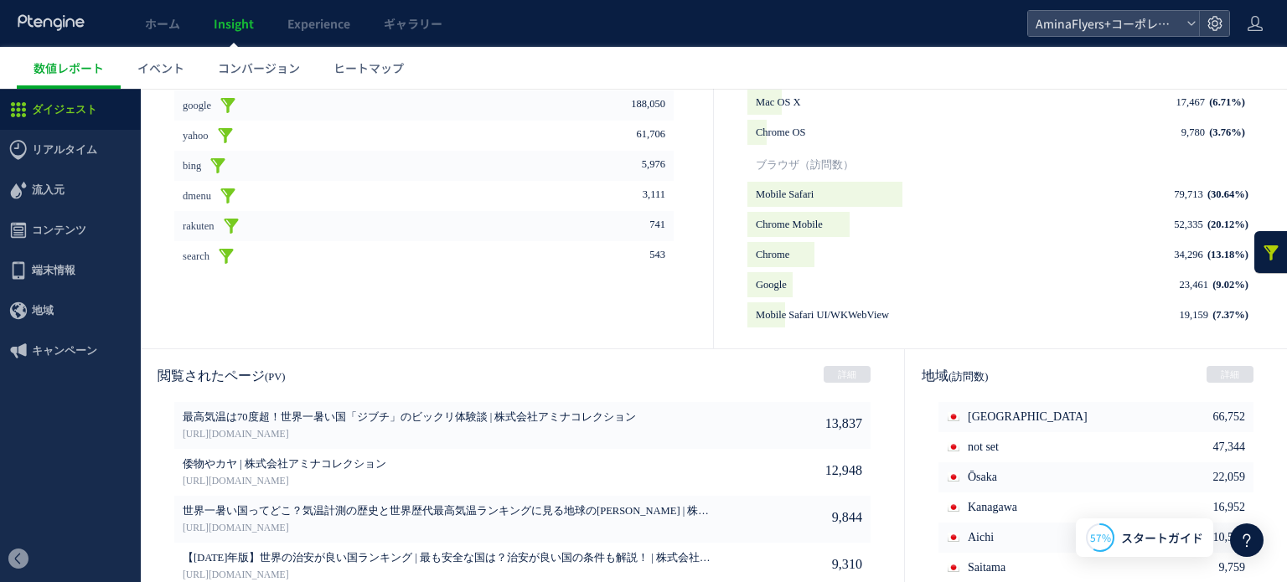
scroll to position [908, 0]
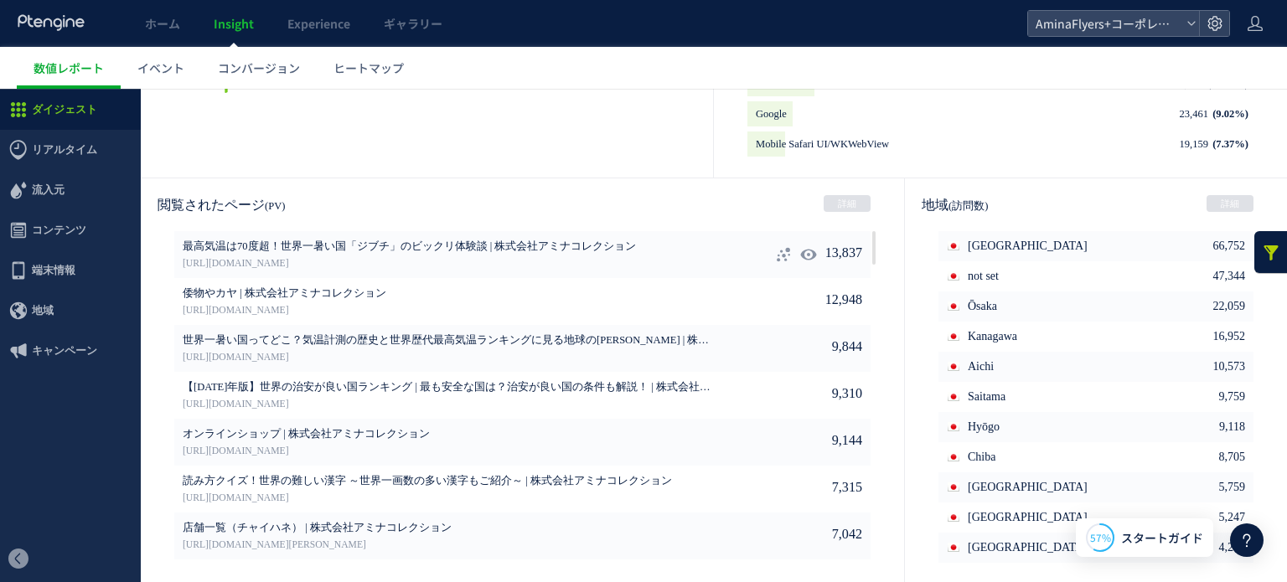
click at [800, 253] on icon at bounding box center [808, 254] width 17 height 17
type input "**********"
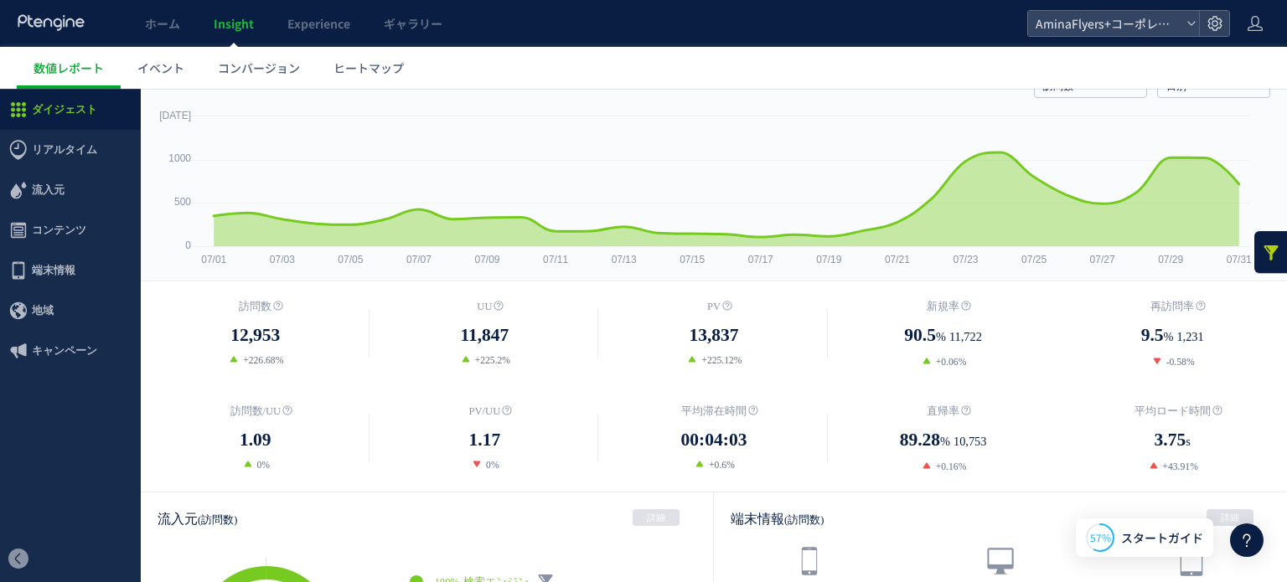
scroll to position [0, 0]
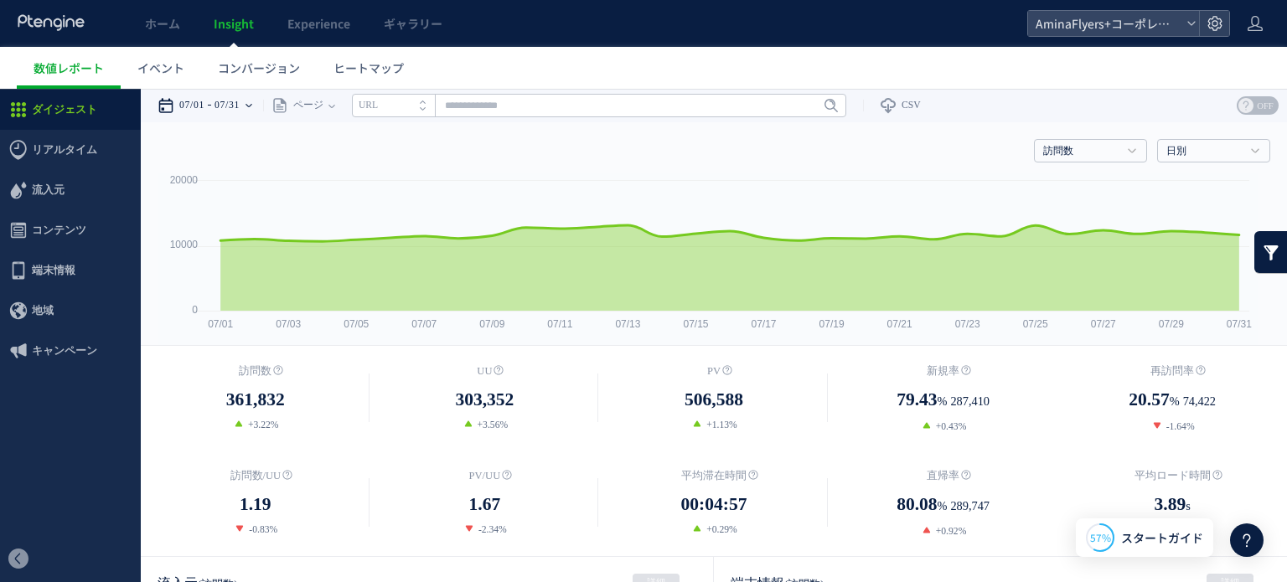
click at [220, 111] on time "07/31" at bounding box center [226, 106] width 25 height 34
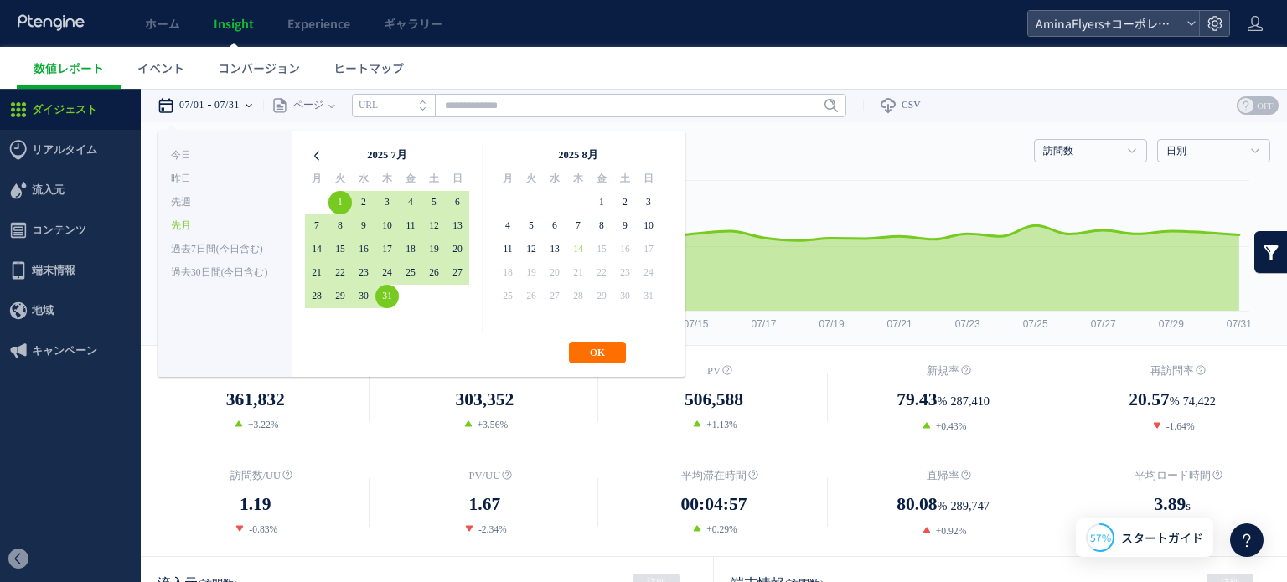
click at [313, 154] on icon at bounding box center [316, 155] width 23 height 23
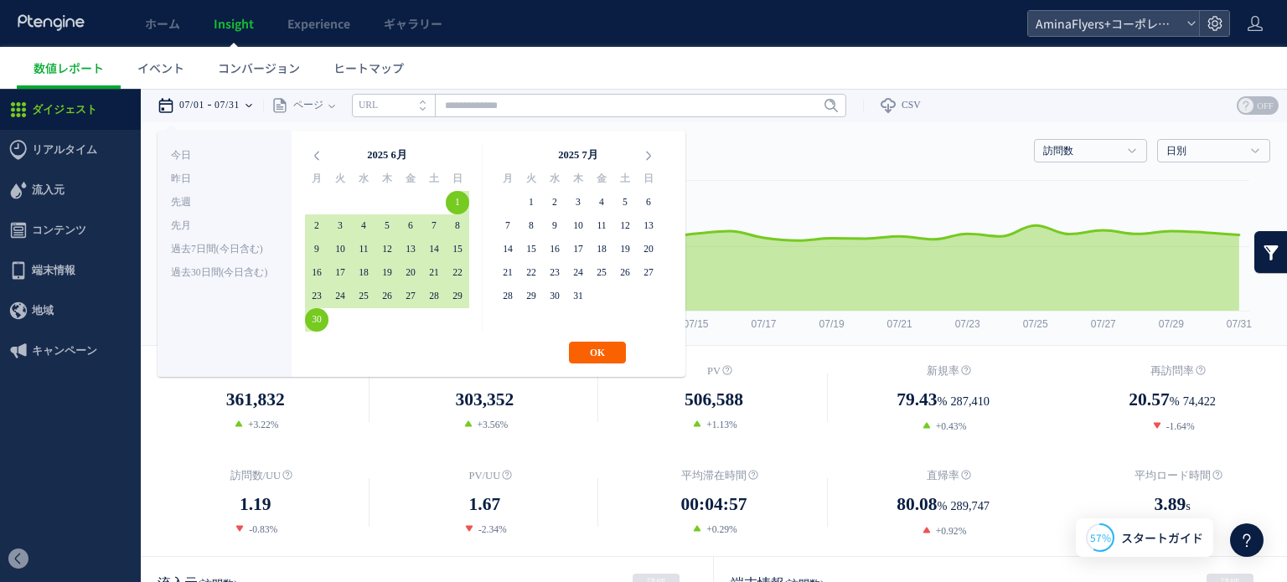
click at [583, 354] on button "OK" at bounding box center [597, 353] width 57 height 22
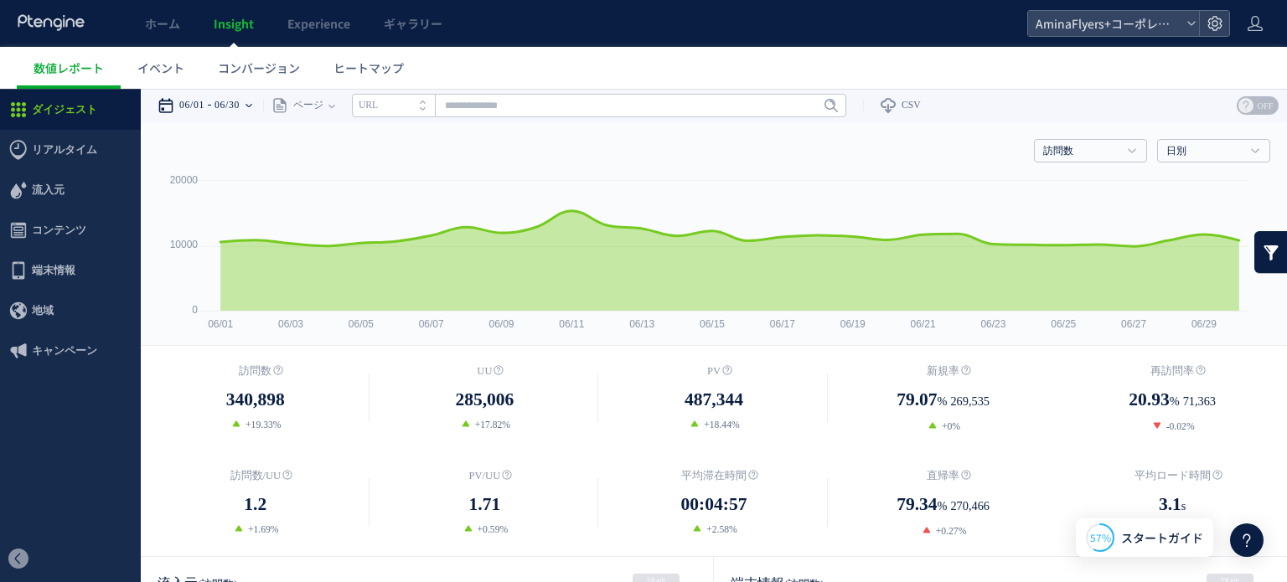
click at [199, 107] on time "06/01" at bounding box center [191, 106] width 25 height 34
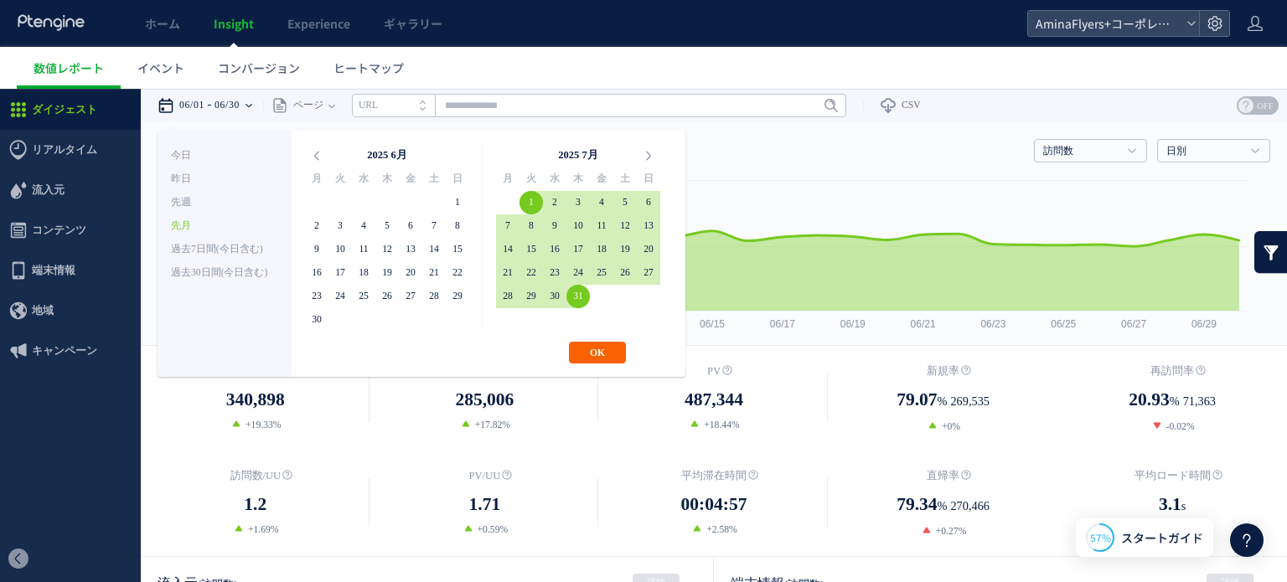
click at [583, 348] on button "OK" at bounding box center [597, 353] width 57 height 22
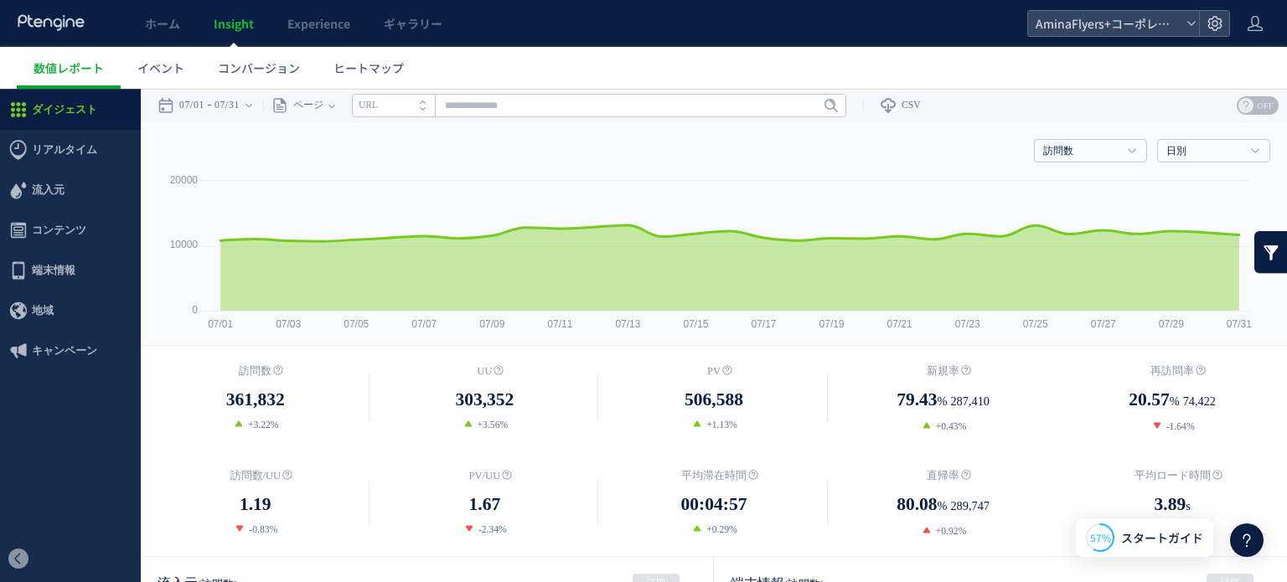
click at [358, 108] on div "ページ ページグループ パラメーター除去後 ページ ページグループ パラメーター除去後 タイトル名 URL" at bounding box center [554, 106] width 583 height 34
click at [349, 108] on div "ページ ページグループ パラメーター除去後 ページ ページグループ パラメーター除去後 タイトル名 URL" at bounding box center [554, 106] width 583 height 34
click at [323, 106] on span "ページ" at bounding box center [305, 106] width 35 height 34
click at [327, 163] on li "ページグループ" at bounding box center [331, 168] width 98 height 22
click at [415, 107] on input "text" at bounding box center [639, 105] width 494 height 23
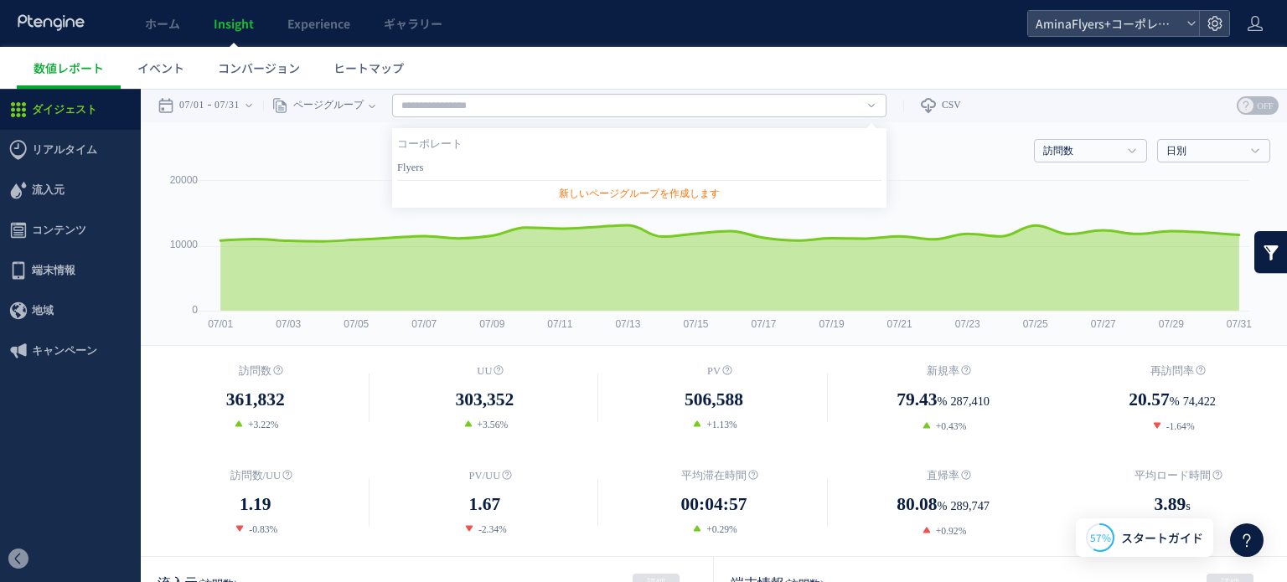
click at [408, 158] on link "Flyers" at bounding box center [639, 168] width 484 height 22
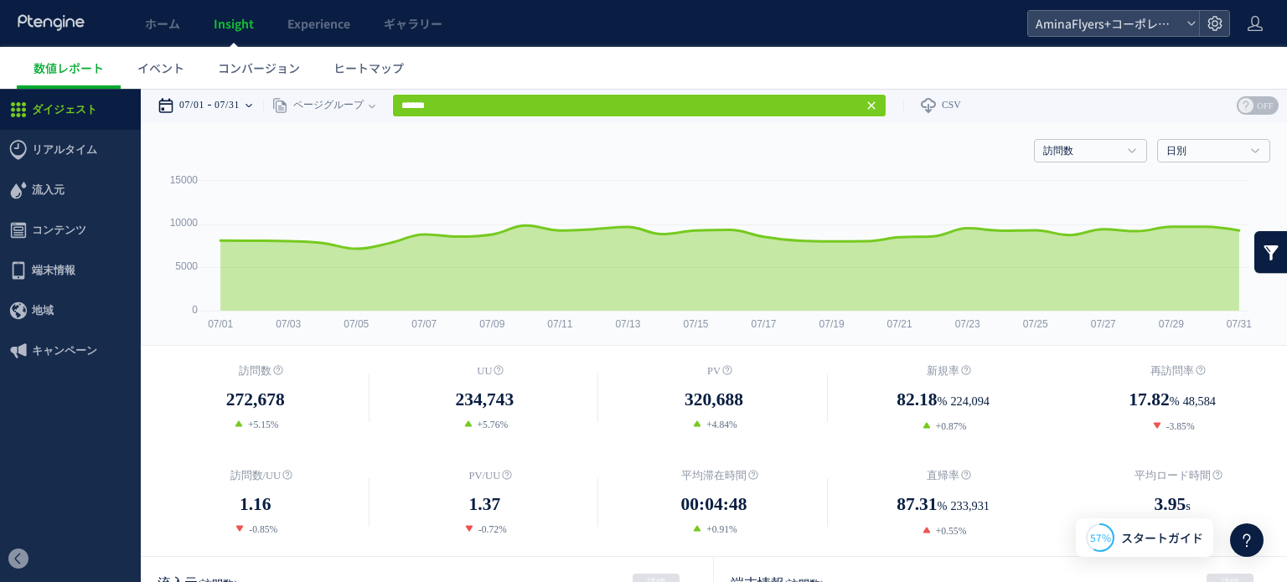
click at [229, 106] on time "07/31" at bounding box center [226, 106] width 25 height 34
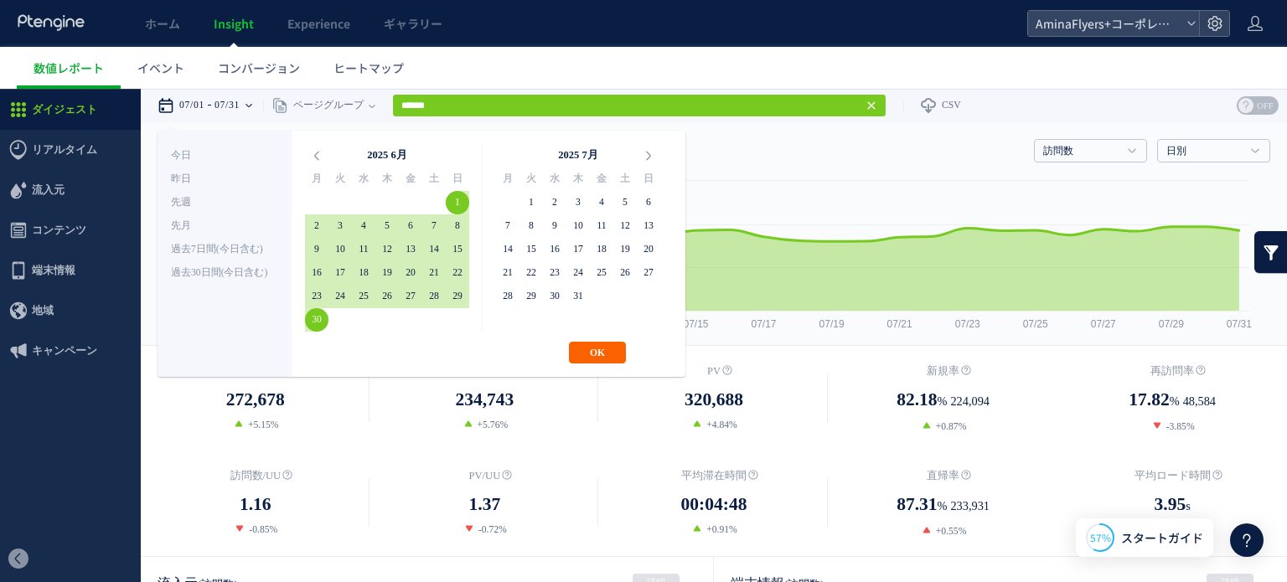
click at [609, 351] on button "OK" at bounding box center [597, 353] width 57 height 22
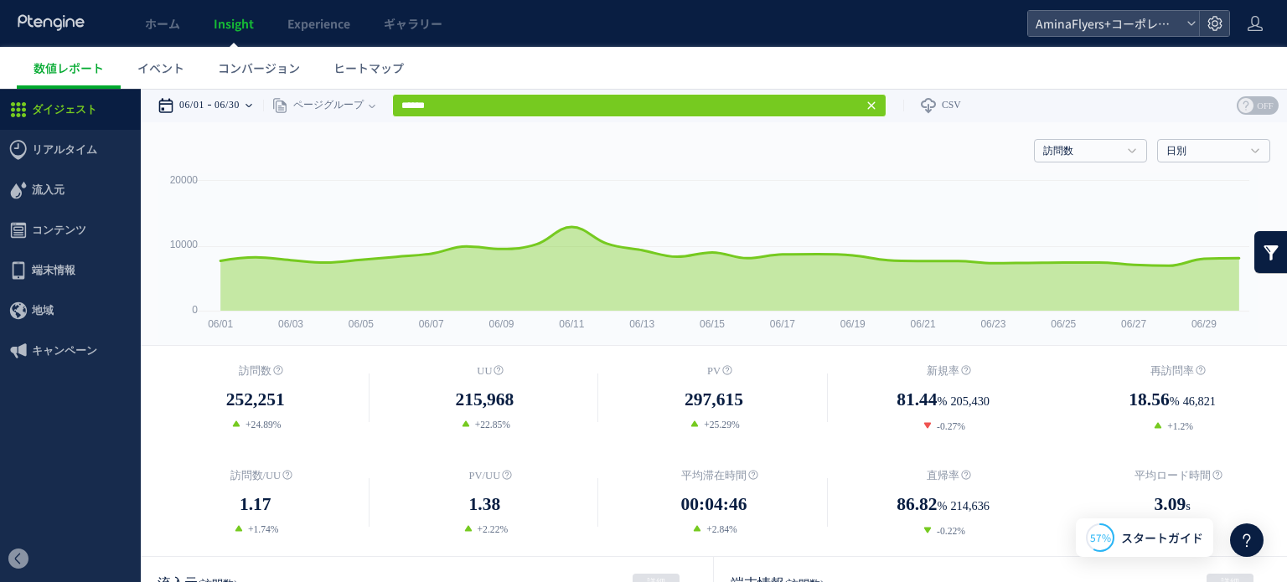
click at [252, 104] on use at bounding box center [248, 105] width 7 height 3
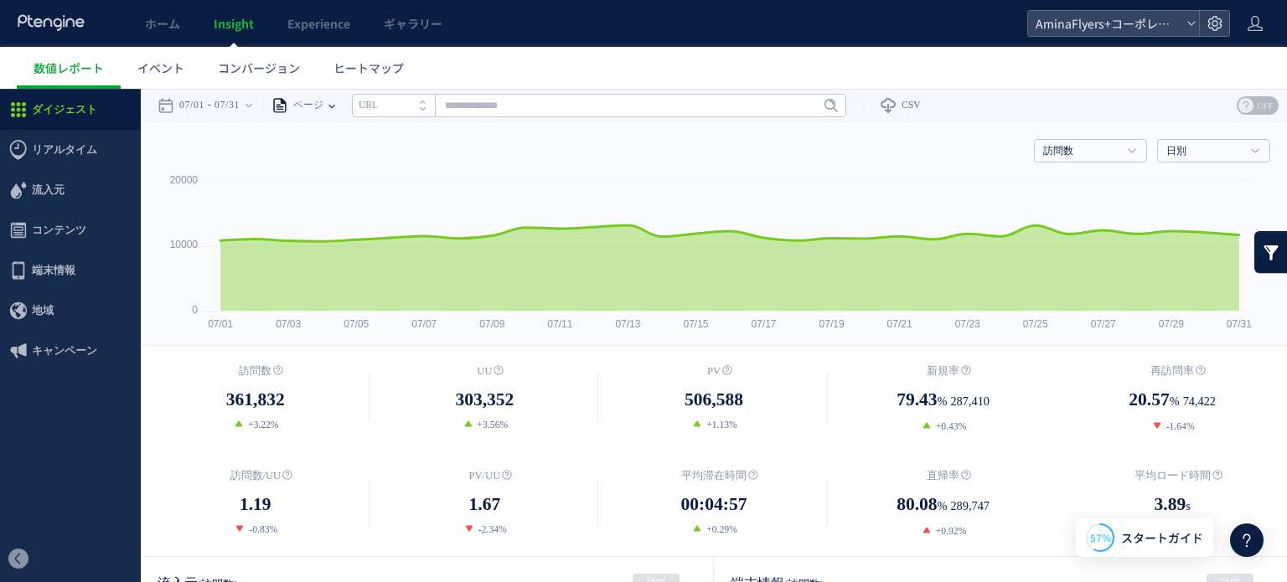
click at [335, 109] on icon at bounding box center [331, 106] width 7 height 34
click at [353, 168] on li "ページグループ" at bounding box center [331, 168] width 98 height 22
click at [537, 106] on input "text" at bounding box center [639, 105] width 494 height 23
click at [461, 167] on link "Flyers" at bounding box center [639, 168] width 484 height 22
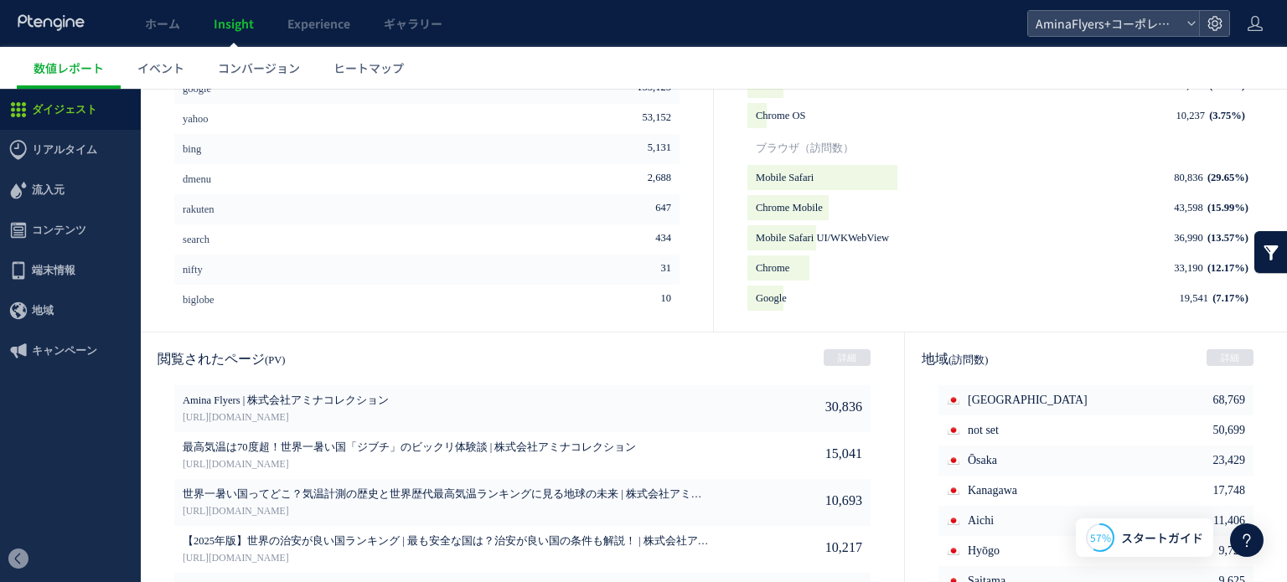
scroll to position [908, 0]
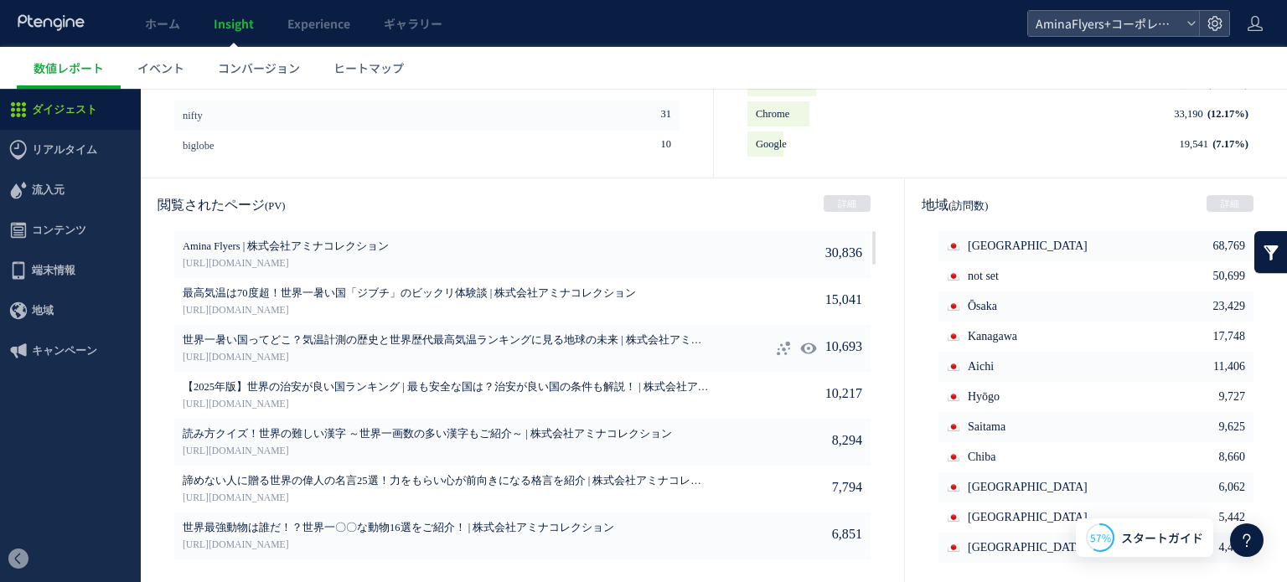
click at [800, 346] on icon at bounding box center [808, 348] width 17 height 17
type input "**********"
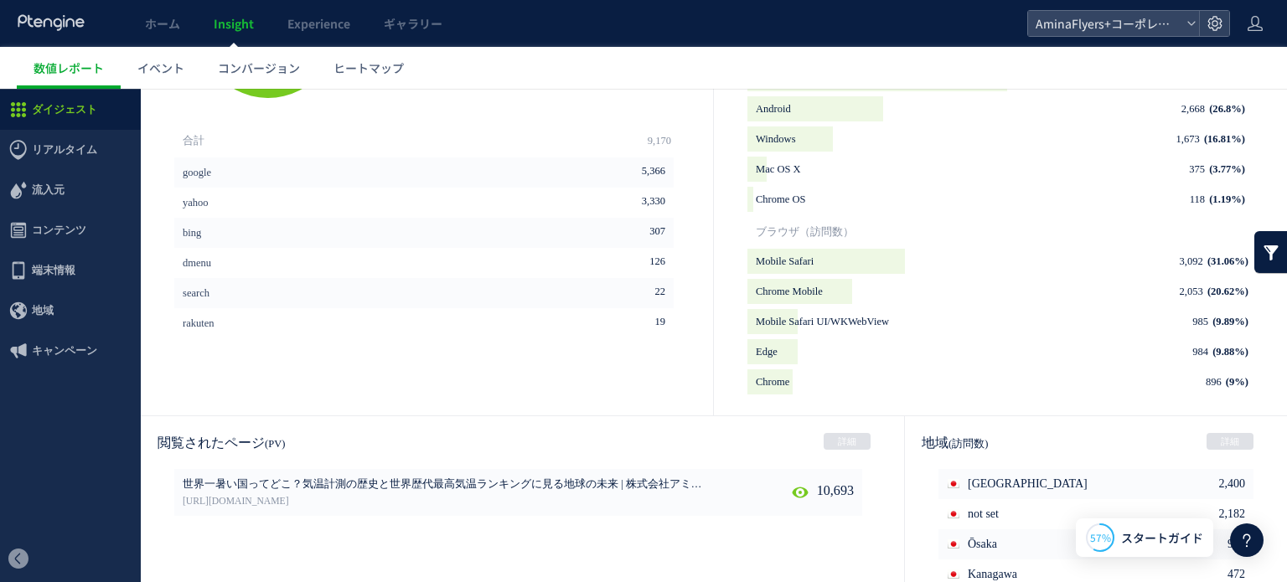
scroll to position [908, 0]
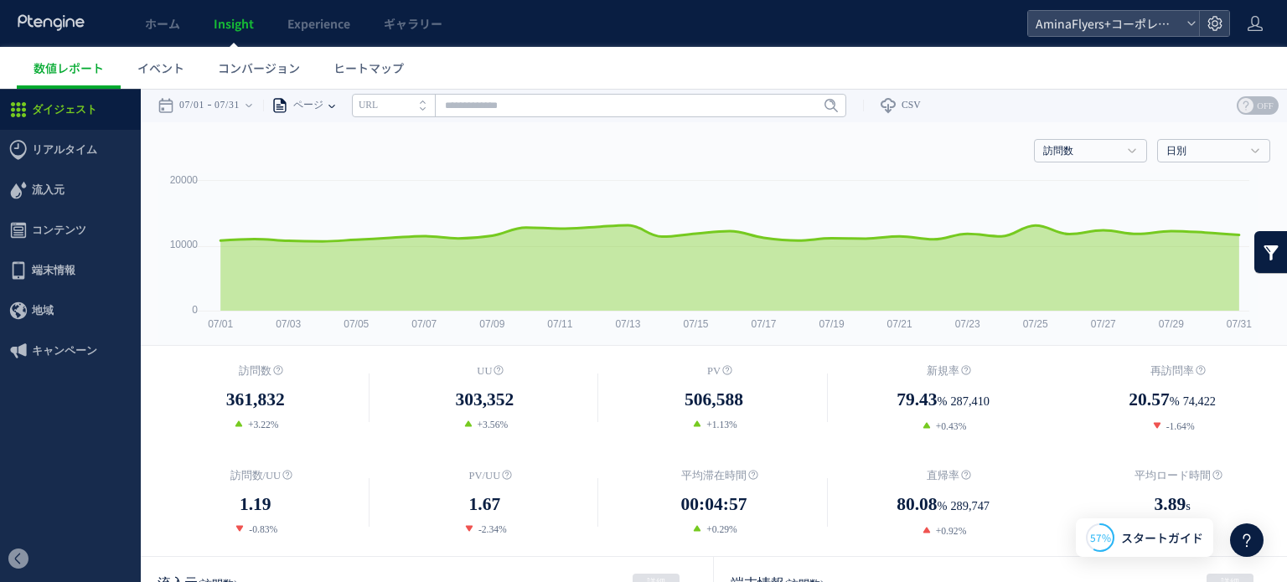
click at [335, 101] on icon at bounding box center [331, 106] width 7 height 34
click at [343, 173] on li "ページグループ" at bounding box center [331, 168] width 98 height 22
click at [490, 114] on input "text" at bounding box center [639, 105] width 494 height 23
click at [425, 163] on link "Flyers" at bounding box center [639, 168] width 484 height 22
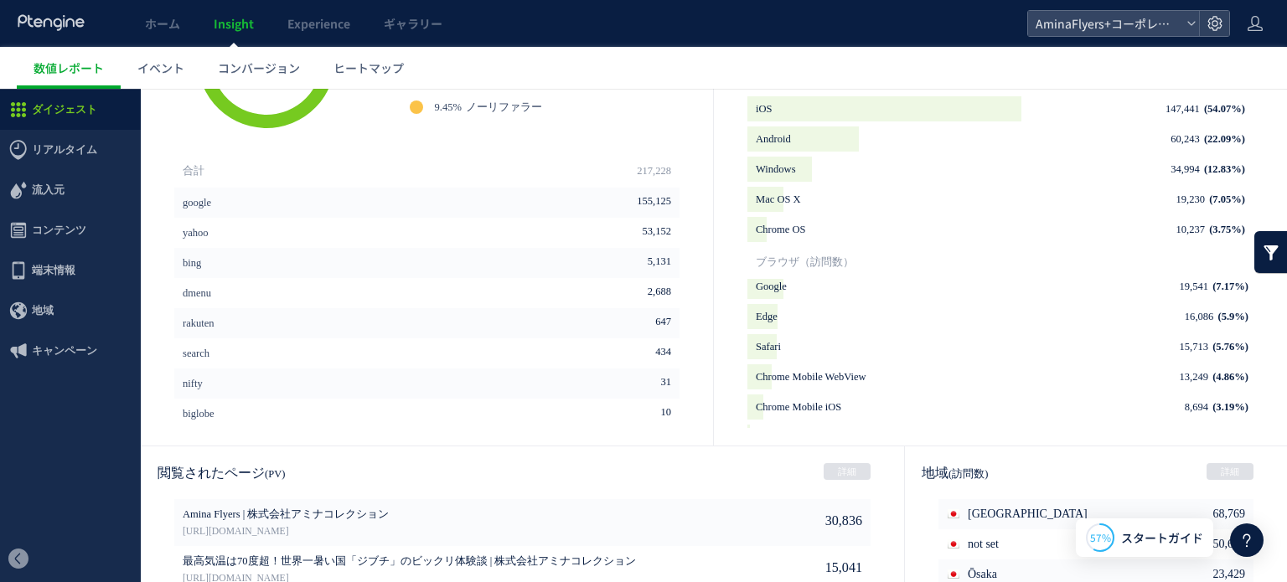
scroll to position [908, 0]
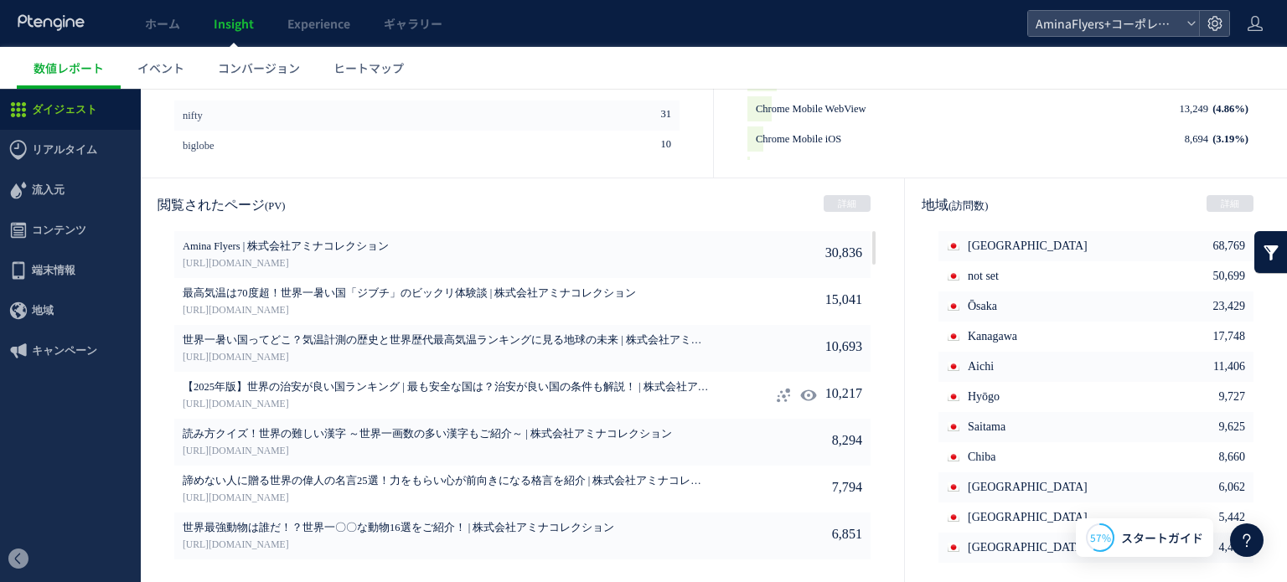
click at [800, 391] on use at bounding box center [808, 395] width 16 height 13
type input "**********"
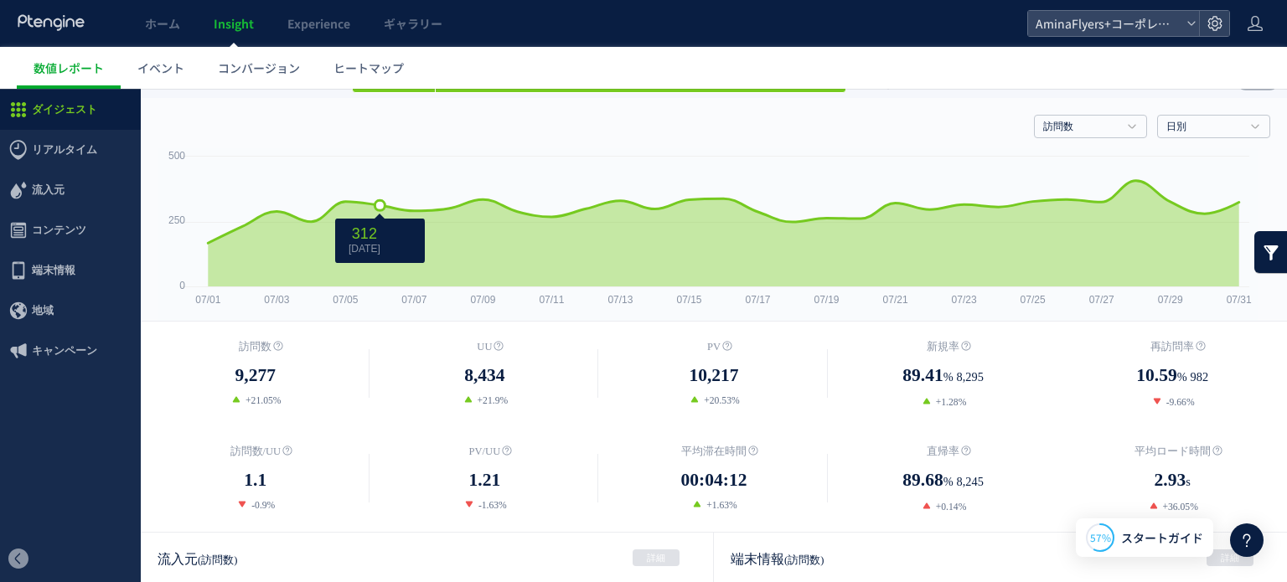
scroll to position [0, 0]
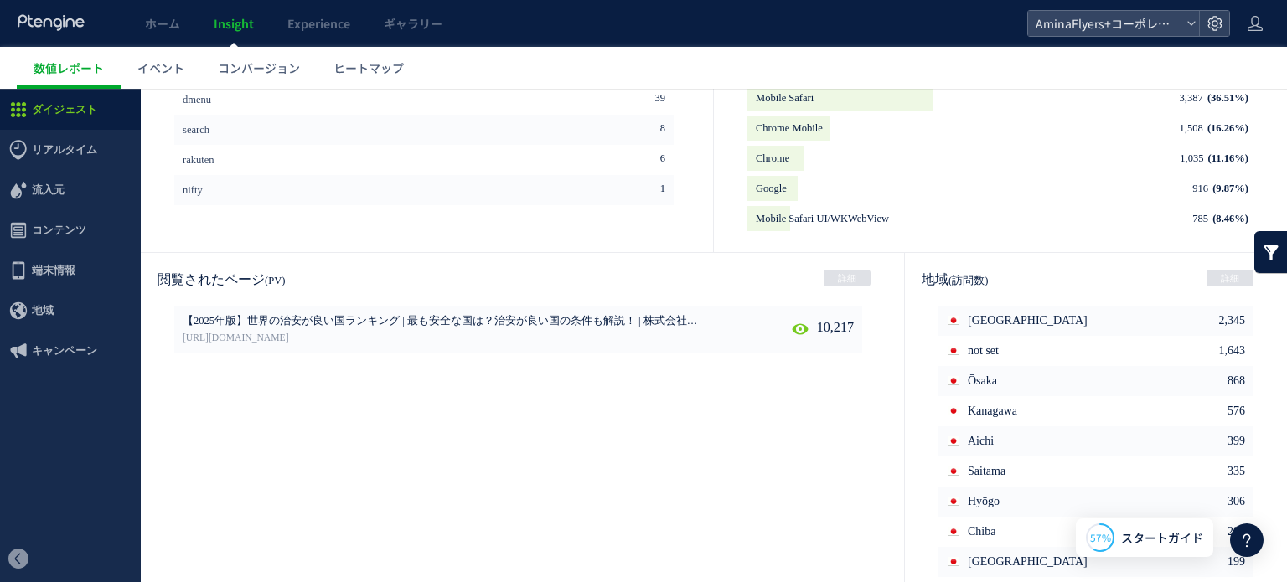
scroll to position [908, 0]
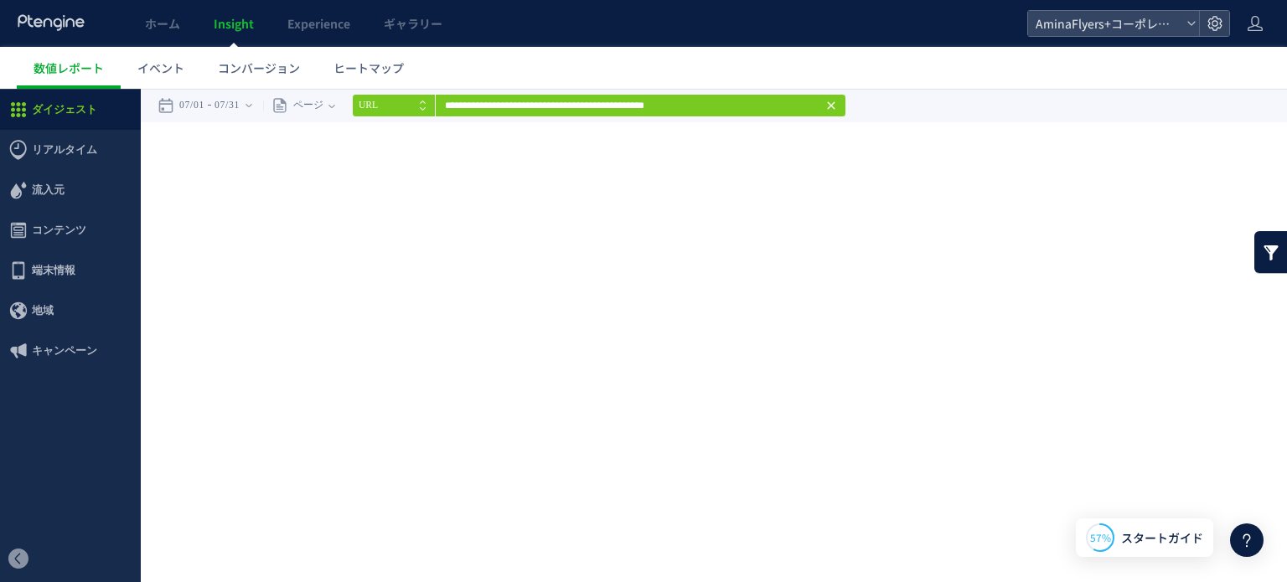
click at [838, 108] on icon at bounding box center [830, 105] width 13 height 13
click at [152, 33] on link "ホーム" at bounding box center [162, 23] width 69 height 47
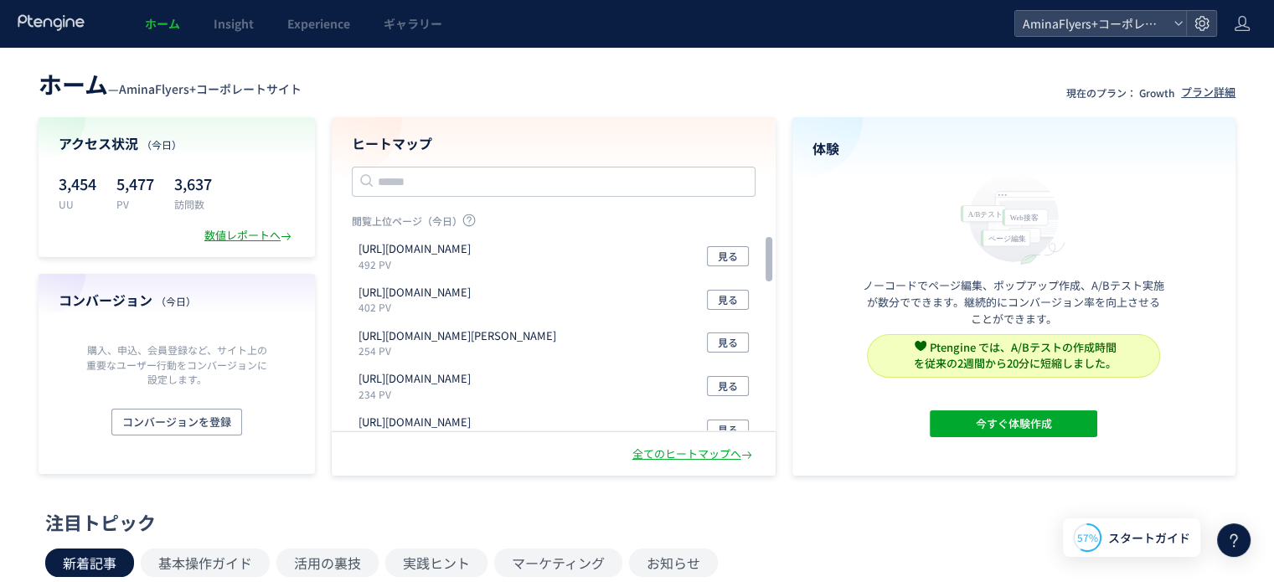
click at [245, 240] on div "数値レポートへ" at bounding box center [249, 236] width 90 height 16
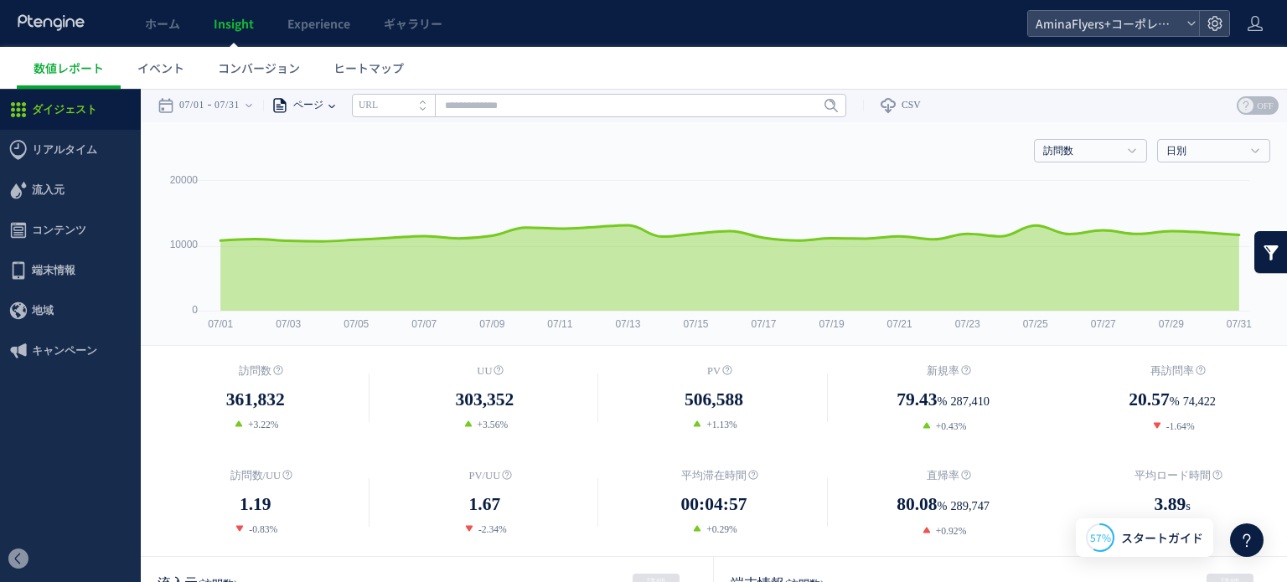
click at [323, 101] on span "ページ" at bounding box center [305, 106] width 35 height 34
click at [334, 168] on li "ページグループ" at bounding box center [331, 168] width 98 height 22
click at [487, 110] on input "text" at bounding box center [639, 105] width 494 height 23
click at [436, 165] on link "Flyers" at bounding box center [639, 168] width 484 height 22
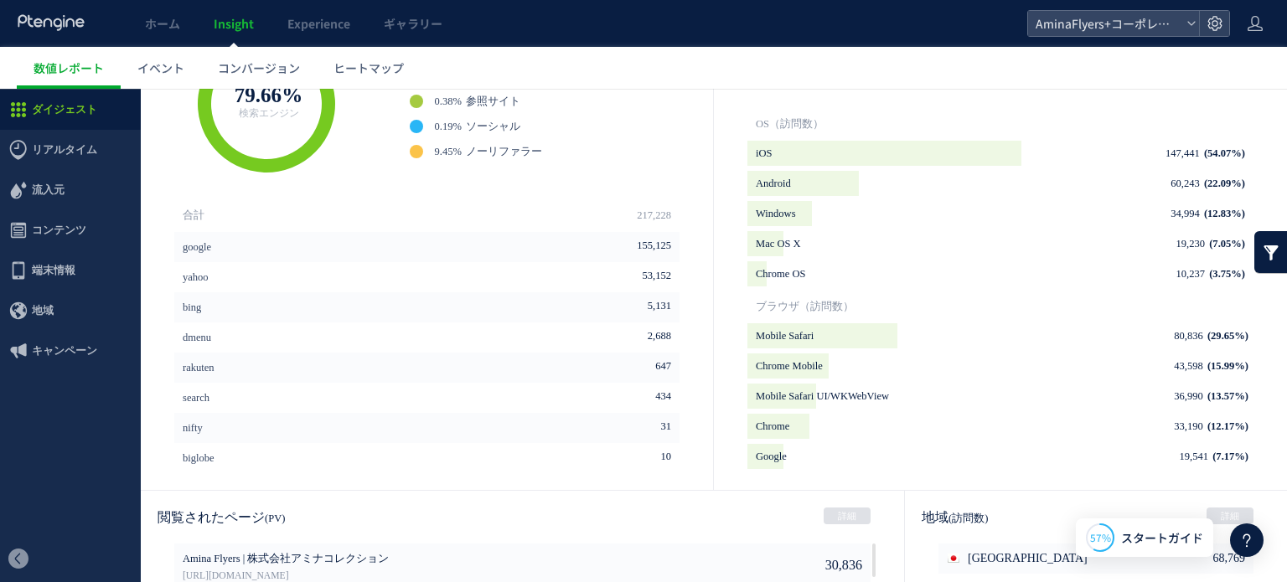
scroll to position [908, 0]
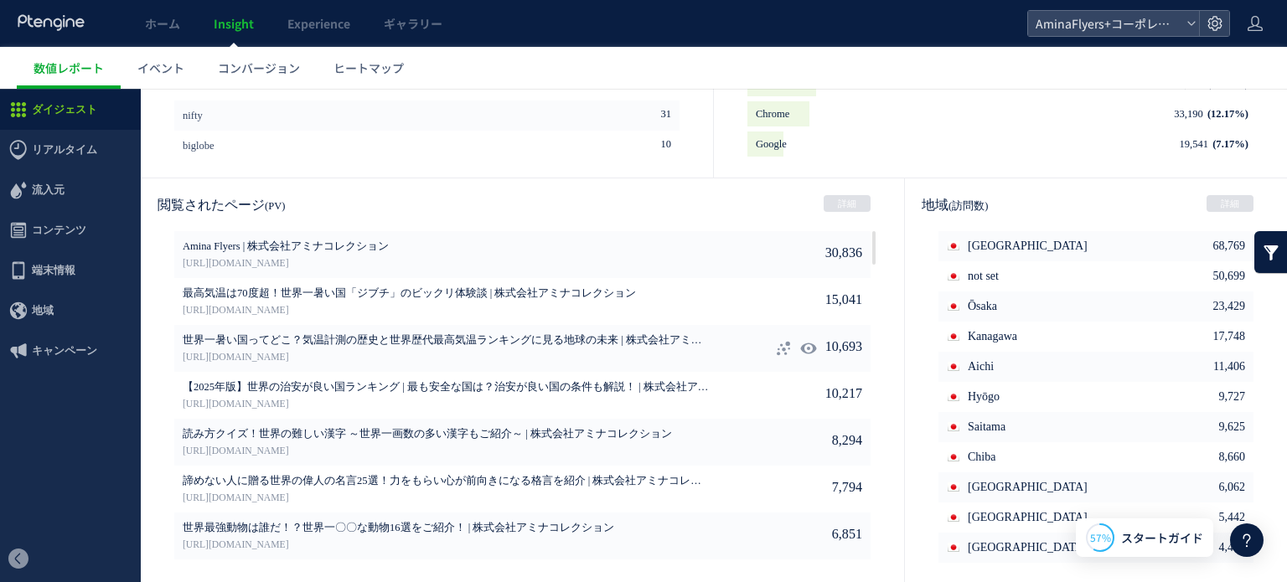
click at [800, 348] on use at bounding box center [808, 348] width 16 height 13
type input "**********"
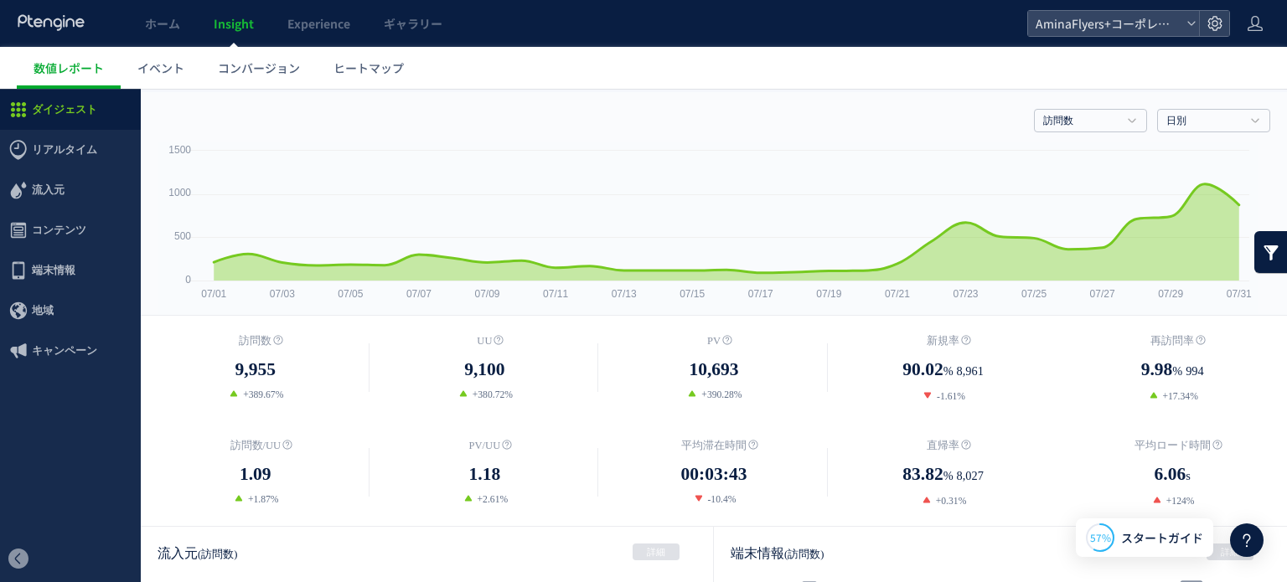
scroll to position [0, 0]
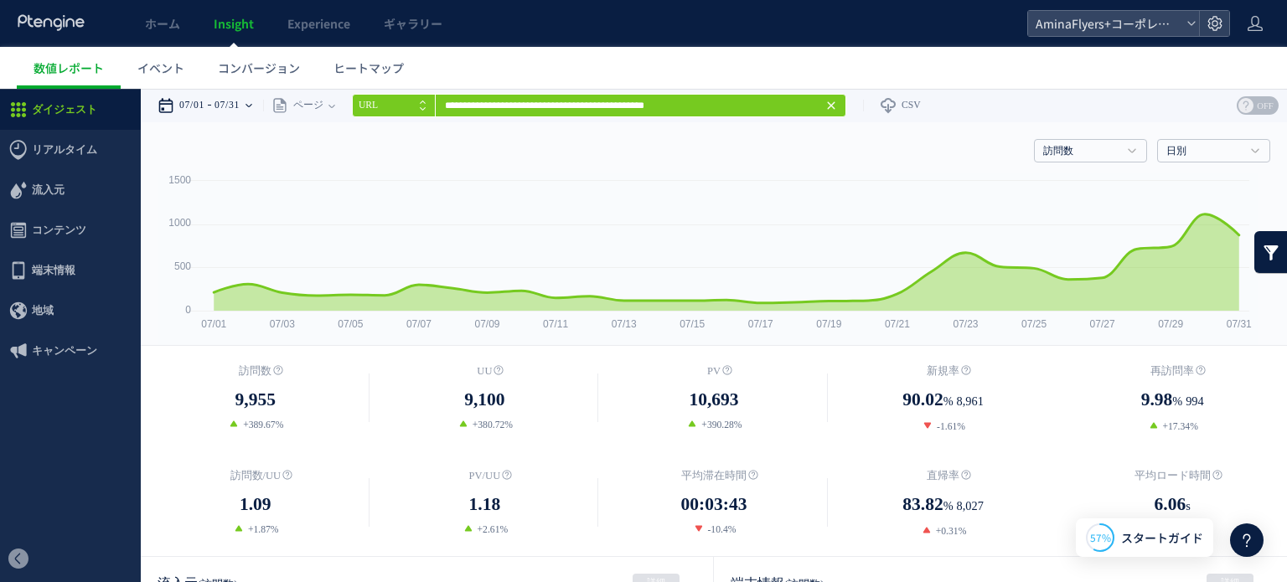
click at [219, 107] on div "07/01 07/31" at bounding box center [210, 106] width 106 height 34
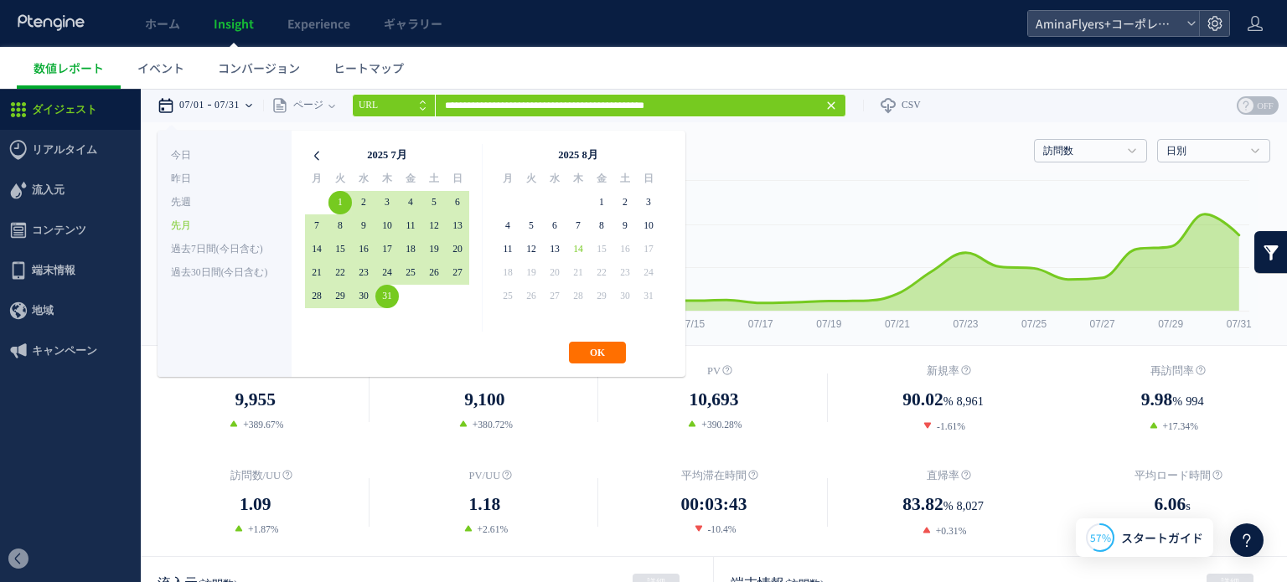
click at [314, 156] on icon at bounding box center [316, 155] width 23 height 23
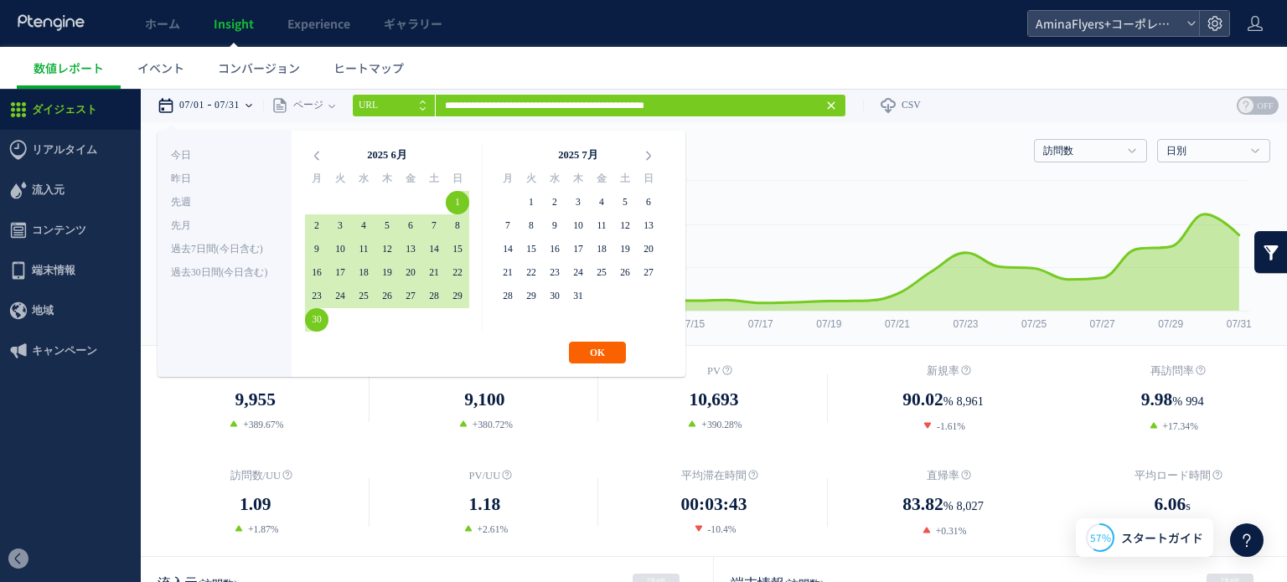
click at [584, 358] on button "OK" at bounding box center [597, 353] width 57 height 22
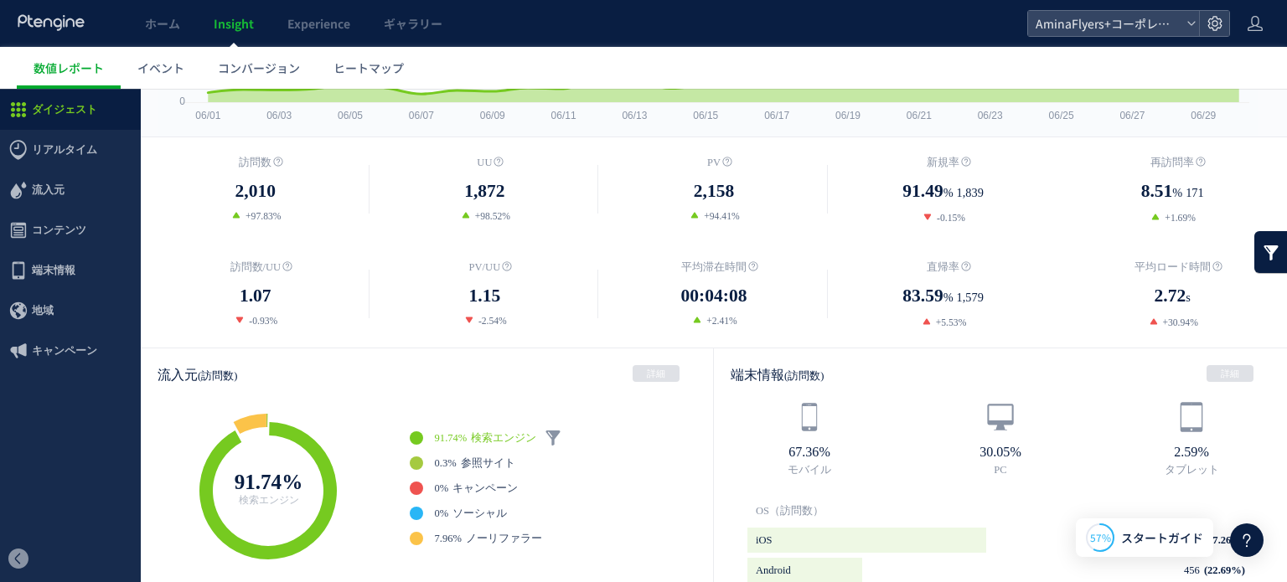
scroll to position [70, 0]
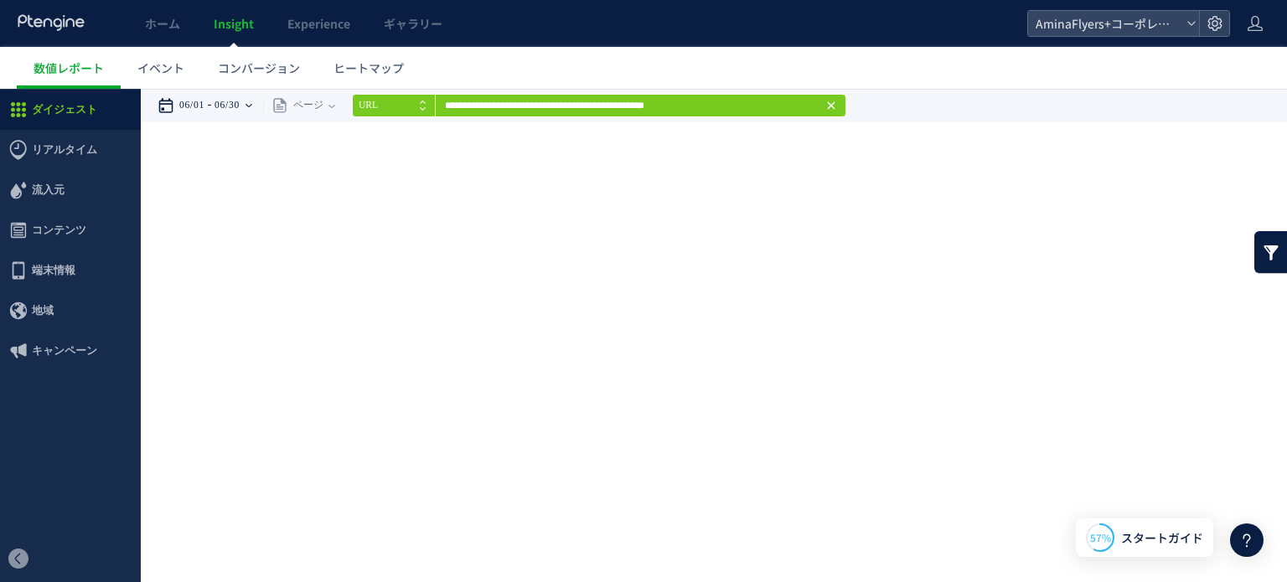
click at [240, 105] on time "06/30" at bounding box center [226, 106] width 25 height 34
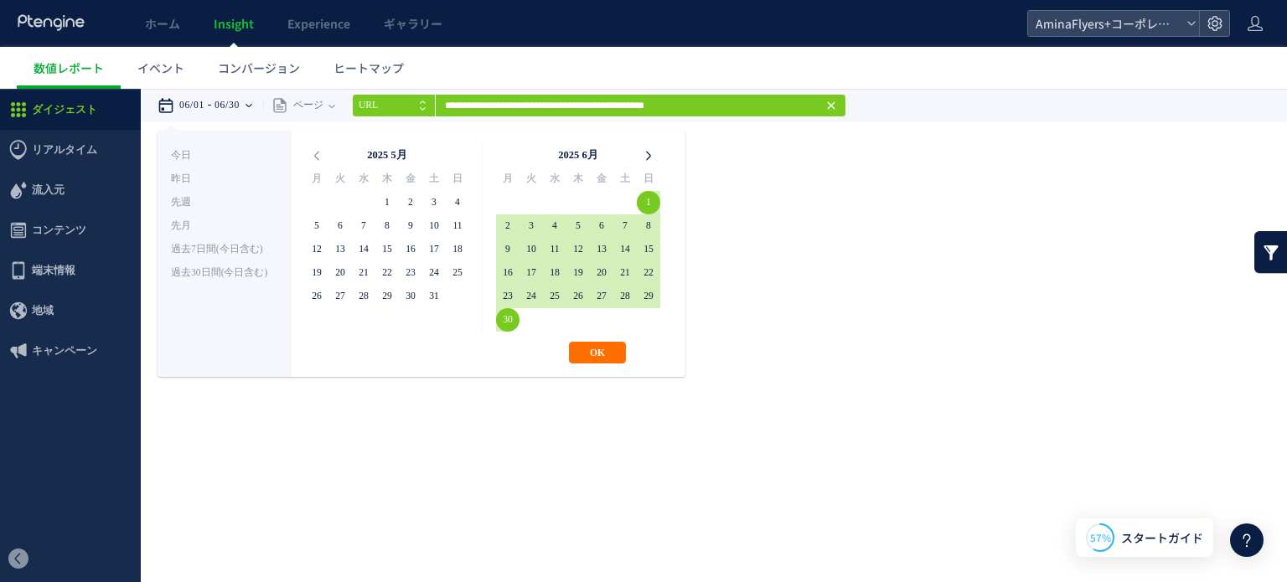
click at [643, 157] on icon at bounding box center [648, 155] width 23 height 23
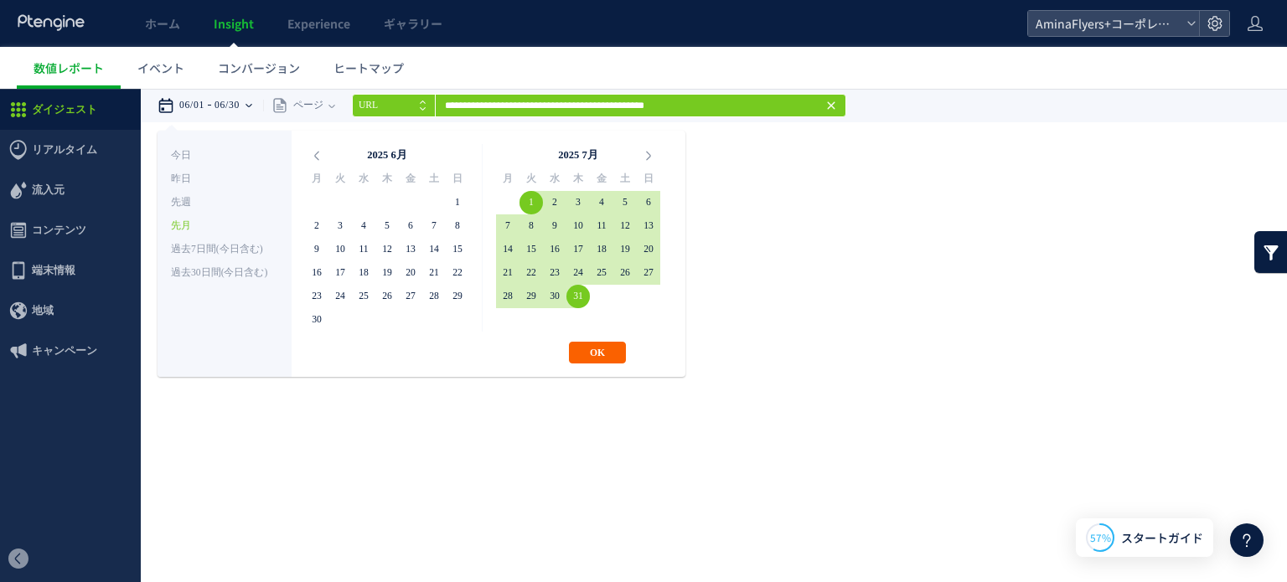
click at [596, 356] on button "OK" at bounding box center [597, 353] width 57 height 22
click at [596, 346] on button "OK" at bounding box center [597, 353] width 57 height 22
click at [619, 351] on button "OK" at bounding box center [597, 353] width 57 height 22
drag, startPoint x: 615, startPoint y: 352, endPoint x: 606, endPoint y: 353, distance: 8.5
click at [609, 353] on button "OK" at bounding box center [597, 353] width 57 height 22
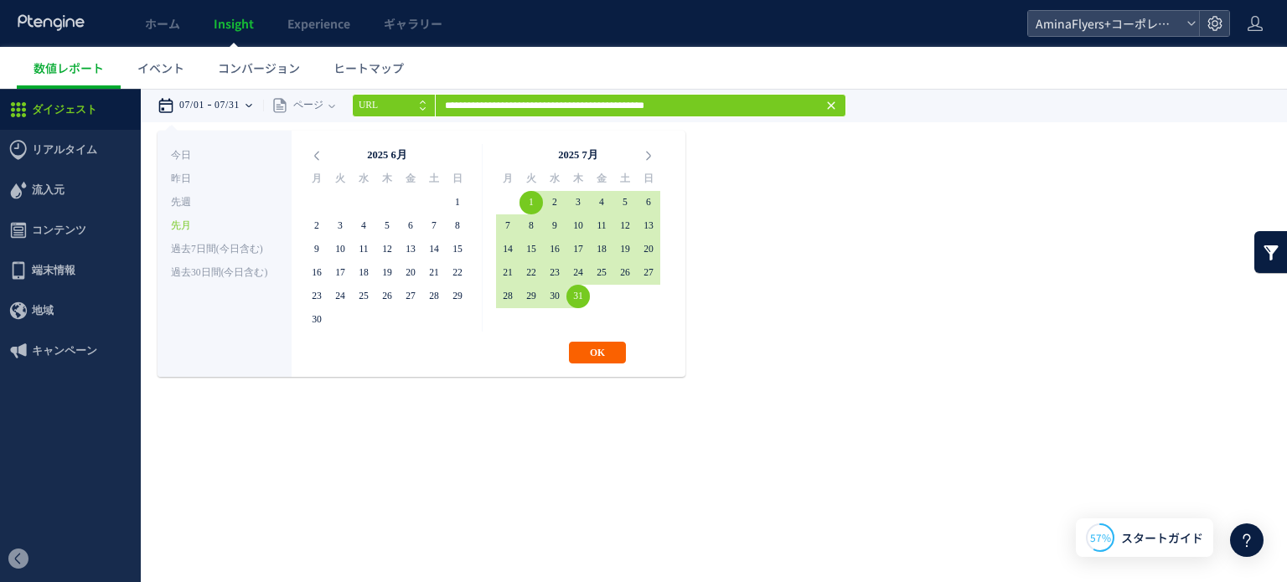
click at [604, 353] on button "OK" at bounding box center [597, 353] width 57 height 22
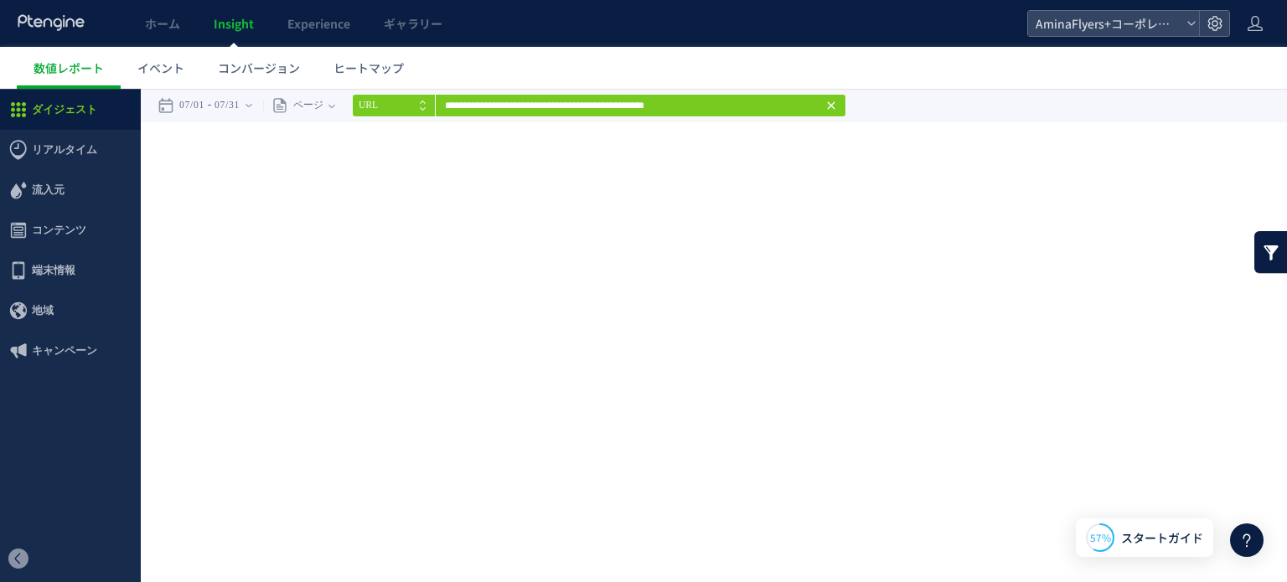
drag, startPoint x: 907, startPoint y: 308, endPoint x: 502, endPoint y: 117, distance: 448.1
click at [902, 305] on div "**********" at bounding box center [714, 240] width 1146 height 302
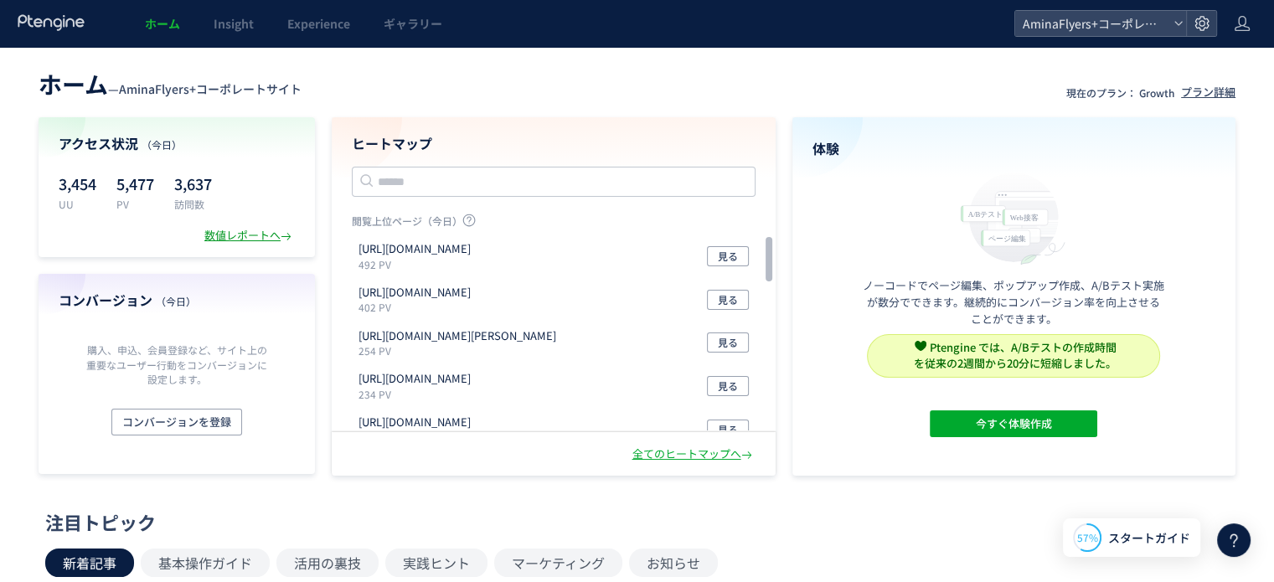
click at [241, 238] on div "数値レポートへ" at bounding box center [249, 236] width 90 height 16
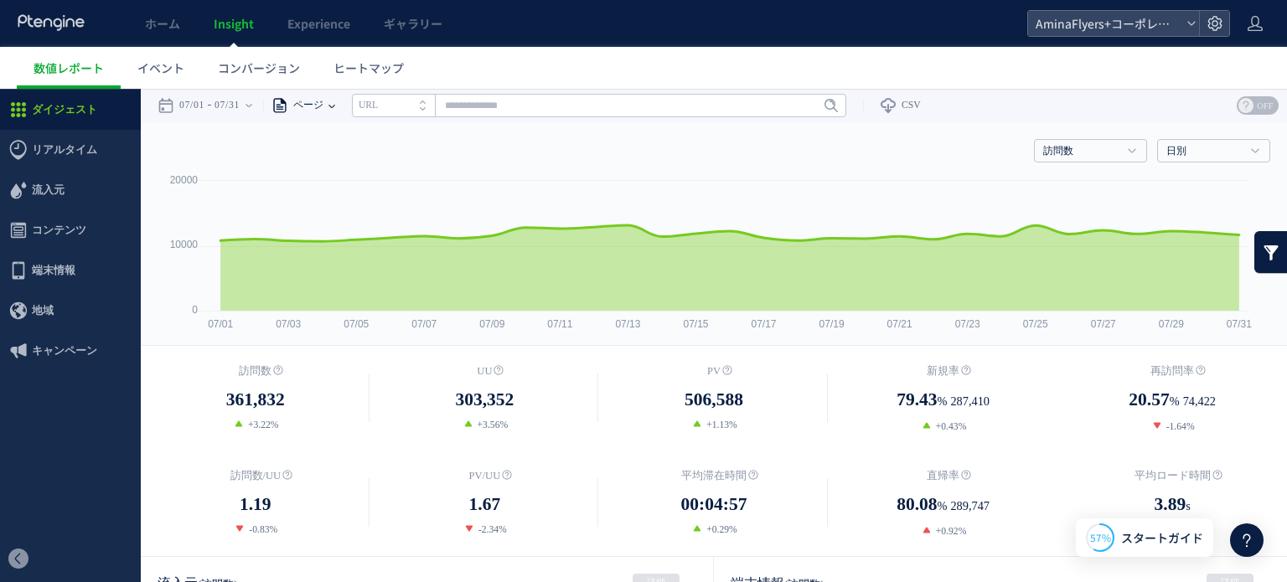
click at [313, 107] on span "ページ" at bounding box center [305, 106] width 35 height 34
click at [335, 170] on li "ページグループ" at bounding box center [331, 168] width 98 height 22
click at [513, 103] on input "text" at bounding box center [639, 105] width 494 height 23
drag, startPoint x: 434, startPoint y: 161, endPoint x: 879, endPoint y: 147, distance: 445.8
click at [434, 161] on link "Flyers" at bounding box center [639, 168] width 484 height 22
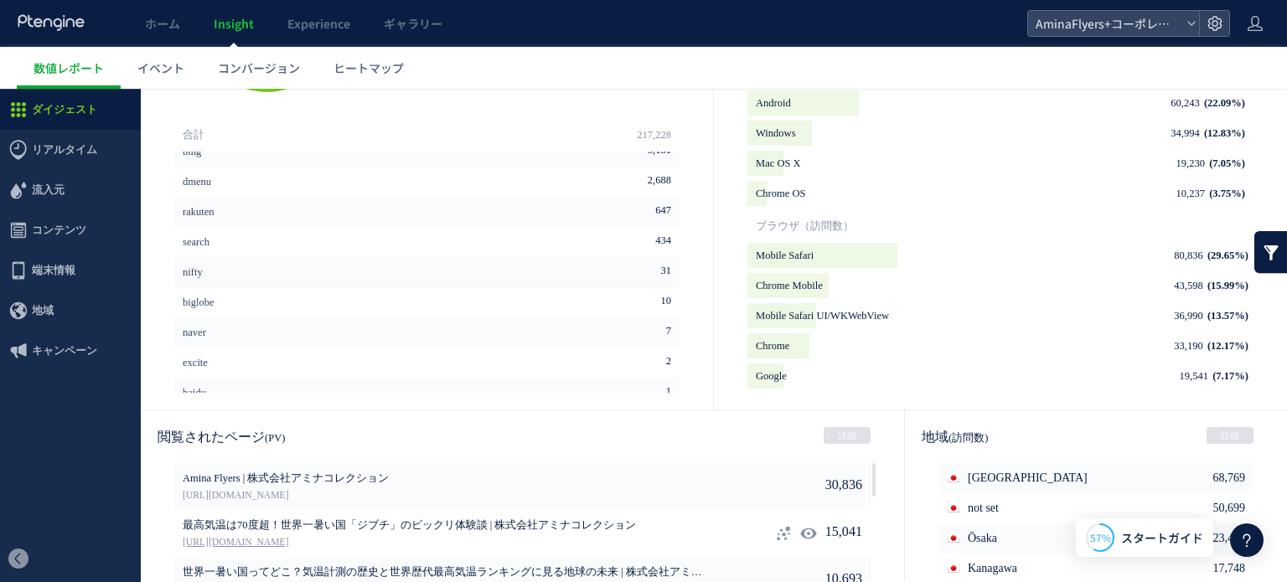
scroll to position [908, 0]
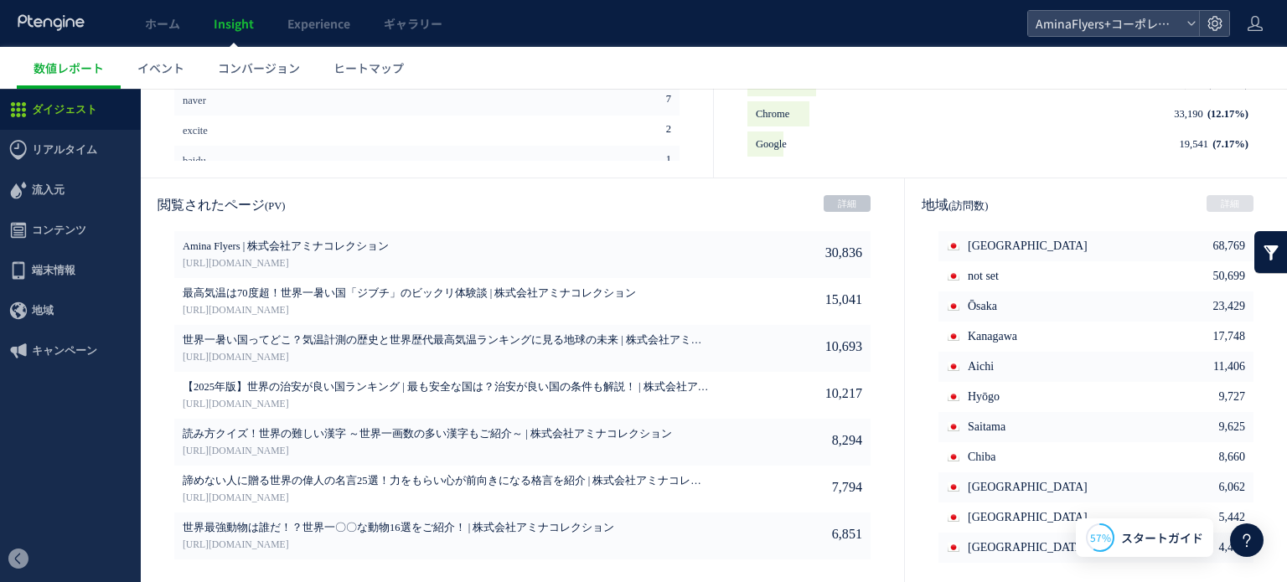
click at [848, 204] on link "詳細" at bounding box center [846, 203] width 47 height 17
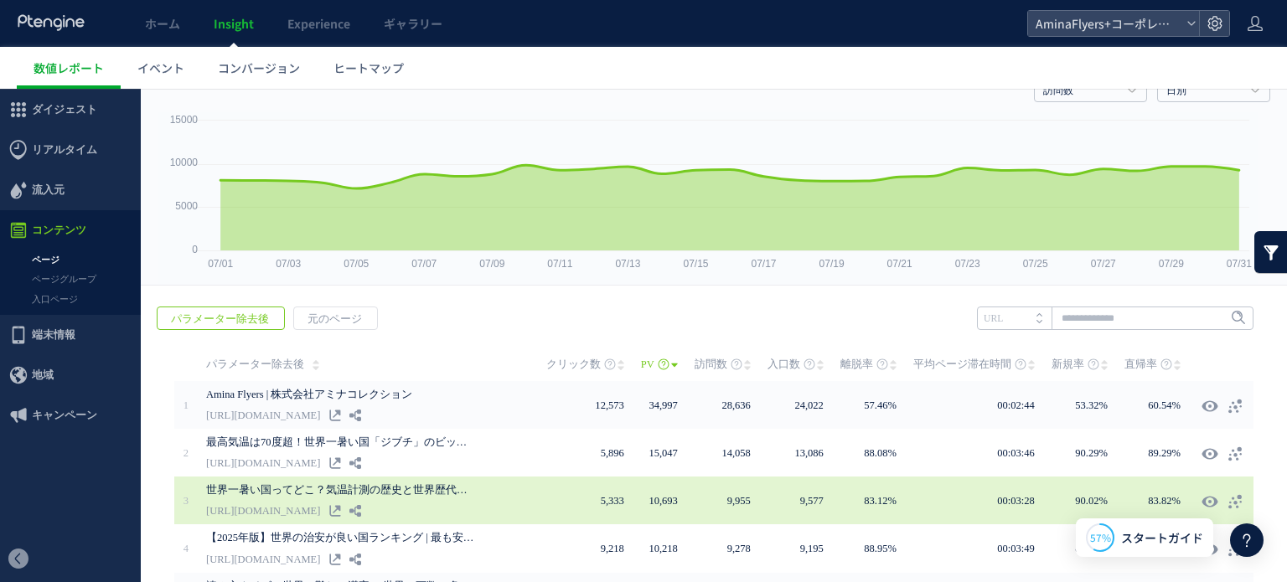
scroll to position [168, 0]
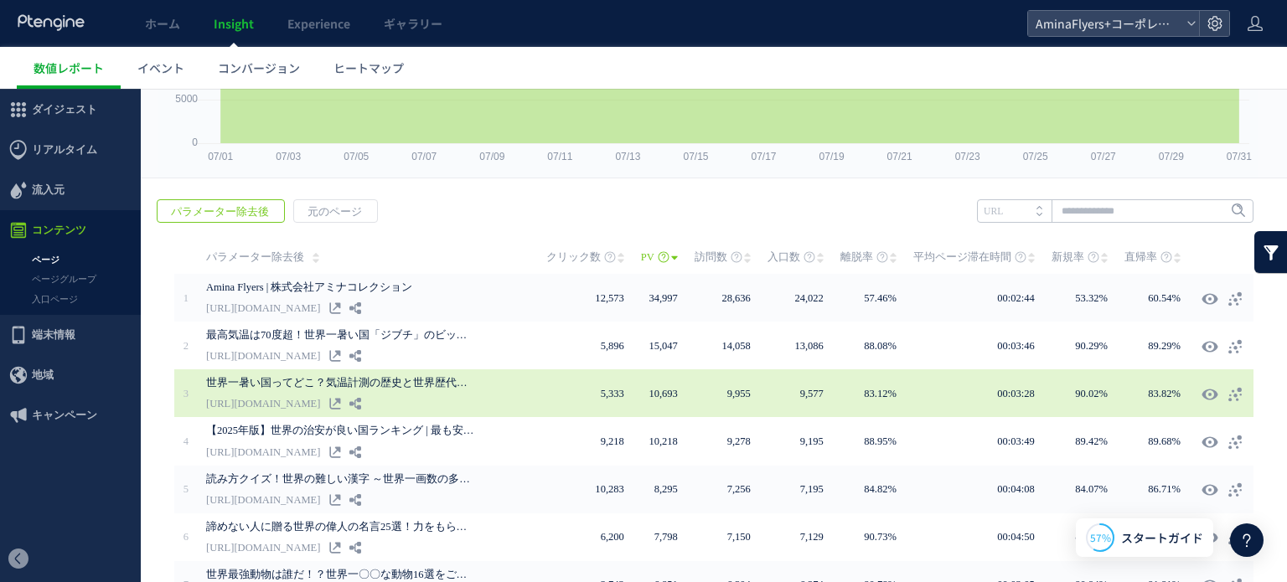
click at [541, 400] on div "世界一暑い国ってどこ？気温計測の歴史と世界歴代最高気温ランキングに見る地球の[PERSON_NAME] | 株式会社アミナコレクション [URL][DOMAI…" at bounding box center [376, 393] width 340 height 48
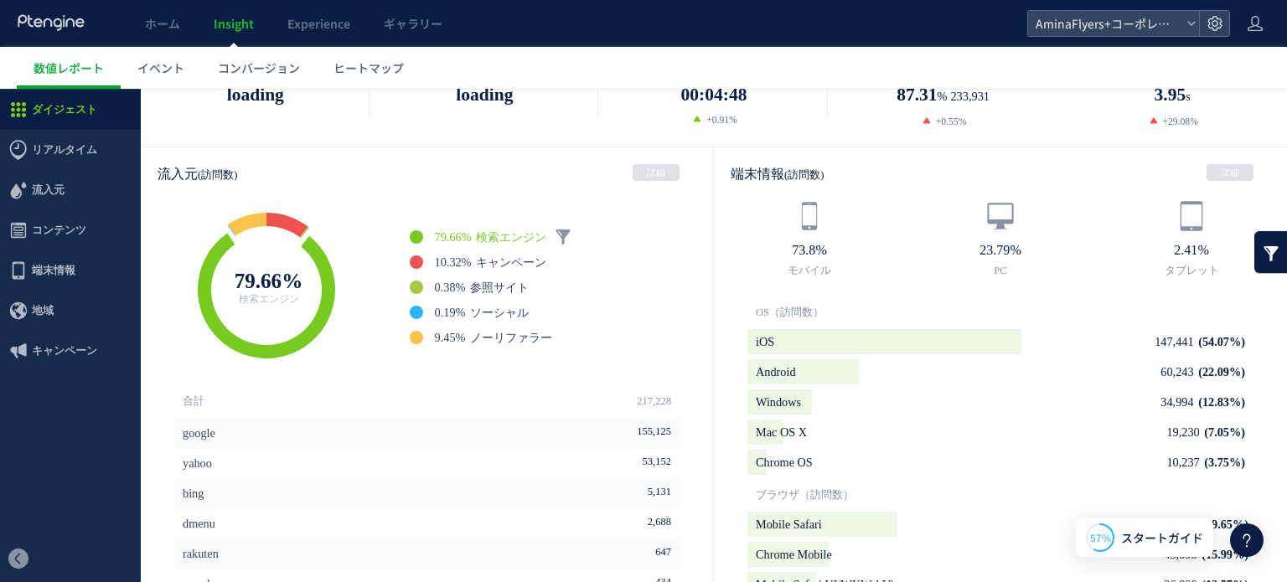
scroll to position [754, 0]
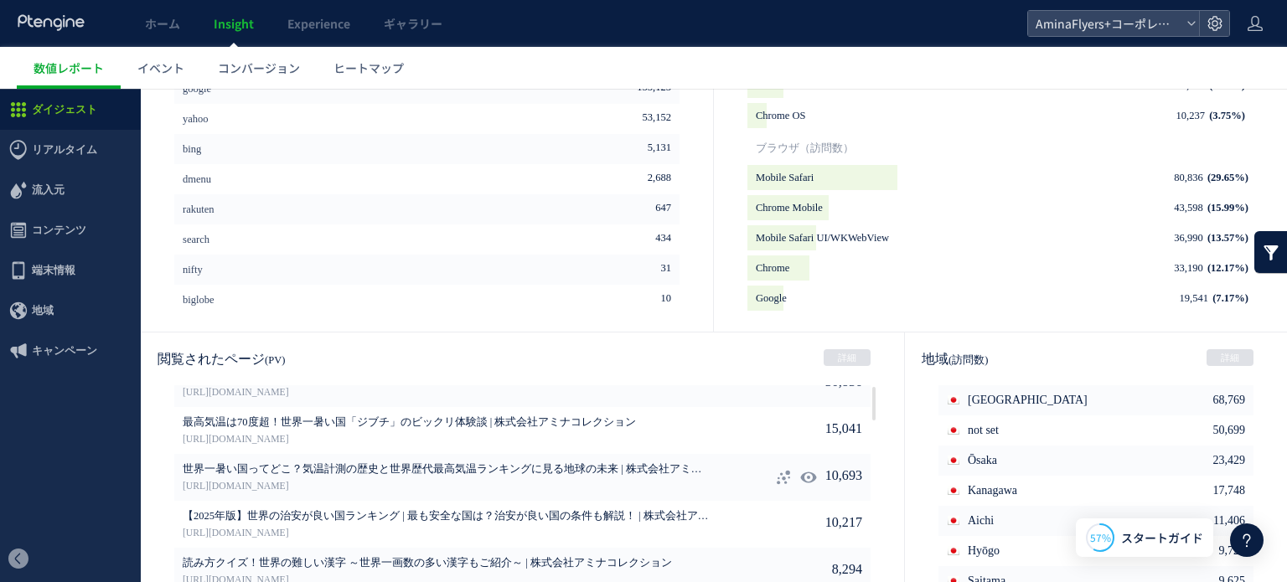
click at [800, 477] on icon at bounding box center [808, 477] width 17 height 17
type input "**********"
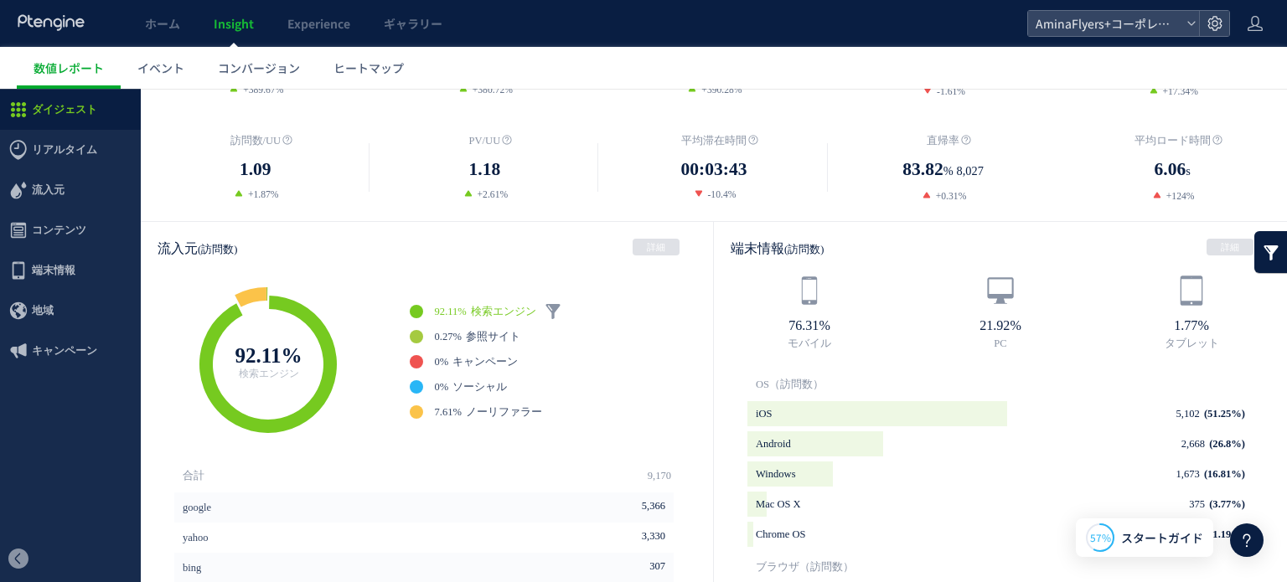
scroll to position [0, 0]
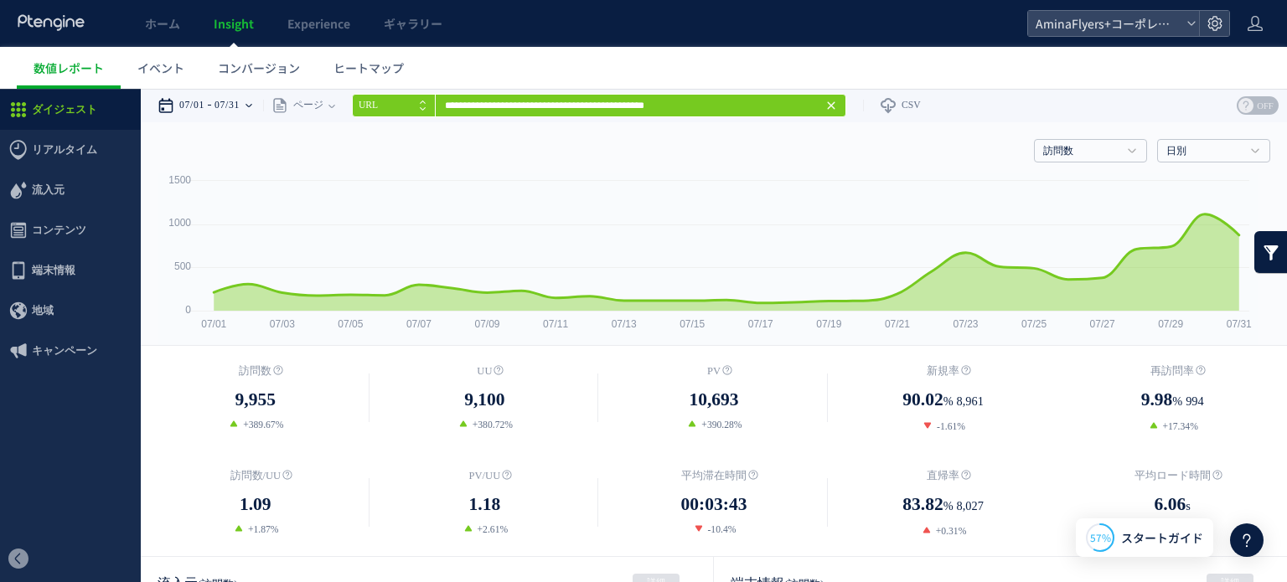
click at [171, 100] on use at bounding box center [166, 105] width 14 height 15
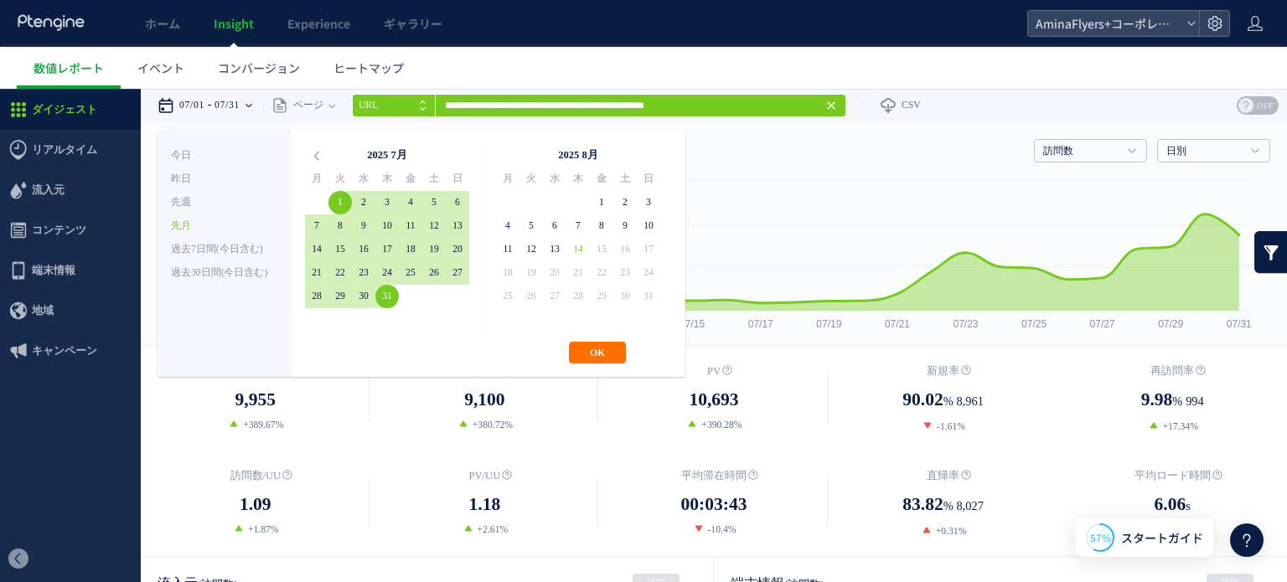
click at [171, 100] on use at bounding box center [166, 105] width 14 height 15
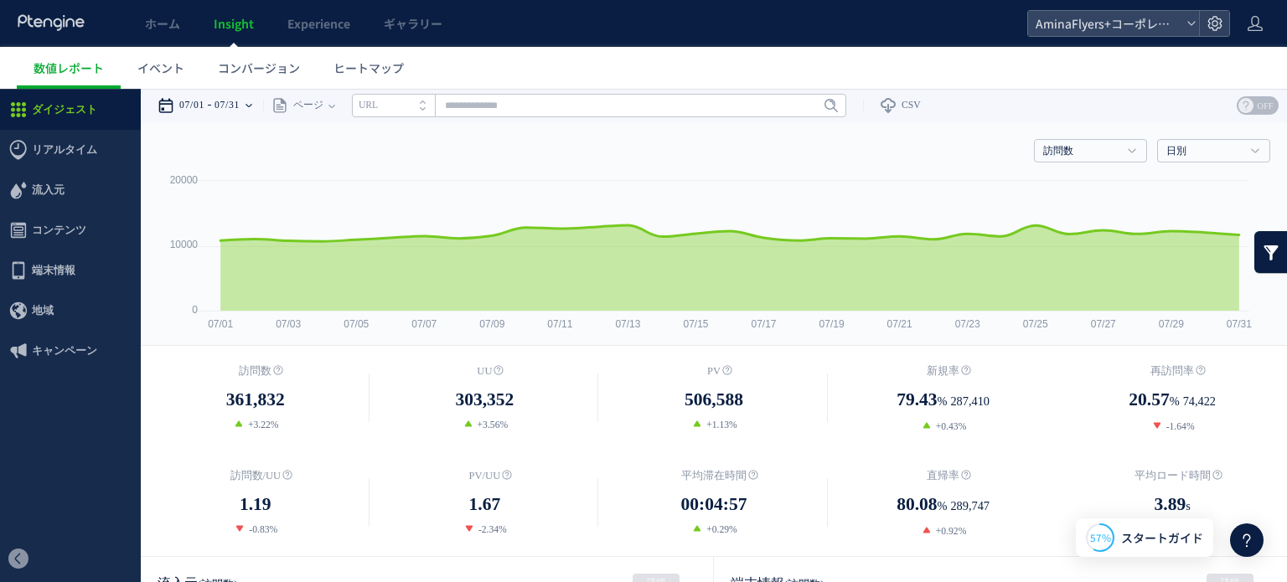
click at [256, 107] on div "07/01 07/31" at bounding box center [210, 106] width 106 height 34
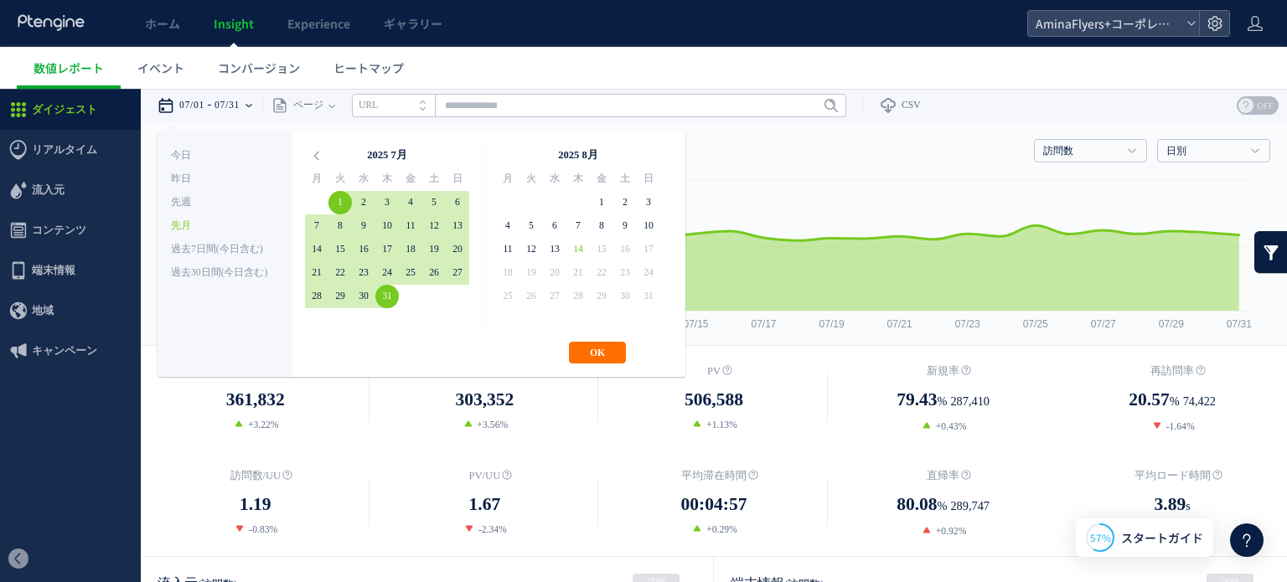
click at [258, 107] on div "**********" at bounding box center [210, 106] width 106 height 34
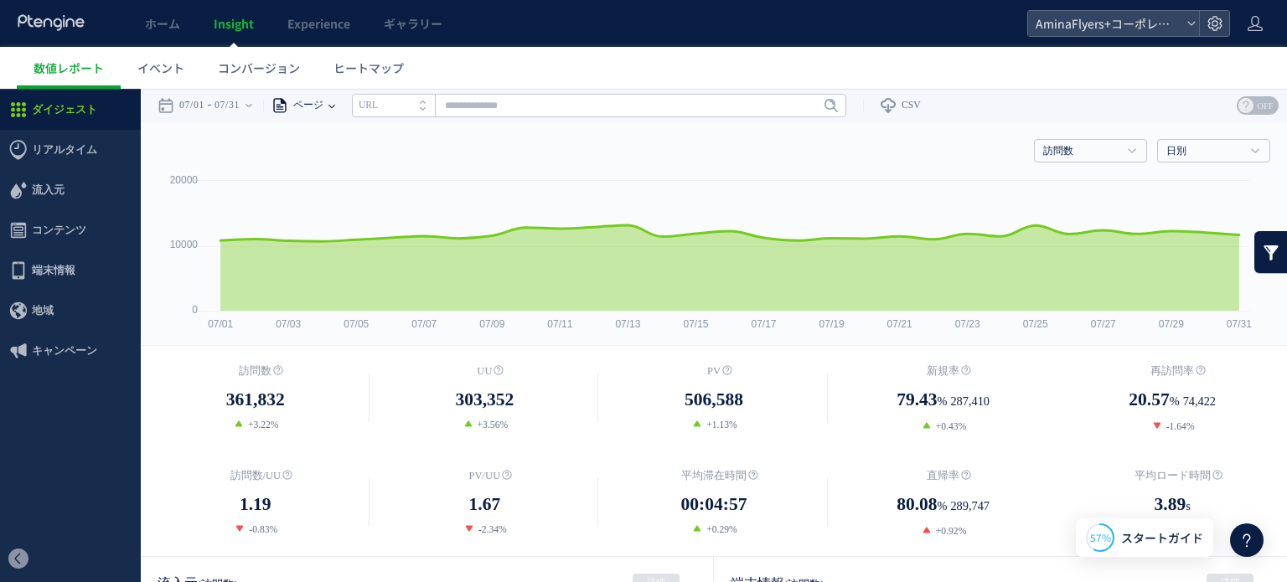
click at [328, 112] on div "ページ" at bounding box center [295, 106] width 65 height 34
click at [353, 173] on li "ページグループ" at bounding box center [331, 168] width 98 height 22
click at [449, 105] on input "text" at bounding box center [639, 105] width 494 height 23
click at [454, 159] on link "Flyers" at bounding box center [639, 168] width 484 height 22
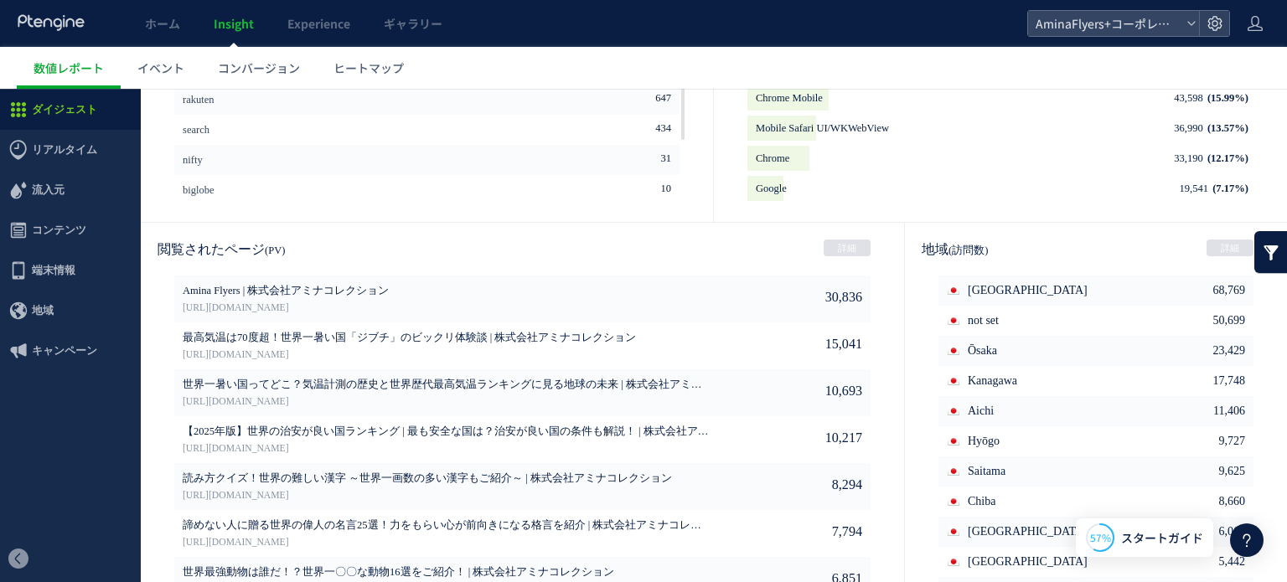
scroll to position [908, 0]
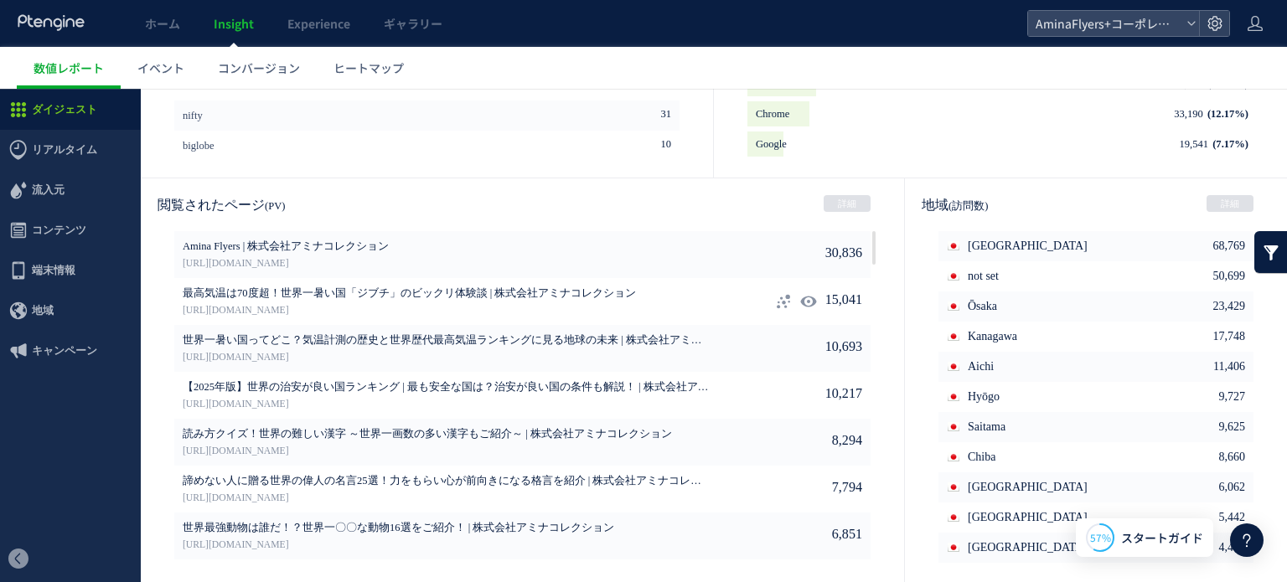
click at [800, 298] on use at bounding box center [808, 301] width 16 height 13
type input "**********"
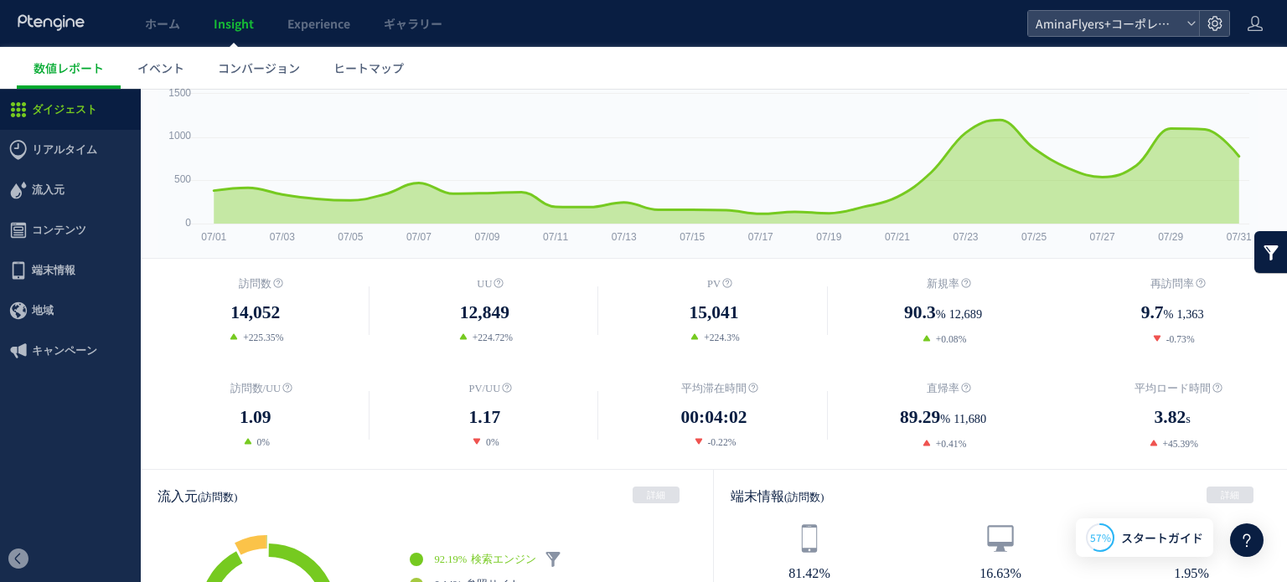
scroll to position [70, 0]
